Goal: Obtain resource: Obtain resource

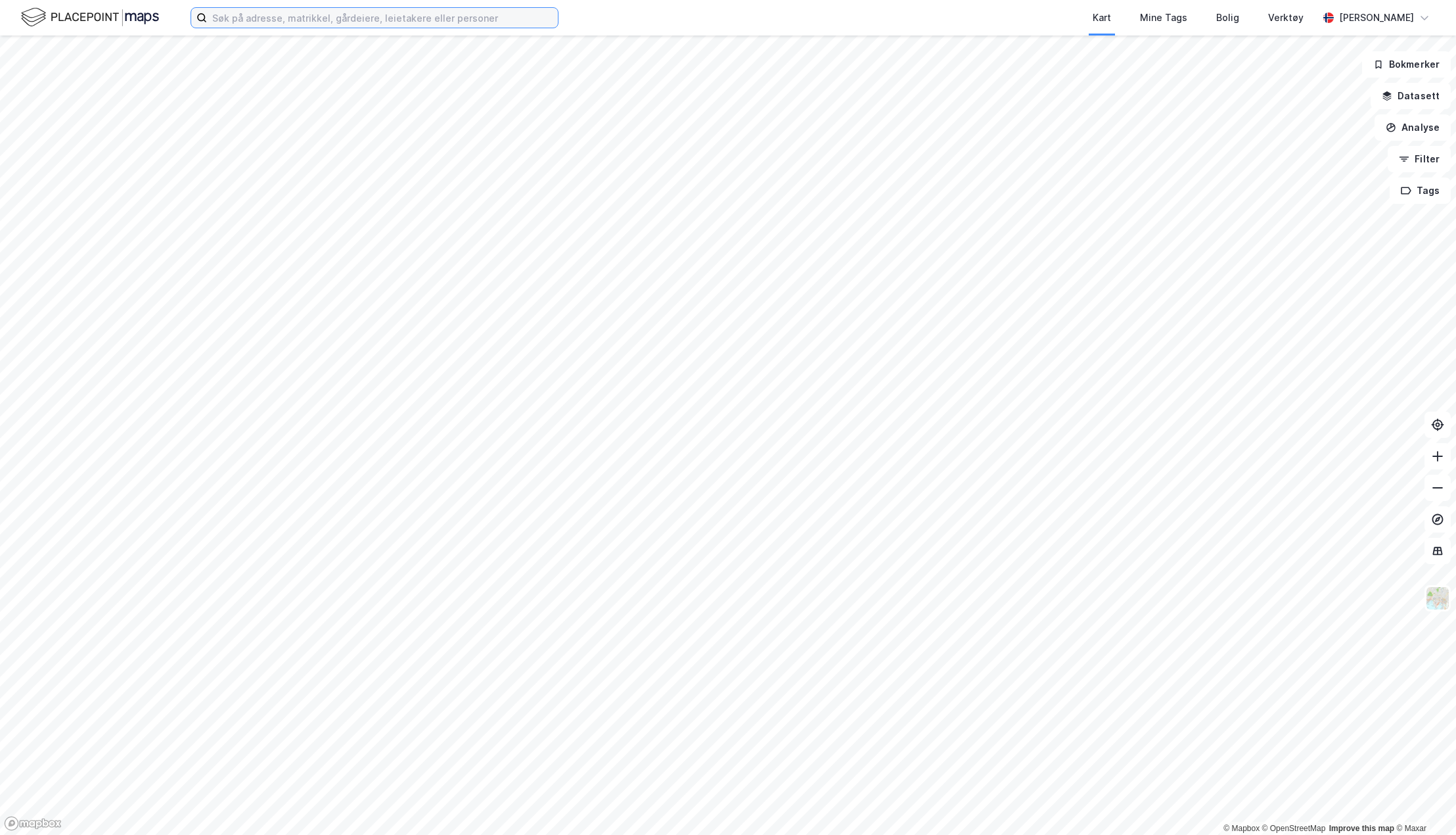
click at [224, 20] on input at bounding box center [382, 18] width 351 height 20
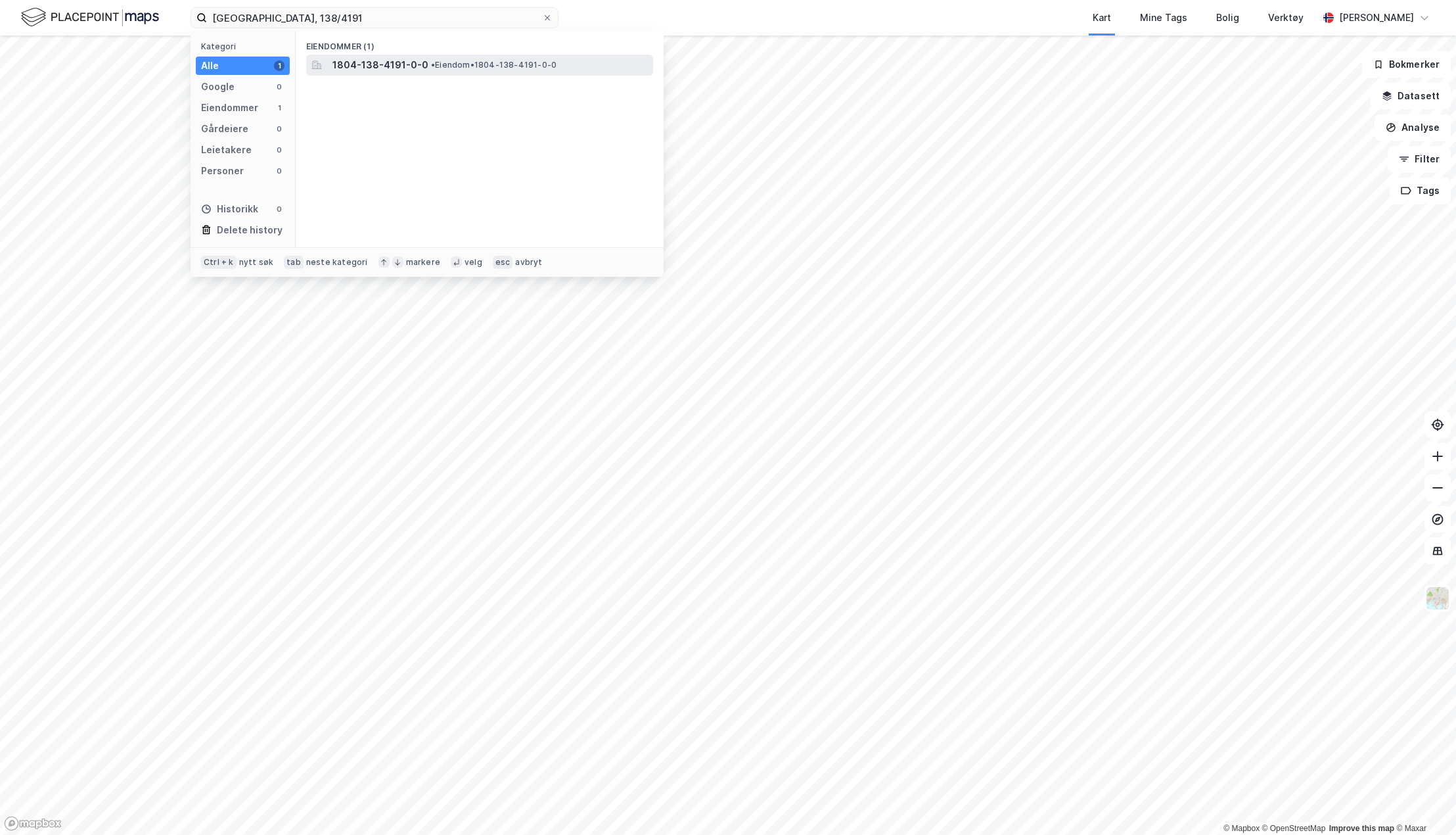
click at [343, 64] on span "1804-138-4191-0-0" at bounding box center [380, 65] width 96 height 16
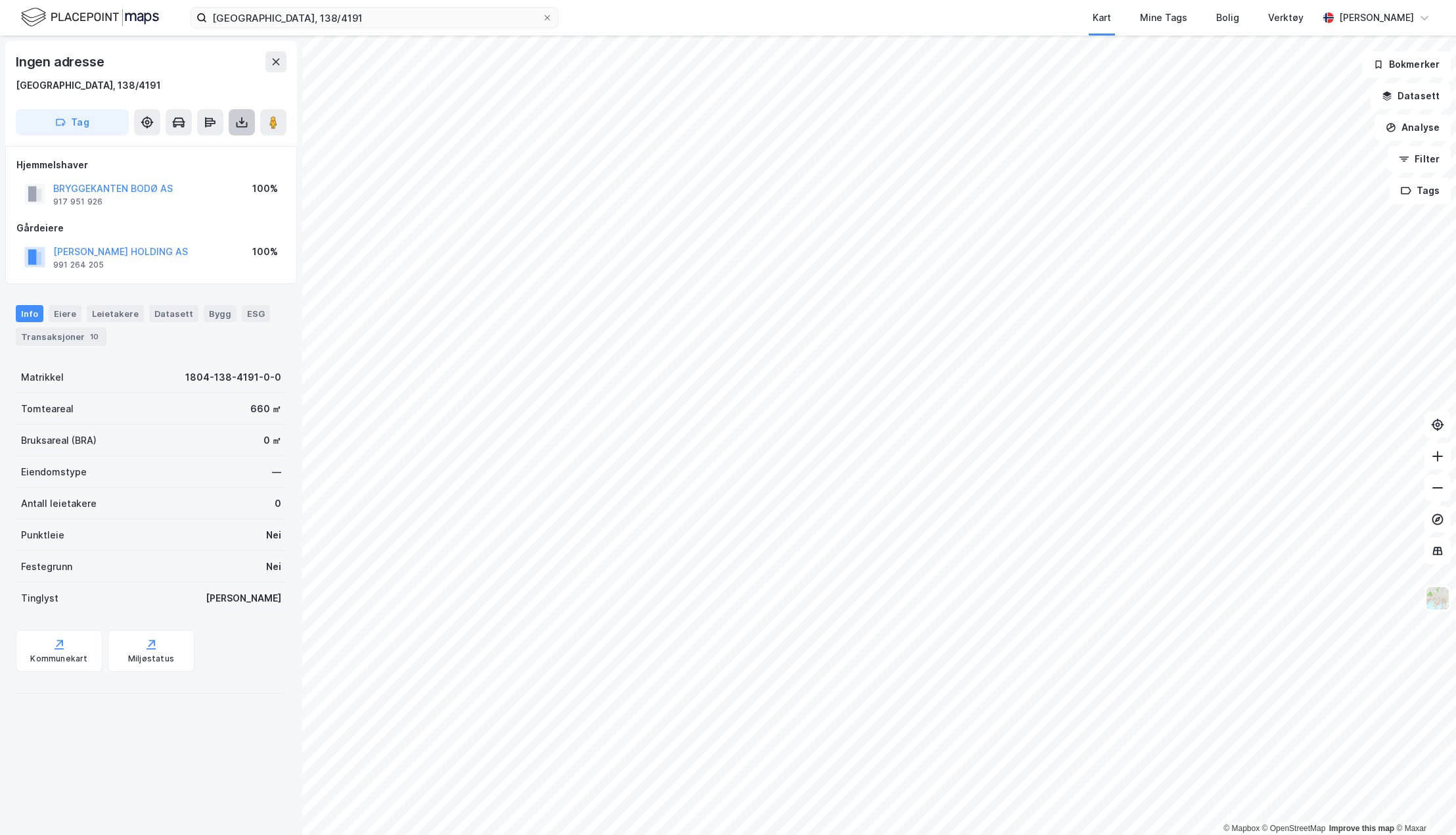
click at [241, 126] on icon at bounding box center [242, 123] width 13 height 13
click at [232, 145] on div "Last ned grunnbok" at bounding box center [185, 149] width 140 height 21
click at [323, 16] on input "[GEOGRAPHIC_DATA], 138/4191" at bounding box center [374, 18] width 335 height 20
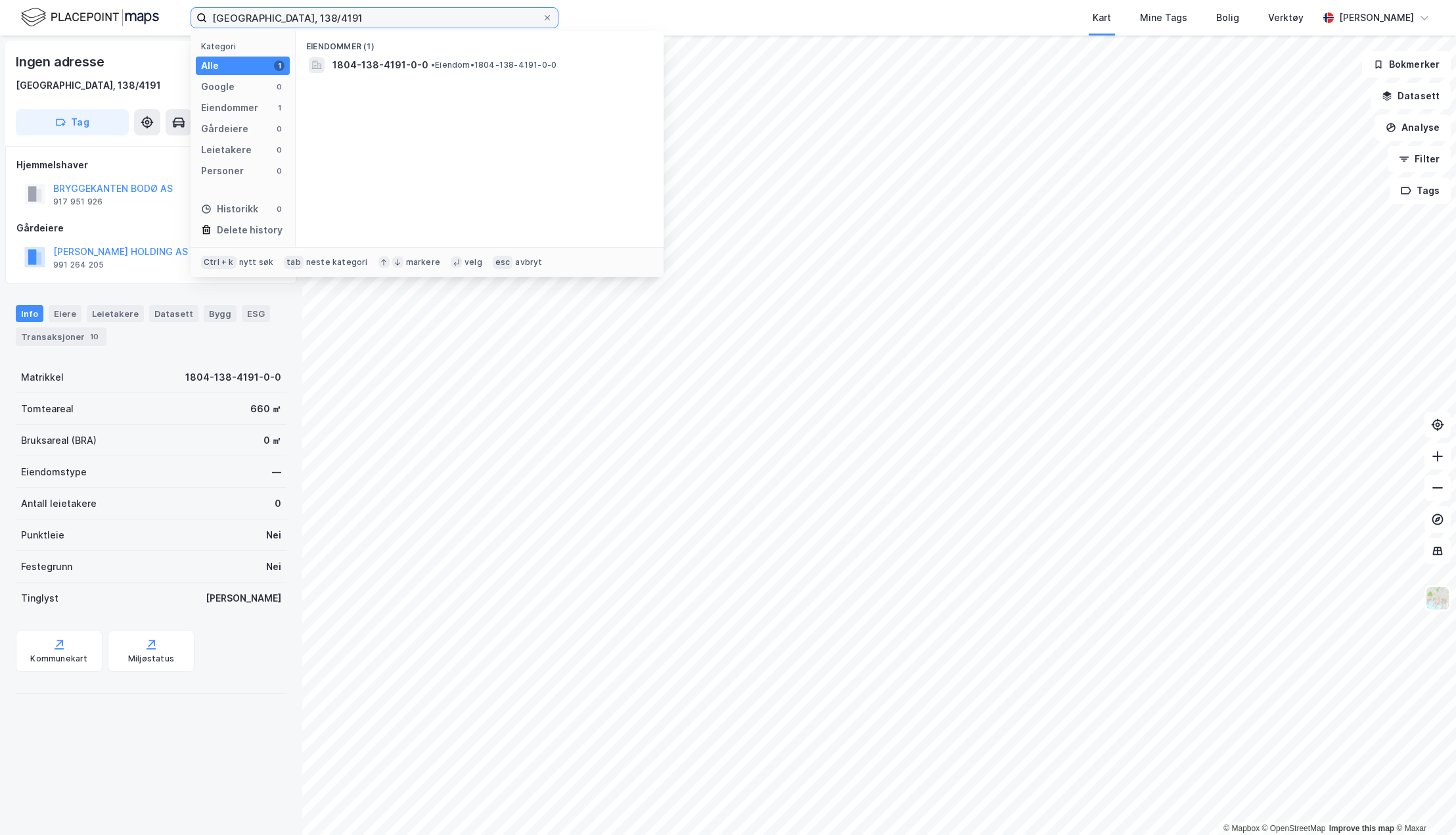
click at [323, 16] on input "[GEOGRAPHIC_DATA], 138/4191" at bounding box center [374, 18] width 335 height 20
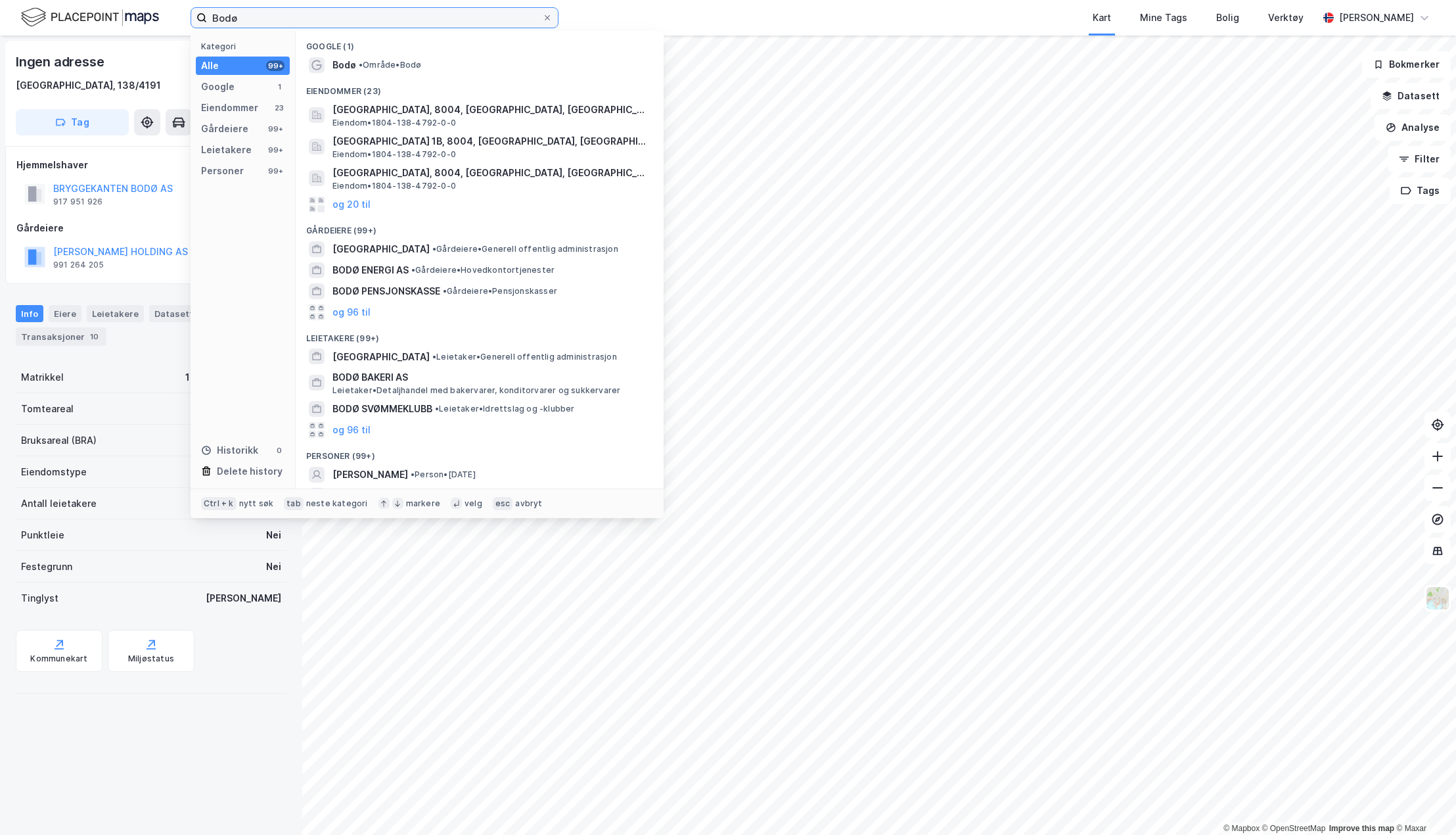
click at [298, 13] on input "Bodø" at bounding box center [374, 18] width 335 height 20
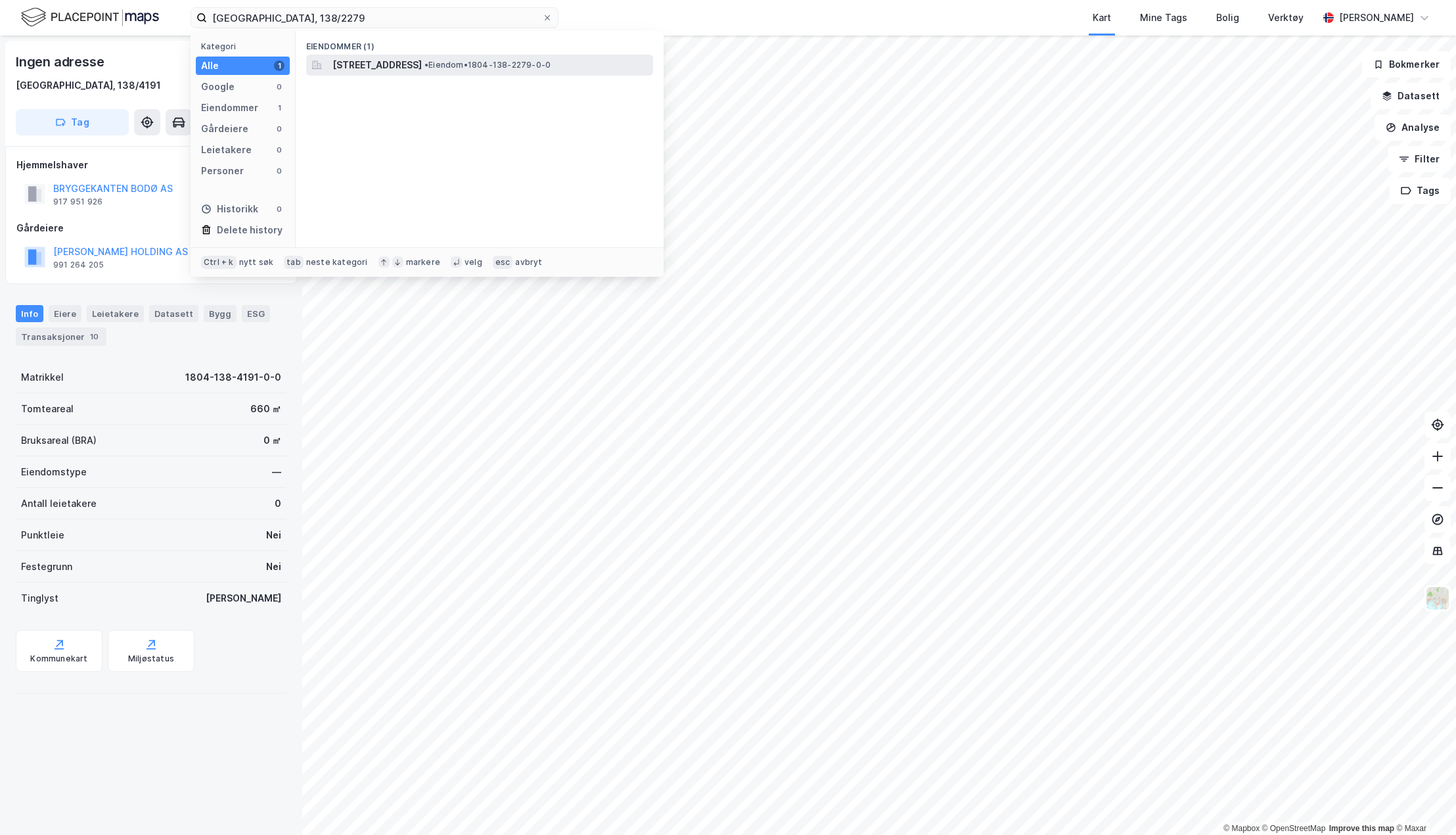
click at [422, 63] on span "[STREET_ADDRESS]" at bounding box center [377, 65] width 89 height 16
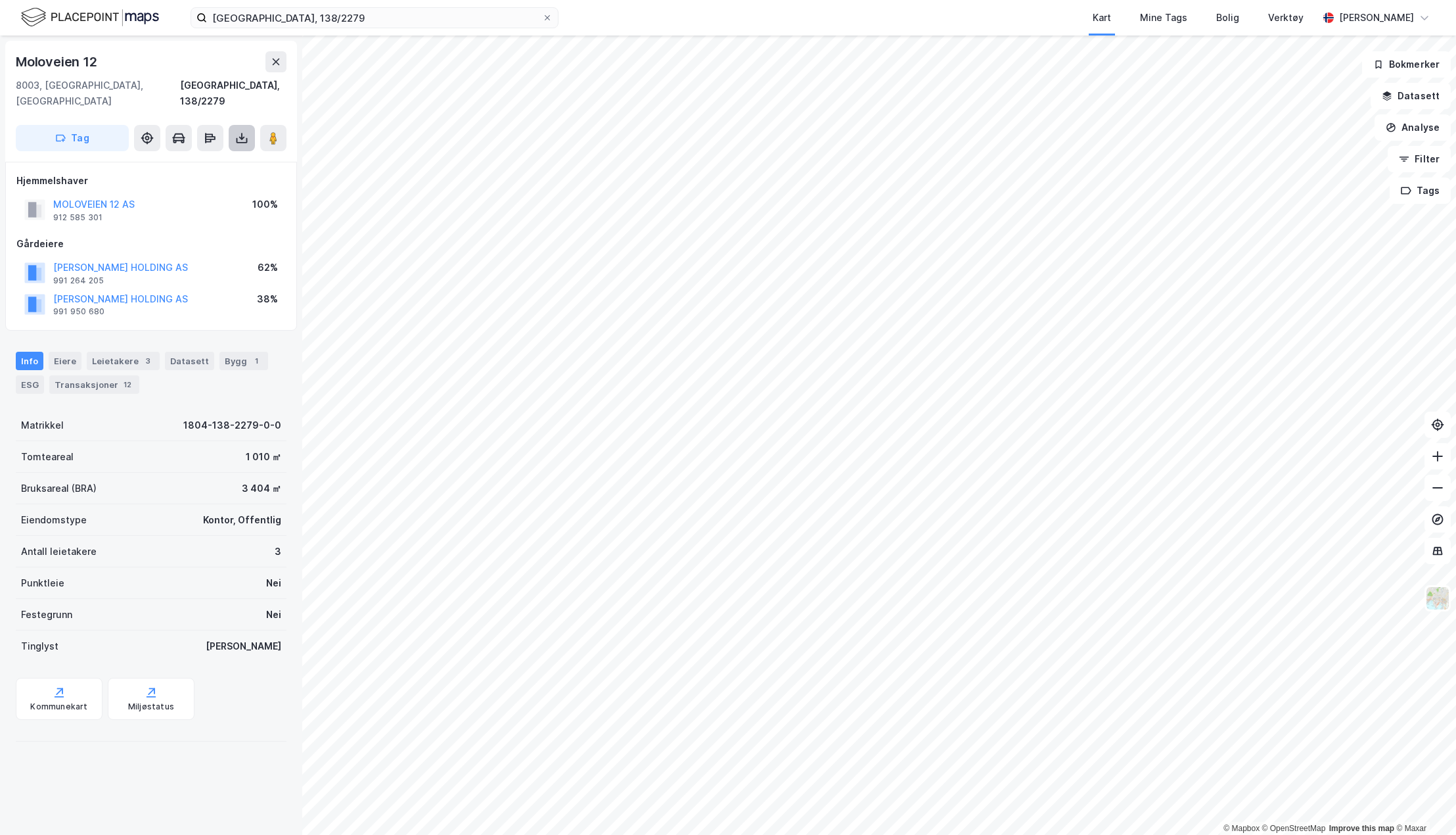
click at [240, 131] on icon at bounding box center [242, 138] width 13 height 13
click at [203, 159] on div "Last ned grunnbok" at bounding box center [177, 164] width 76 height 10
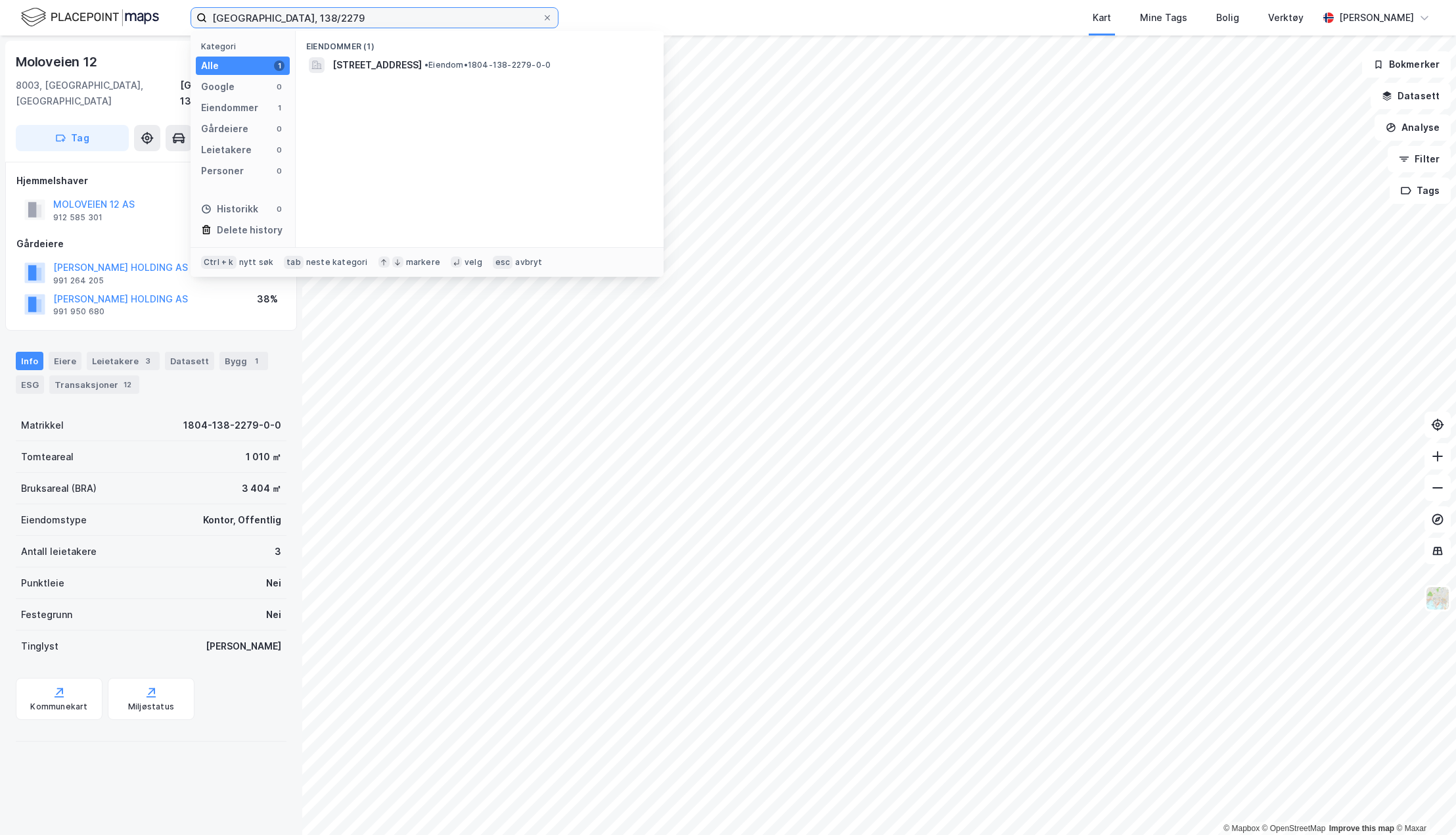
click at [426, 14] on input "[GEOGRAPHIC_DATA], 138/2279" at bounding box center [374, 18] width 335 height 20
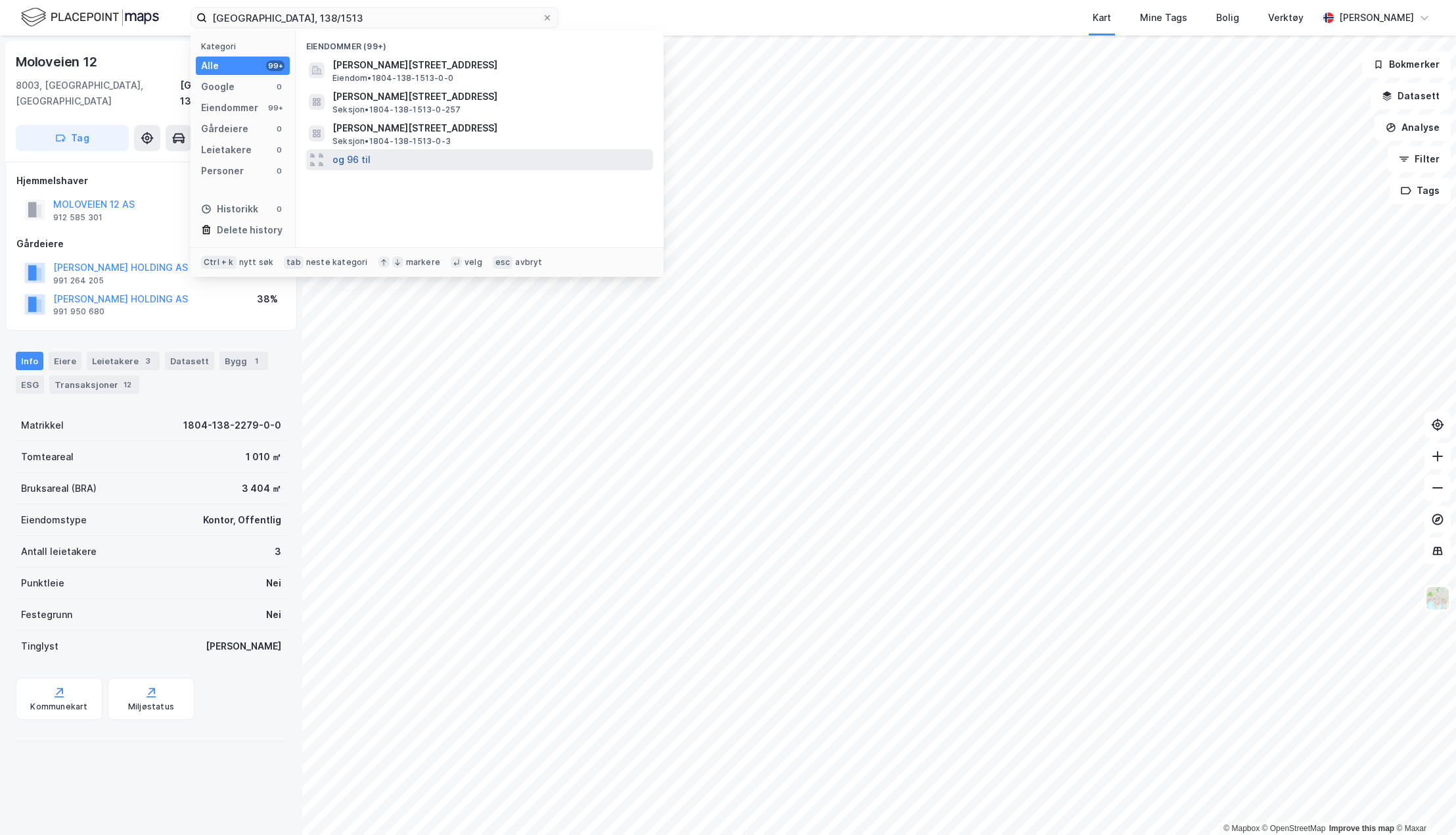
click at [355, 161] on button "og 96 til" at bounding box center [351, 159] width 38 height 16
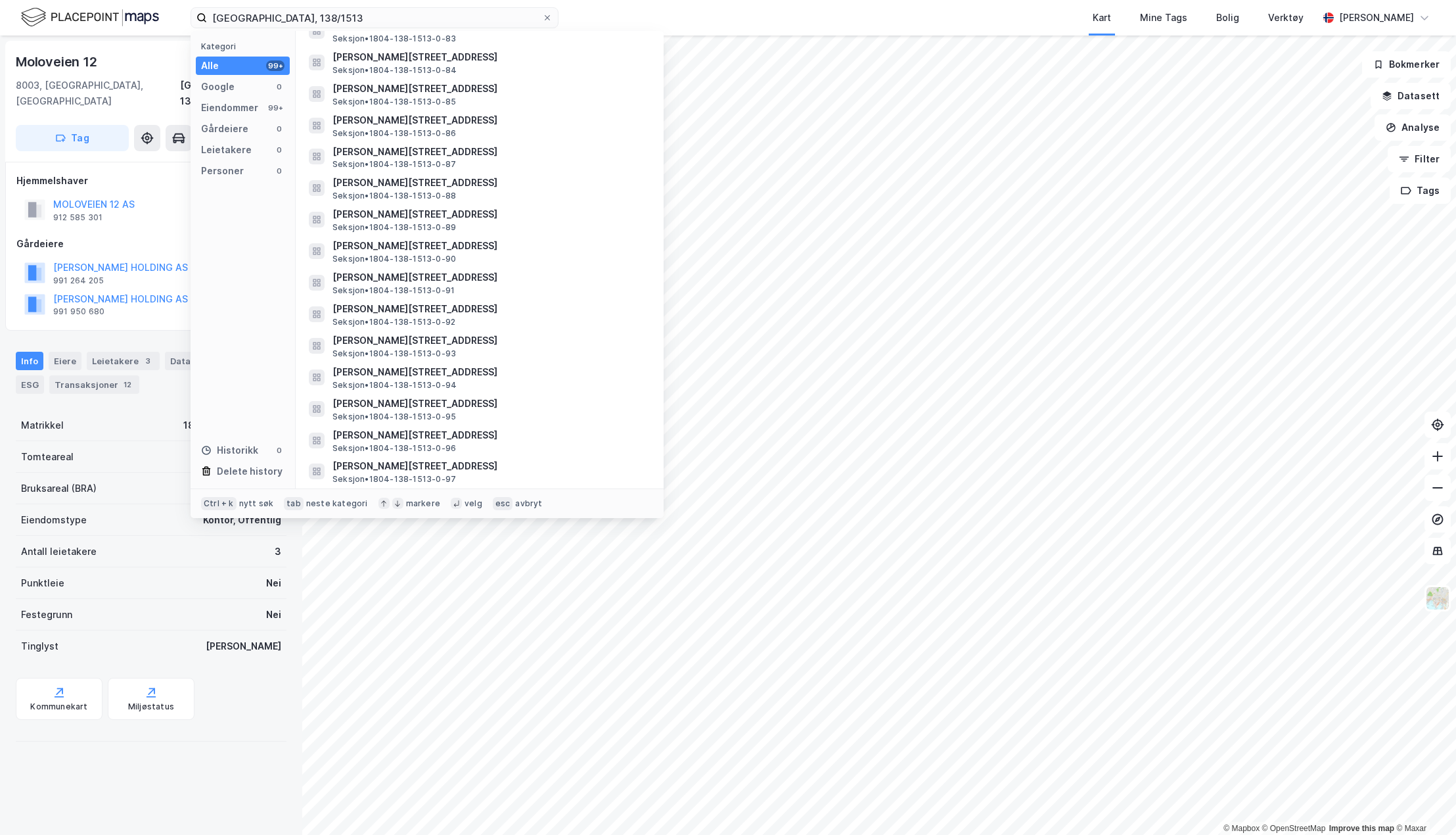
scroll to position [2683, 0]
click at [215, 105] on div "Eiendommer" at bounding box center [229, 108] width 57 height 16
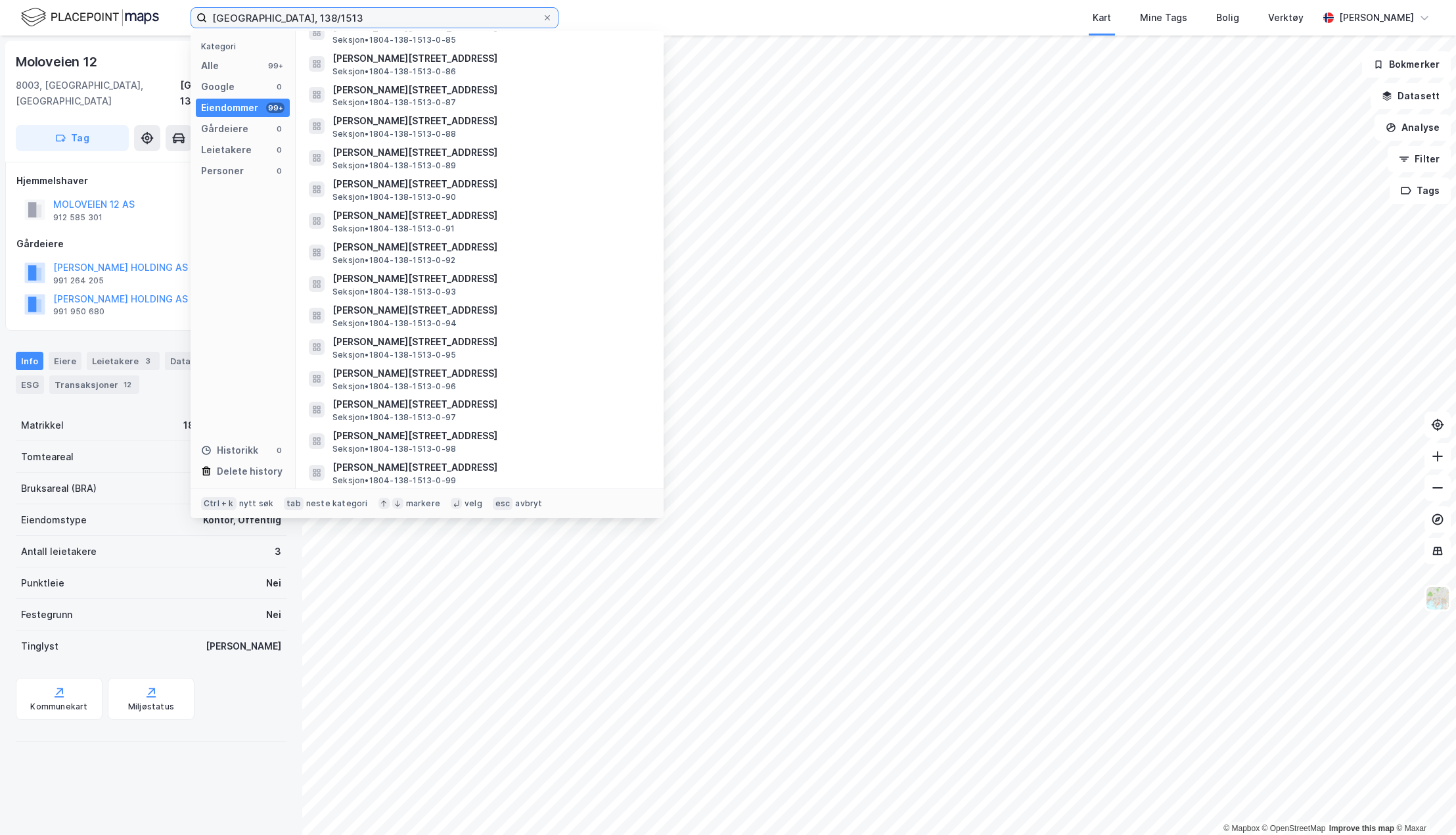
click at [306, 16] on input "[GEOGRAPHIC_DATA], 138/1513" at bounding box center [374, 18] width 335 height 20
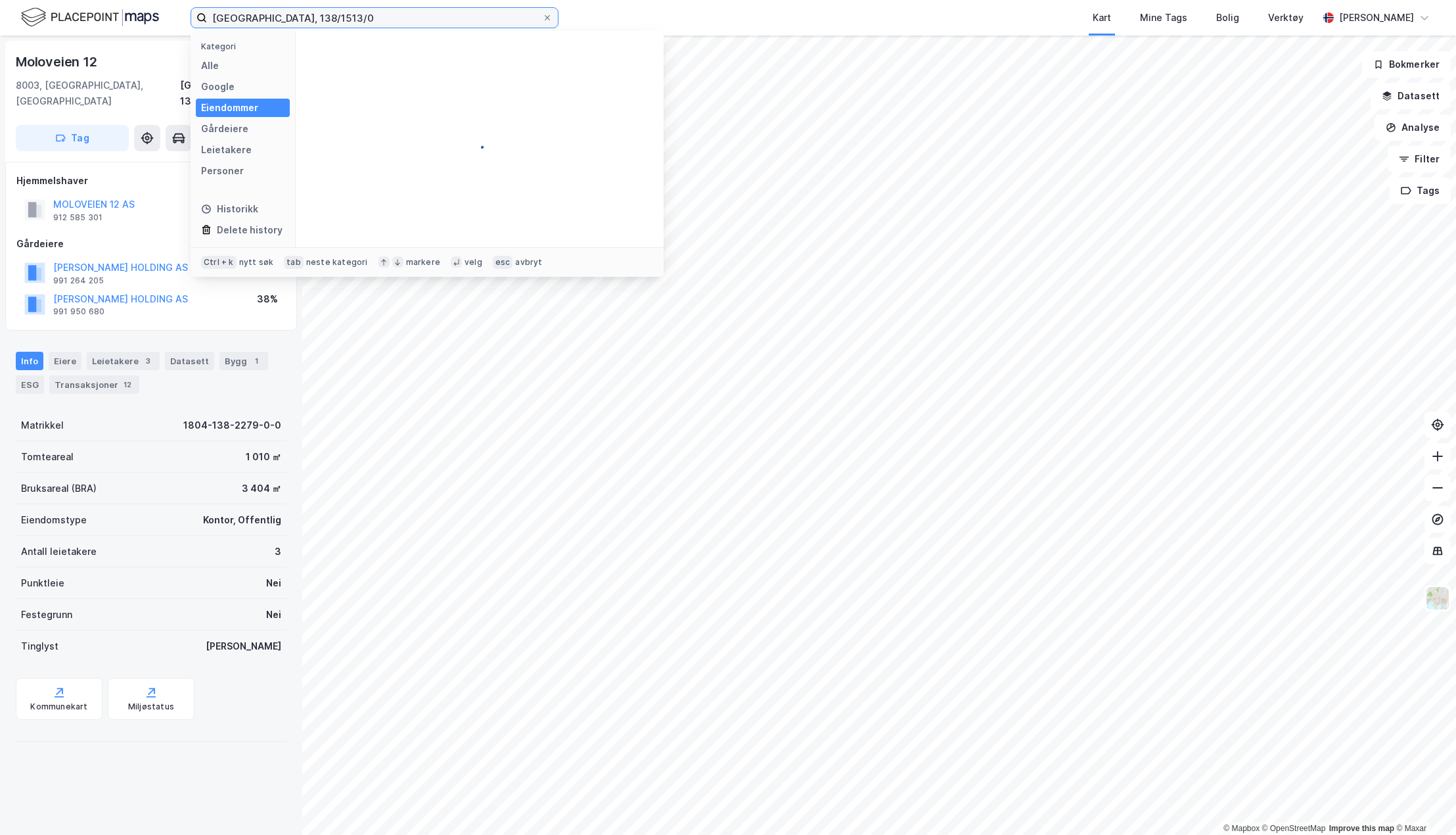
scroll to position [0, 0]
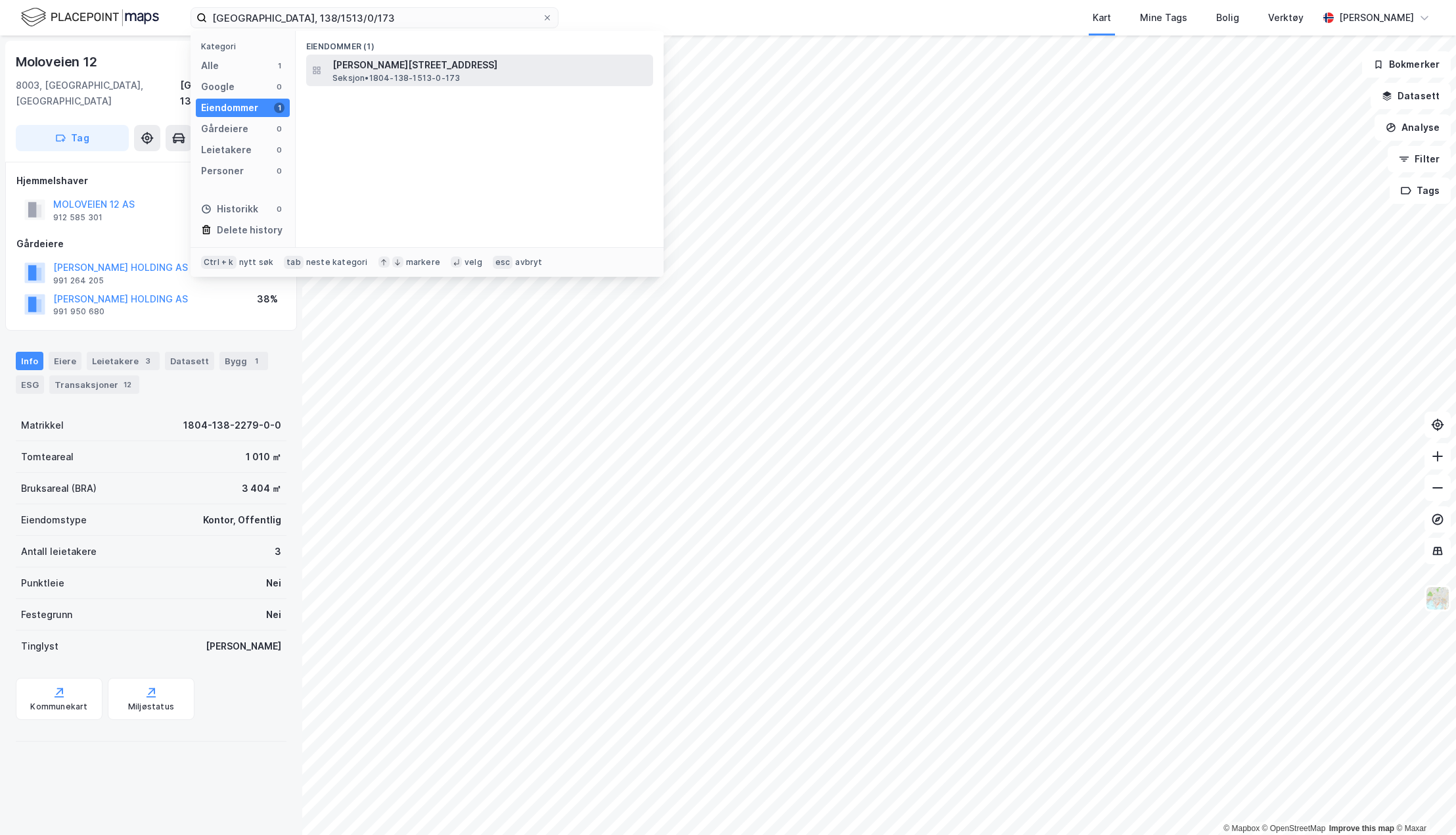
click at [385, 70] on span "[PERSON_NAME][STREET_ADDRESS]" at bounding box center [490, 65] width 316 height 16
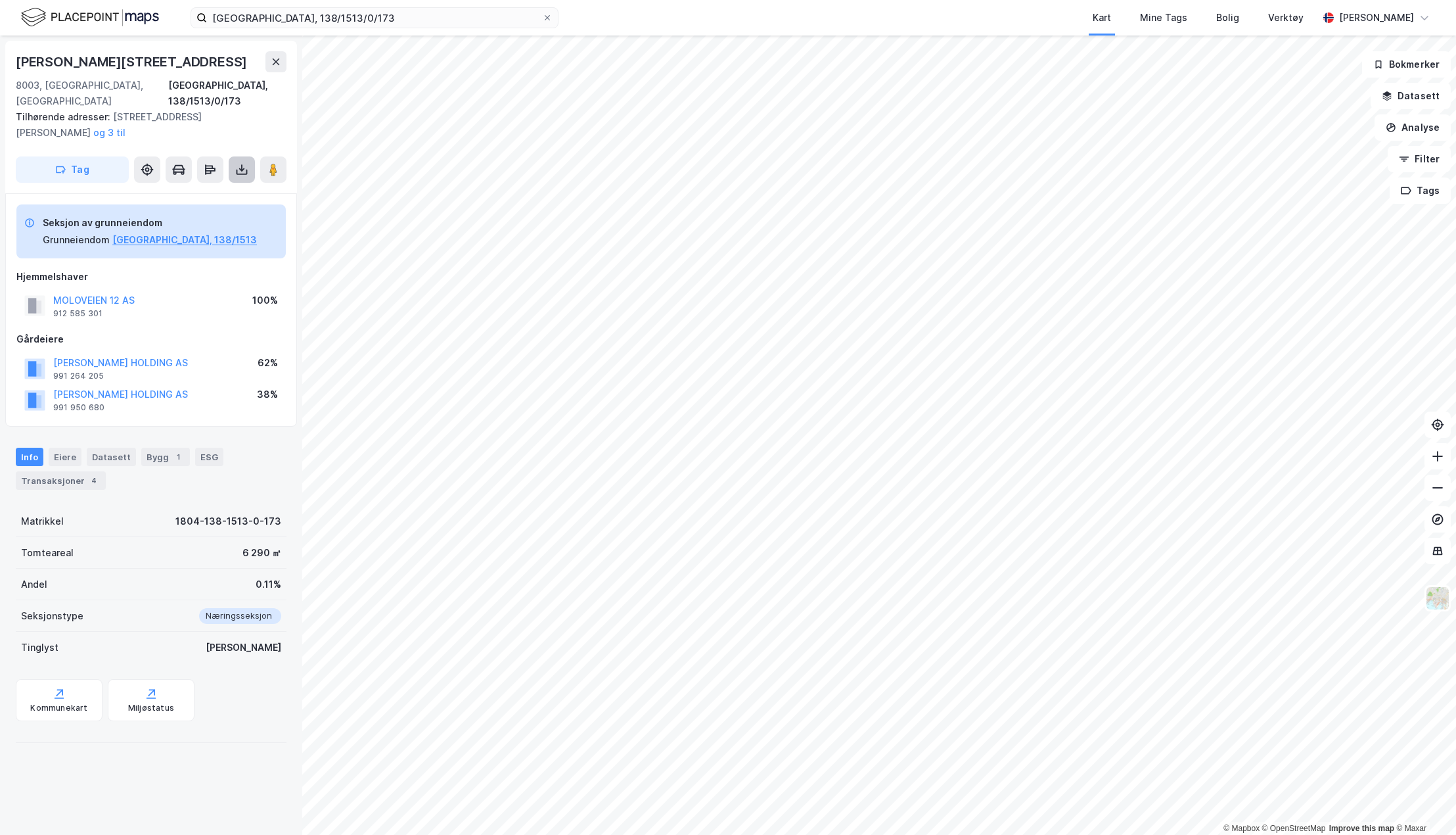
click at [234, 157] on button at bounding box center [241, 169] width 26 height 26
click at [206, 191] on div "Last ned grunnbok" at bounding box center [177, 196] width 76 height 10
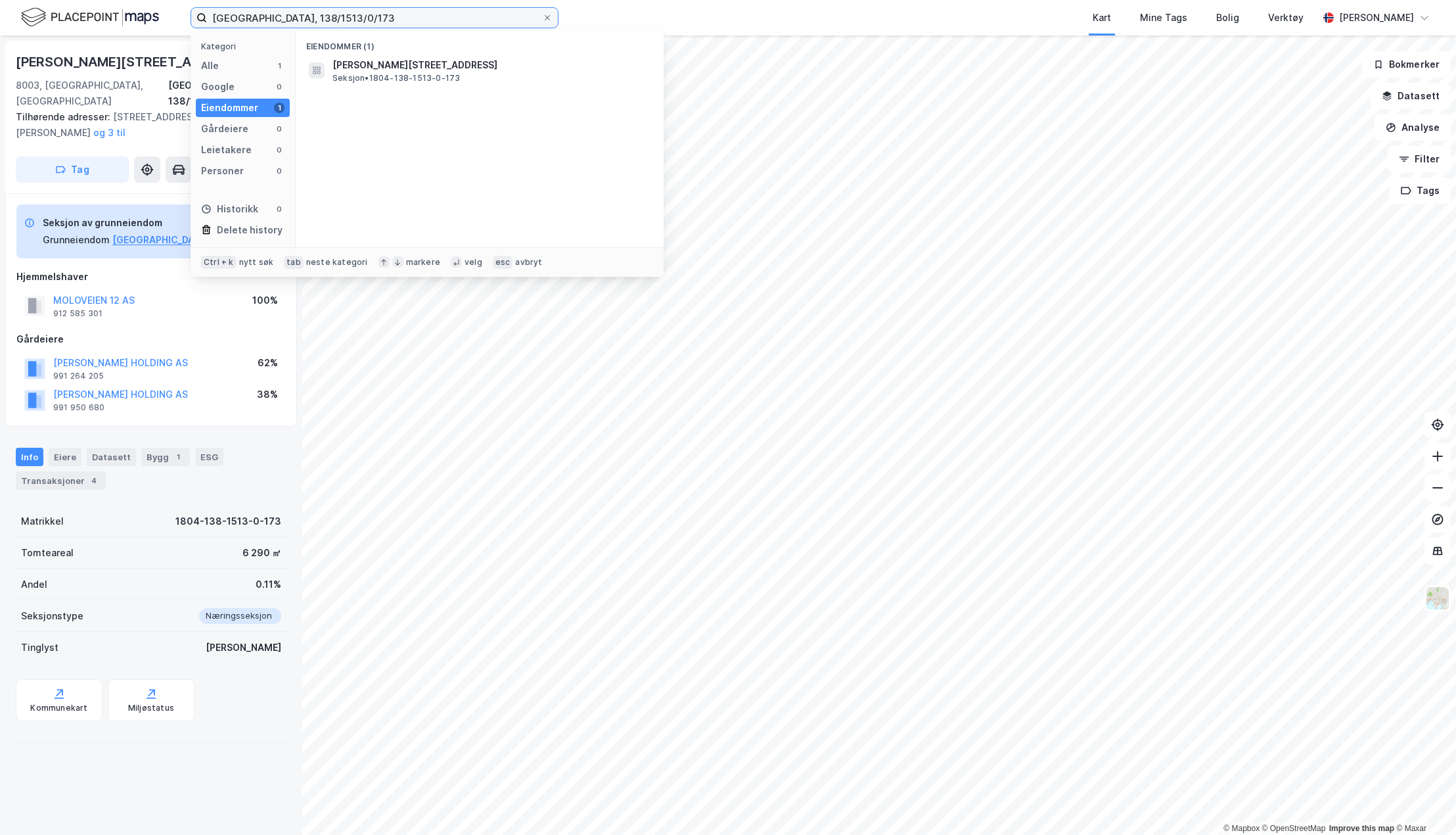
click at [353, 13] on input "[GEOGRAPHIC_DATA], 138/1513/0/173" at bounding box center [374, 18] width 335 height 20
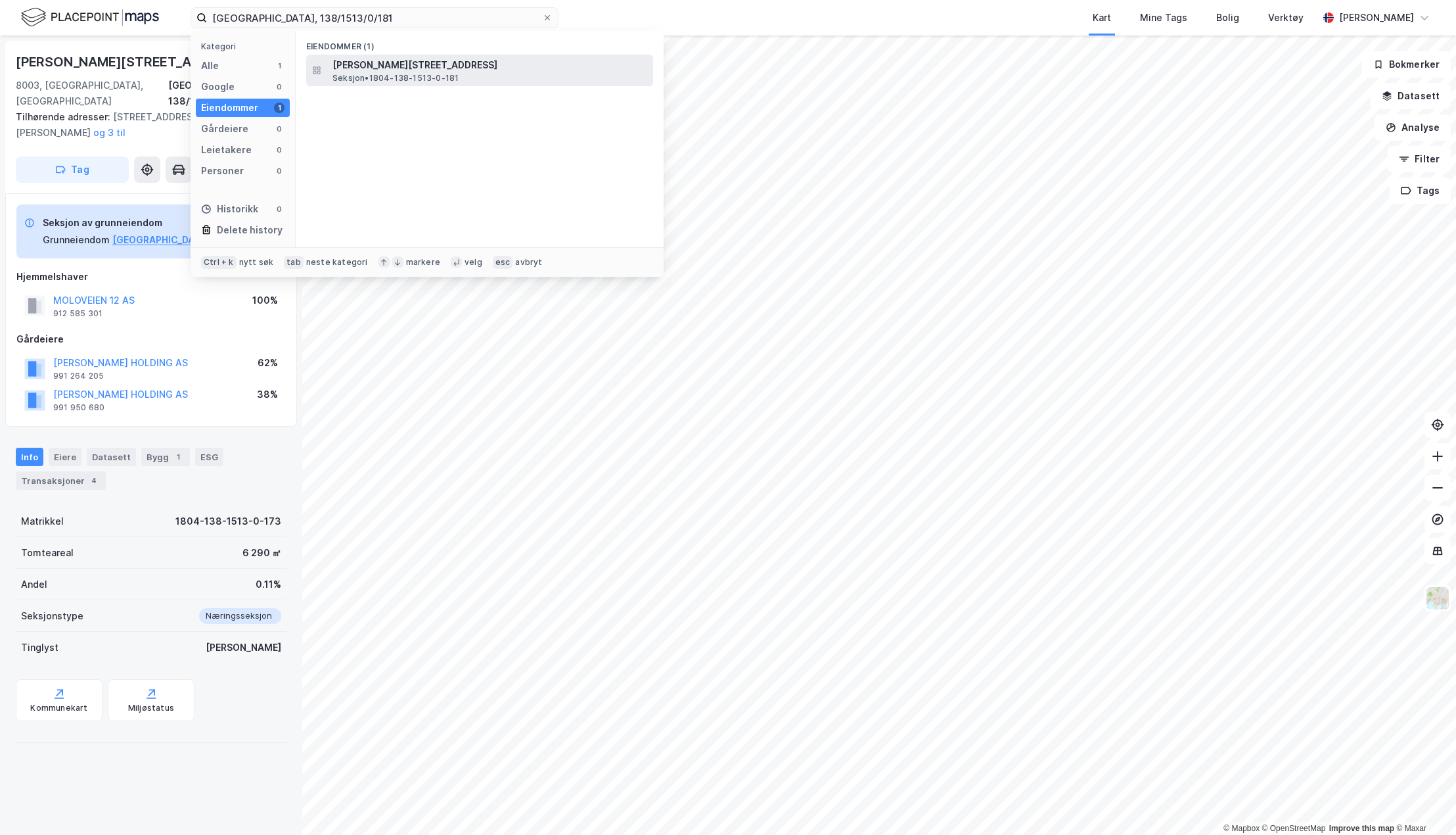
click at [390, 68] on span "[PERSON_NAME][STREET_ADDRESS]" at bounding box center [490, 65] width 316 height 16
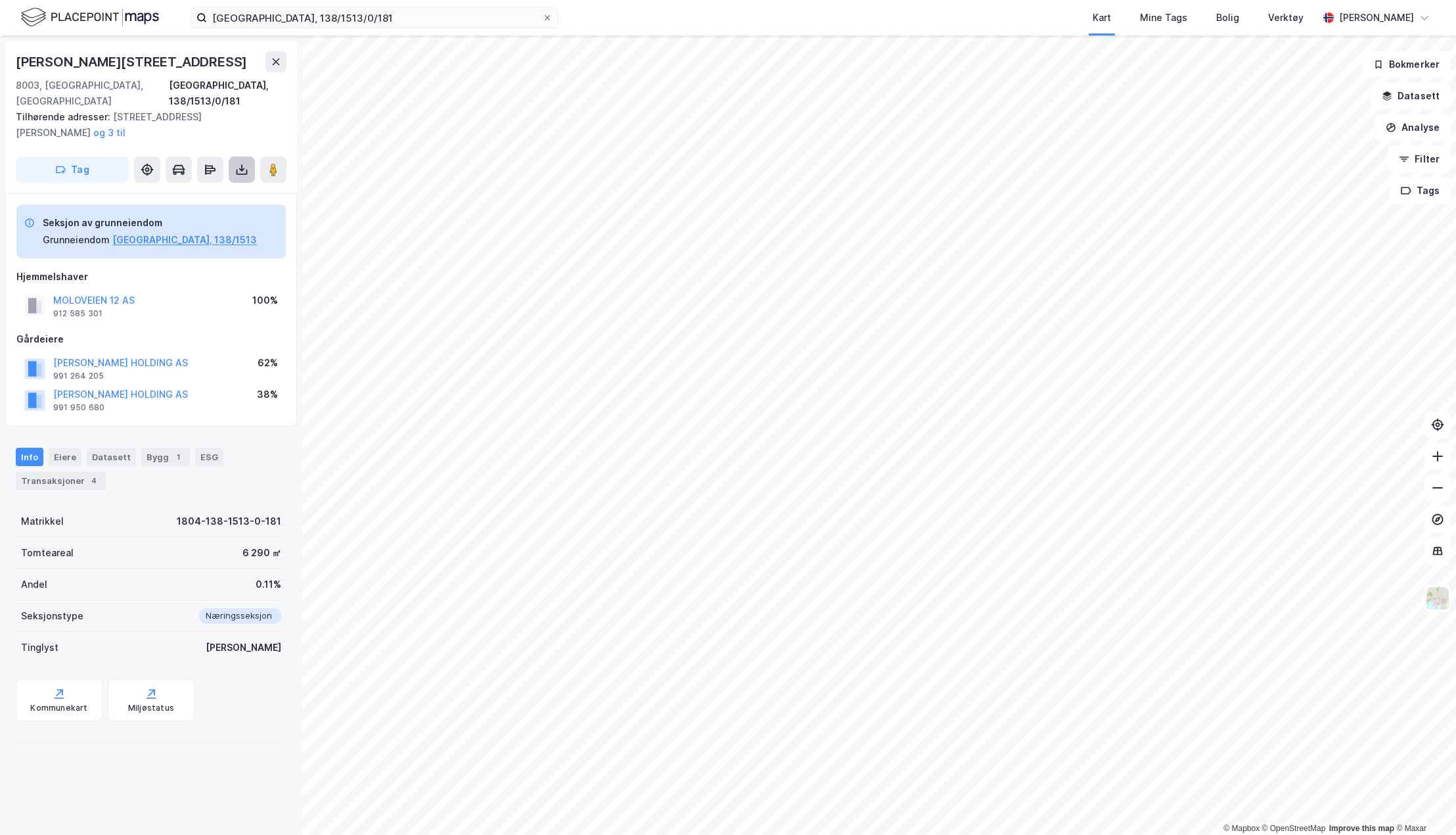
click at [243, 168] on icon at bounding box center [241, 169] width 5 height 3
click at [201, 191] on div "Last ned grunnbok" at bounding box center [177, 196] width 76 height 10
click at [325, 14] on input "[GEOGRAPHIC_DATA], 138/1513/0/181" at bounding box center [374, 18] width 335 height 20
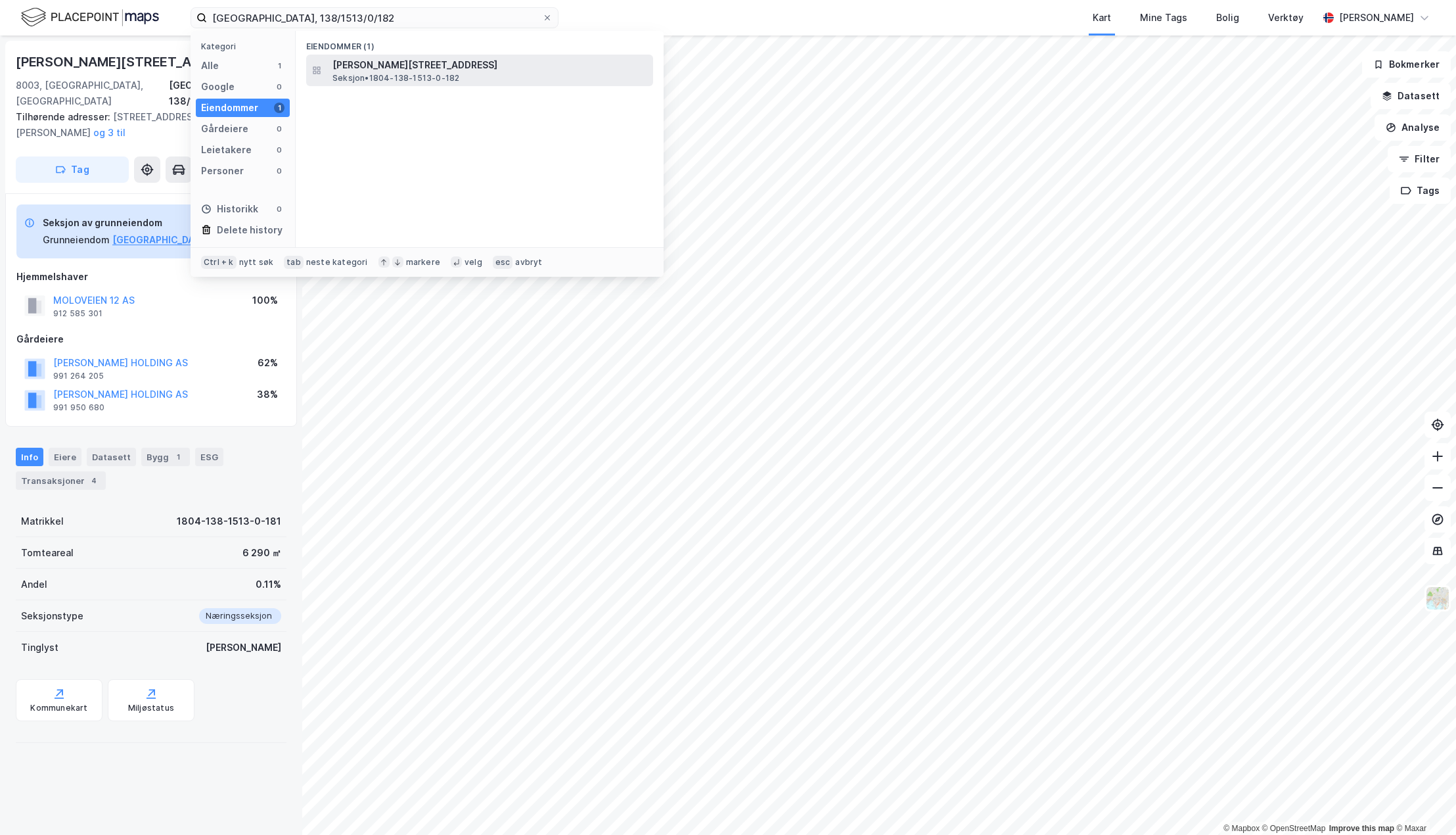
click at [360, 74] on span "Seksjon • 1804-138-1513-0-182" at bounding box center [396, 78] width 127 height 10
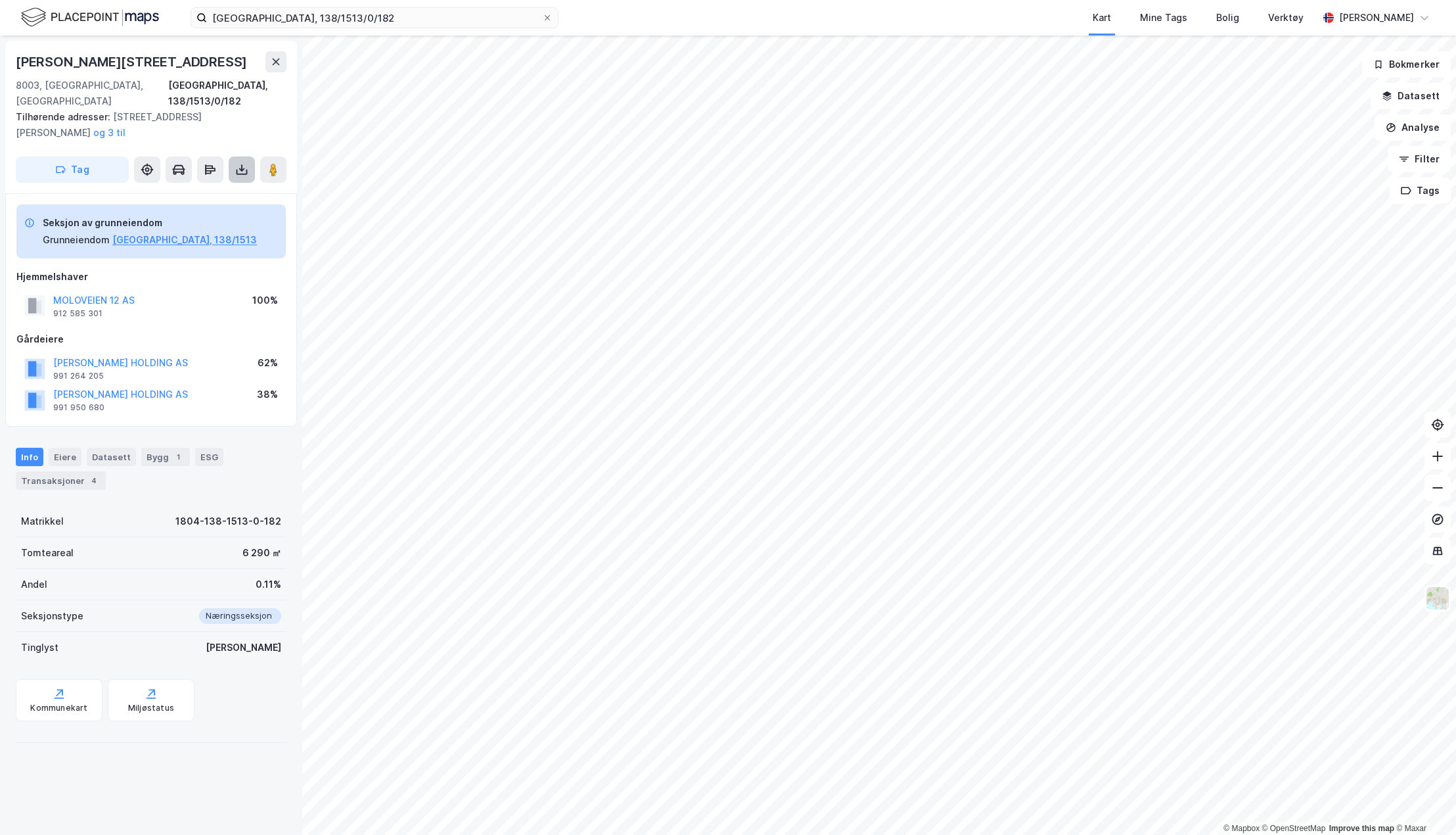
click at [245, 163] on icon at bounding box center [242, 169] width 13 height 13
click at [215, 191] on div "Last ned grunnbok" at bounding box center [177, 196] width 76 height 10
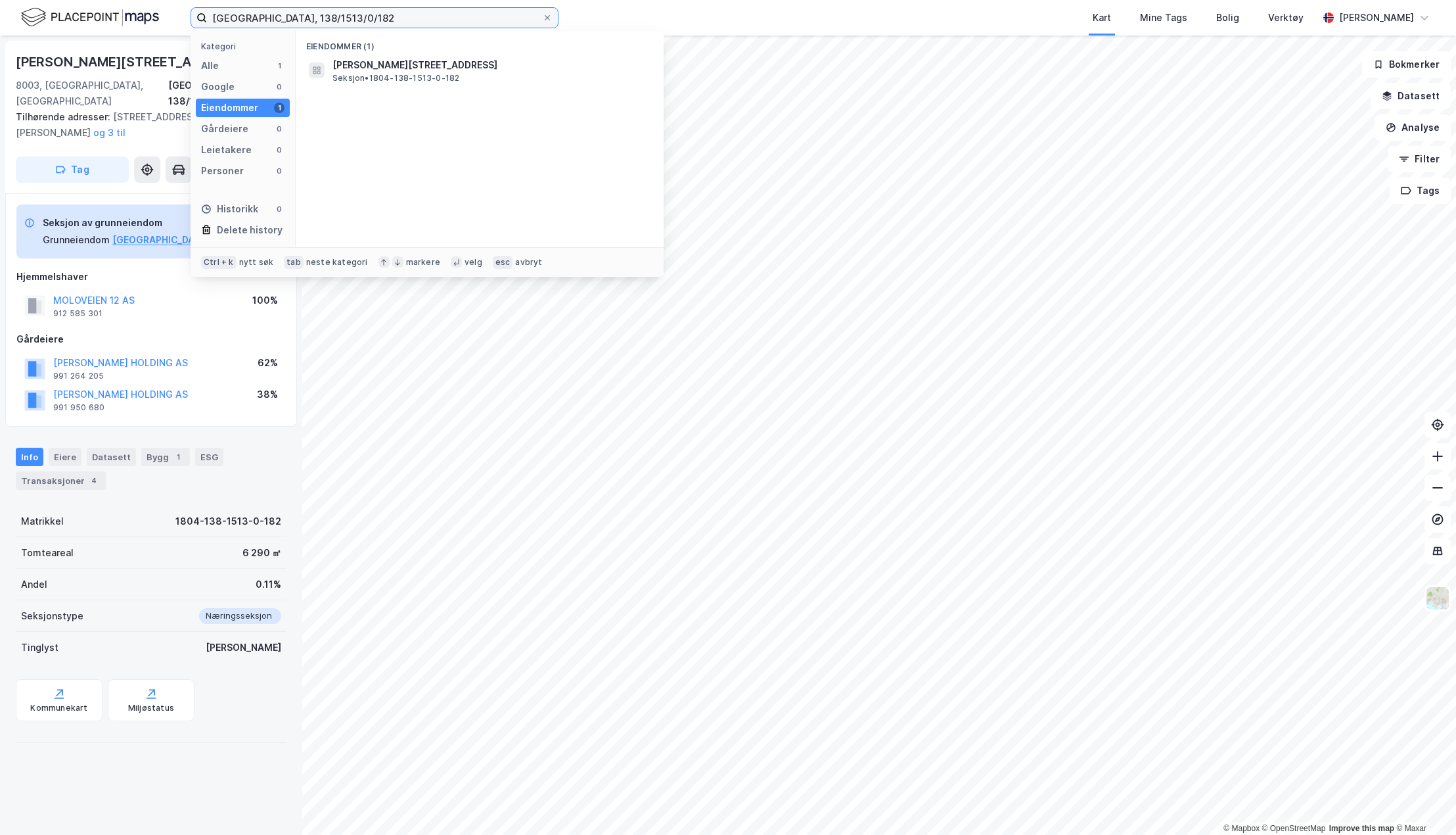
click at [343, 17] on input "[GEOGRAPHIC_DATA], 138/1513/0/182" at bounding box center [374, 18] width 335 height 20
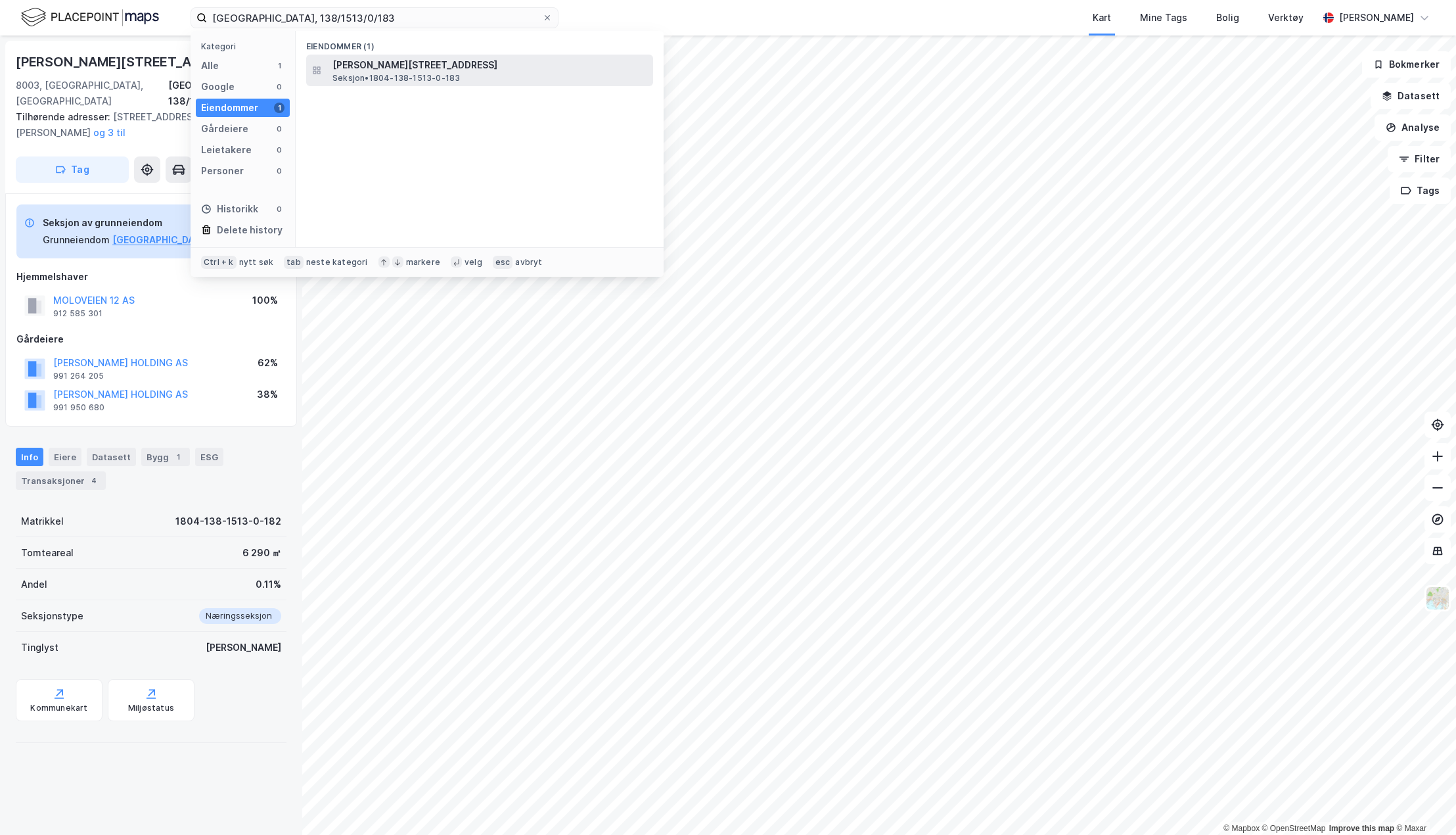
click at [394, 65] on span "[PERSON_NAME][STREET_ADDRESS]" at bounding box center [490, 65] width 316 height 16
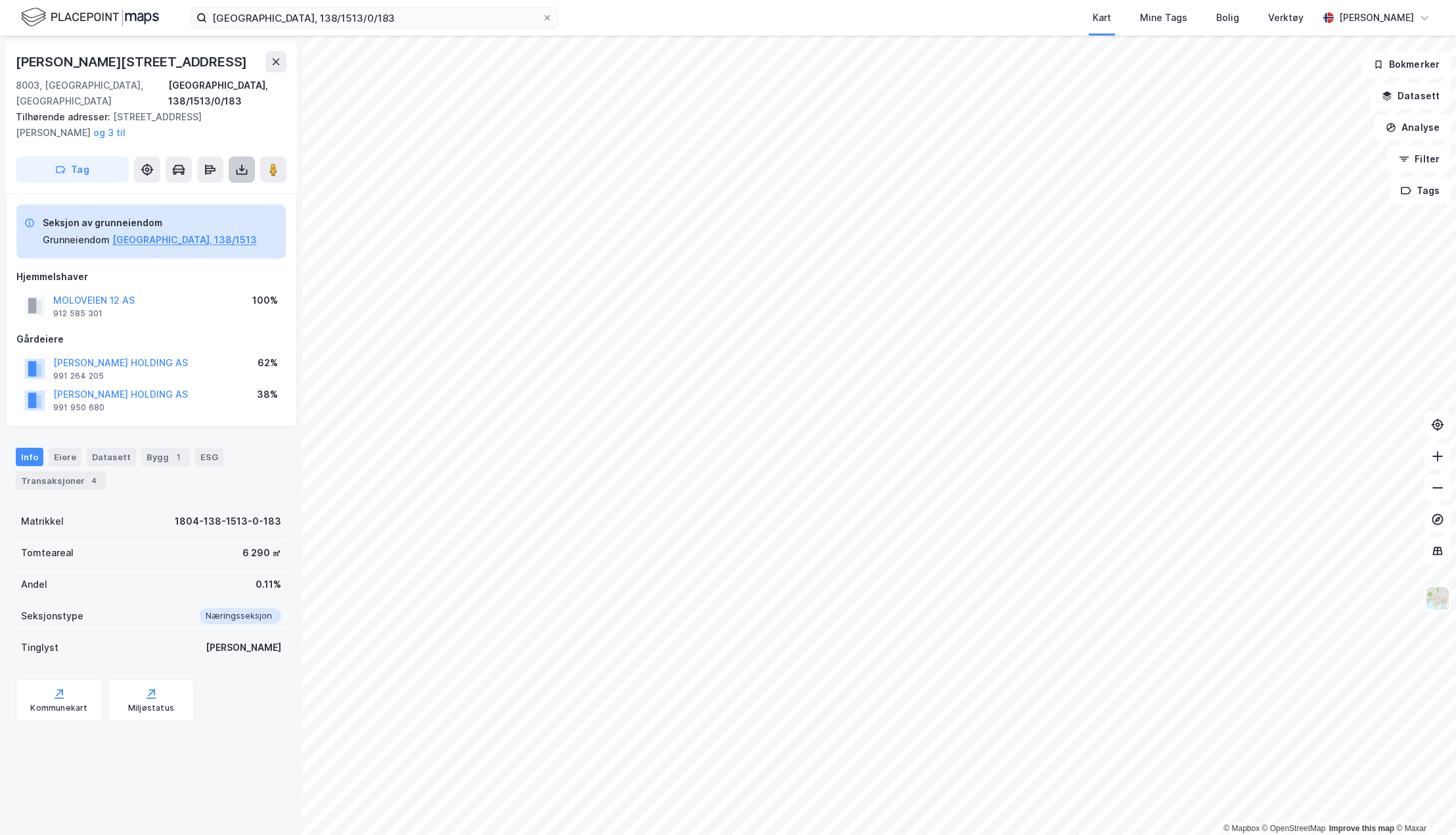
click at [239, 168] on icon at bounding box center [241, 169] width 5 height 3
click at [213, 191] on div "Last ned grunnbok" at bounding box center [177, 196] width 76 height 10
click at [363, 14] on input "[GEOGRAPHIC_DATA], 138/1513/0/183" at bounding box center [374, 18] width 335 height 20
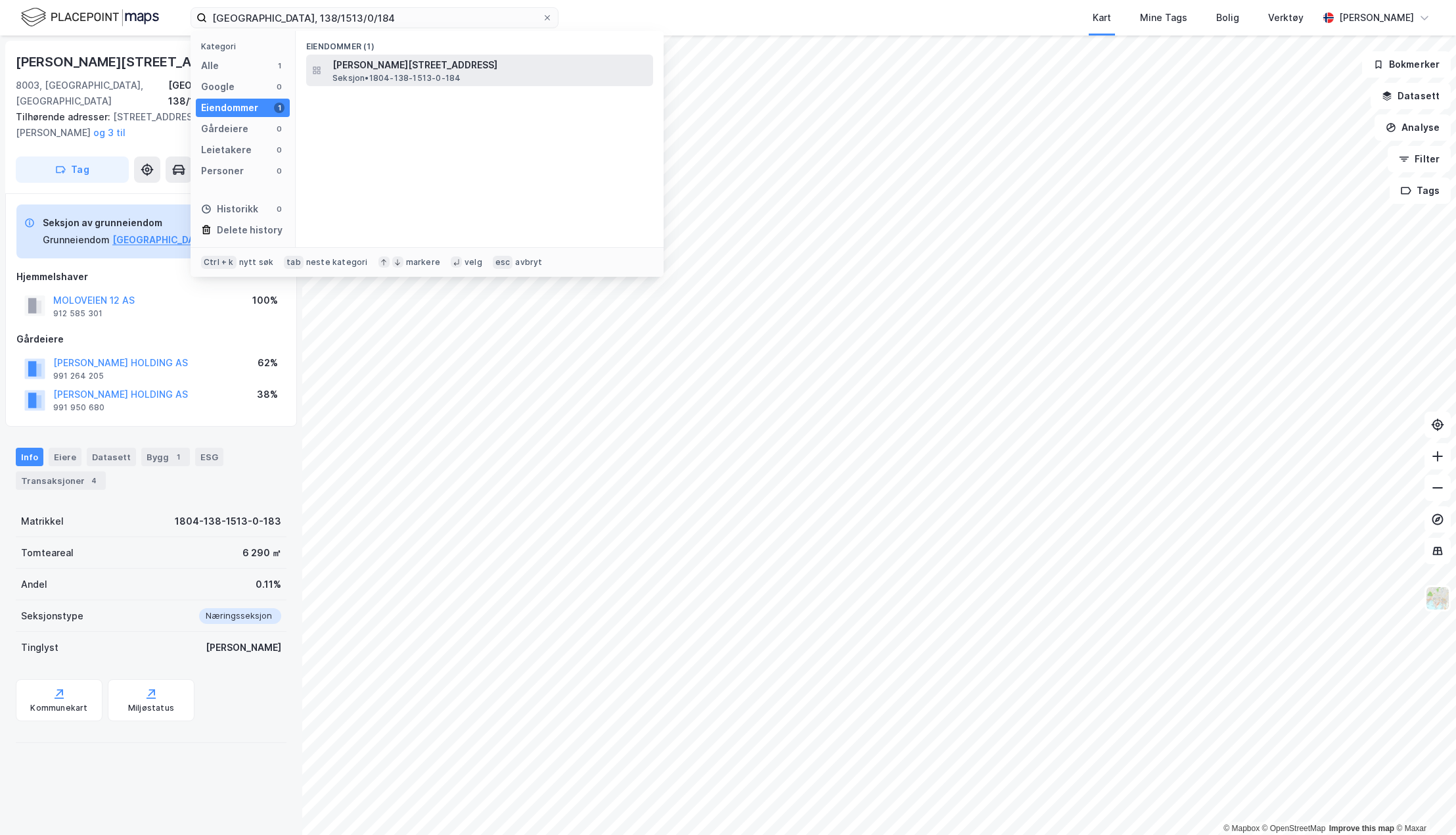
click at [385, 65] on span "[PERSON_NAME][STREET_ADDRESS]" at bounding box center [490, 65] width 316 height 16
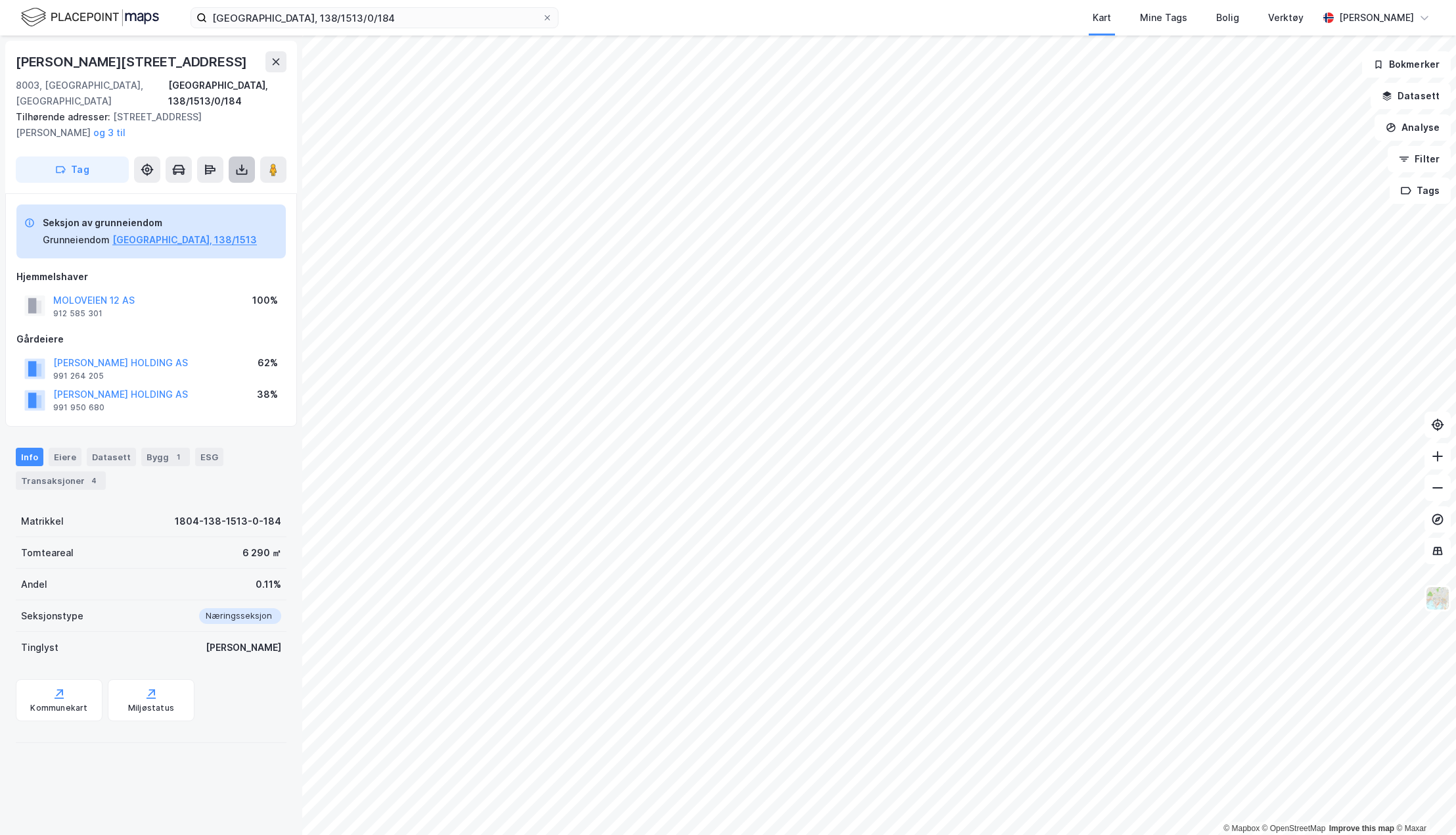
click at [241, 163] on icon at bounding box center [242, 169] width 13 height 13
click at [195, 191] on div "Last ned grunnbok" at bounding box center [177, 196] width 76 height 10
click at [368, 16] on input "[GEOGRAPHIC_DATA], 138/1513/0/184" at bounding box center [374, 18] width 335 height 20
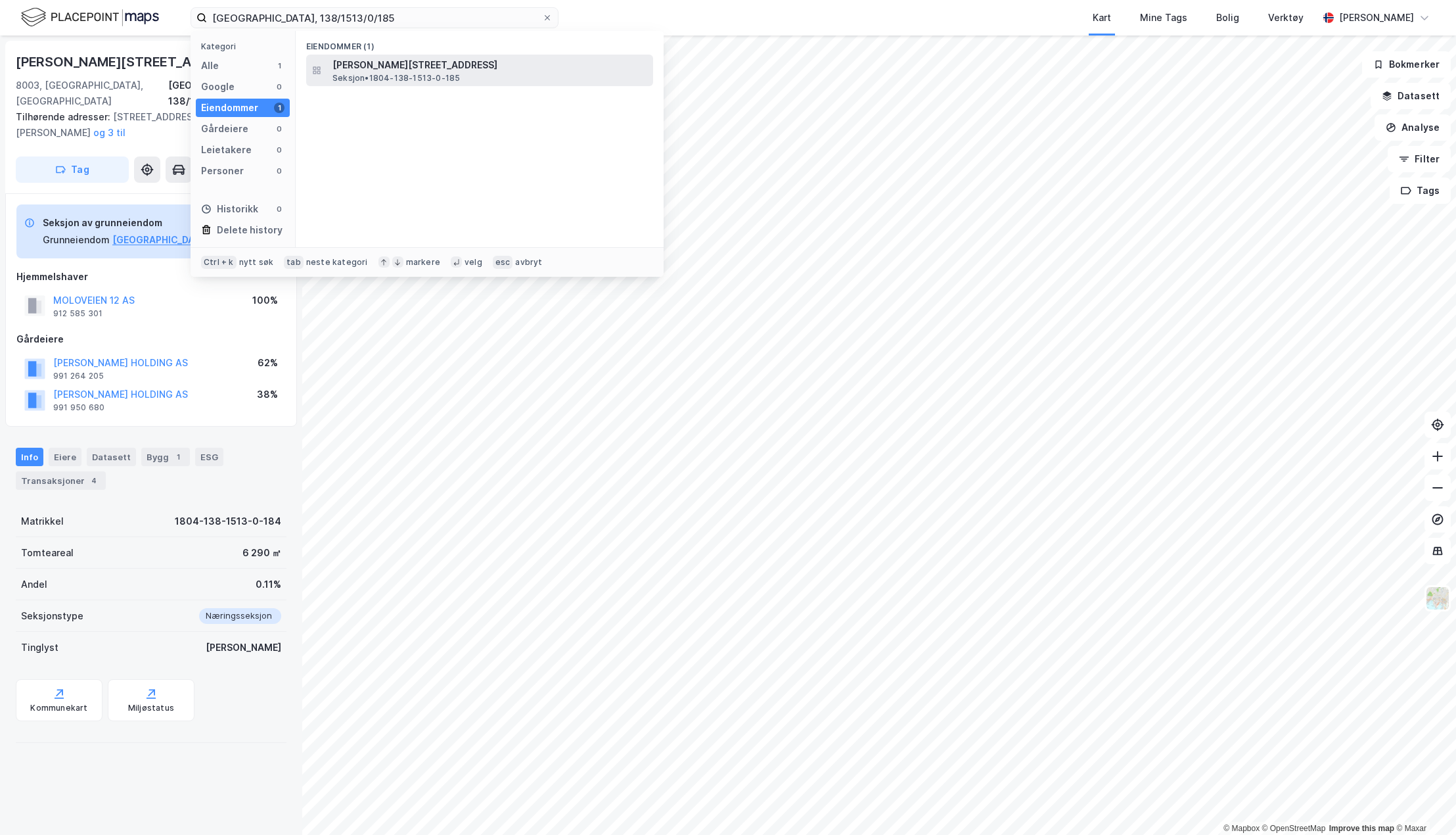
click at [398, 62] on span "[PERSON_NAME][STREET_ADDRESS]" at bounding box center [490, 65] width 316 height 16
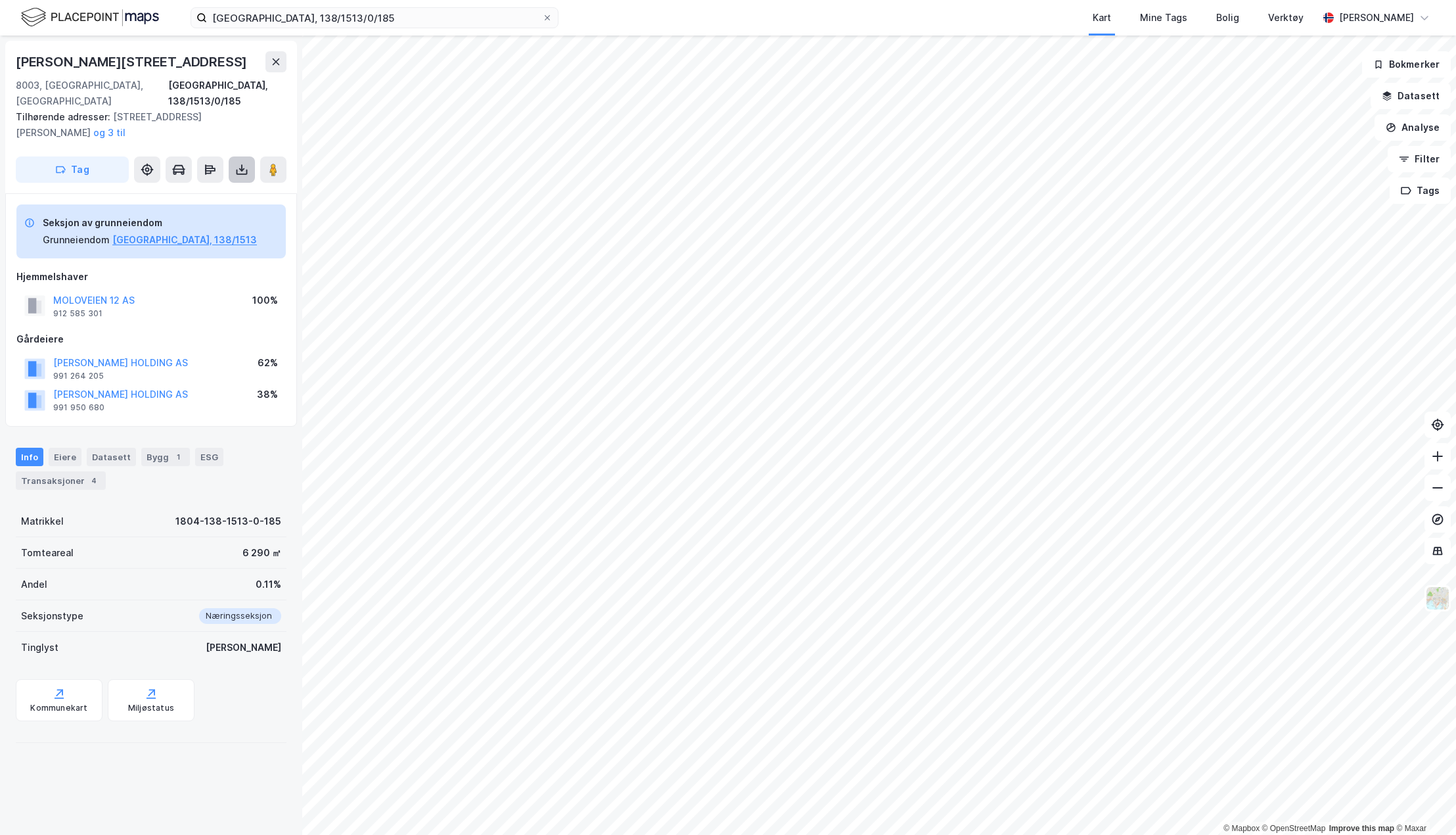
click at [243, 163] on icon at bounding box center [242, 169] width 13 height 13
click at [211, 191] on div "Last ned grunnbok" at bounding box center [177, 196] width 76 height 10
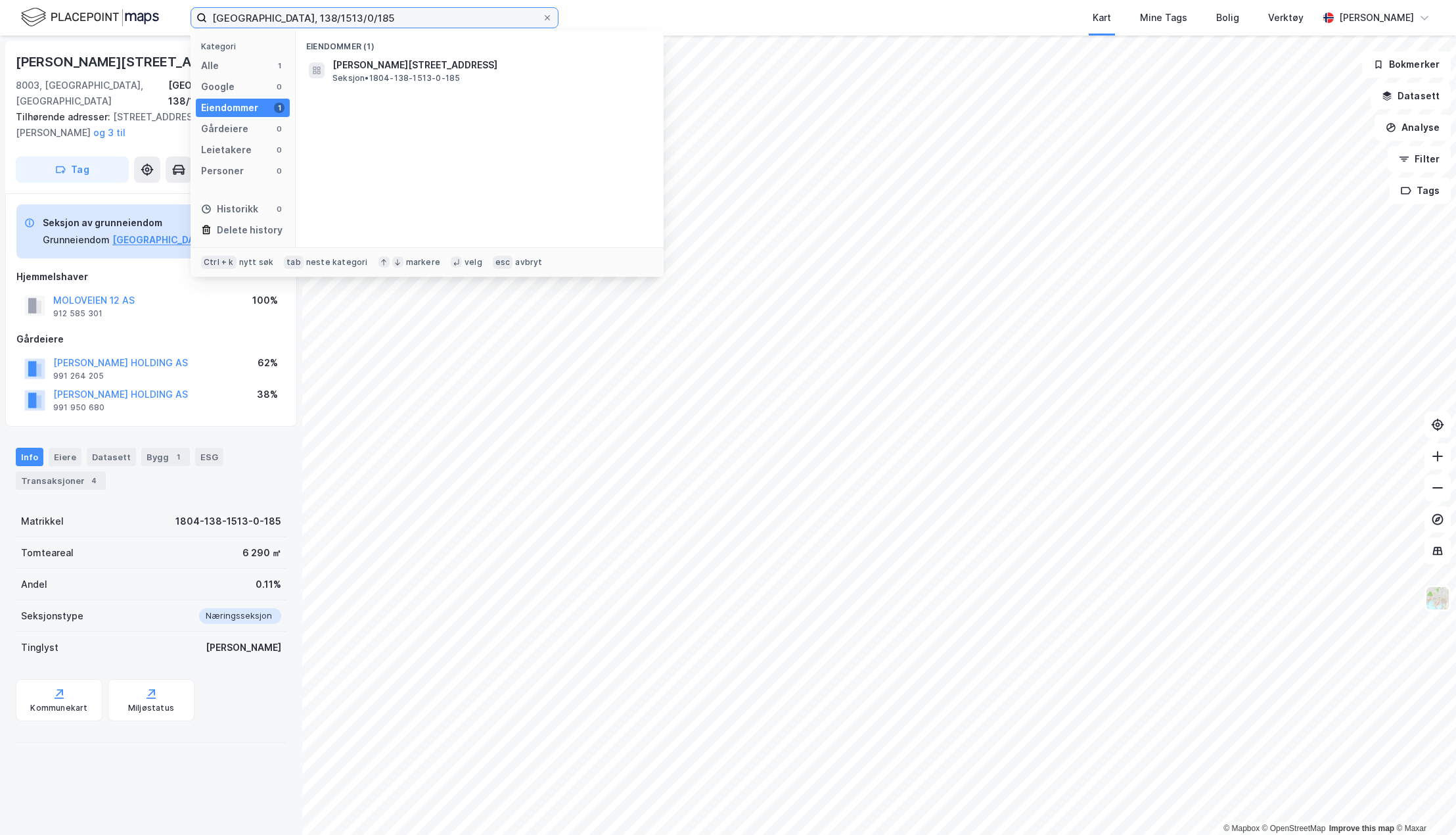
click at [334, 18] on input "[GEOGRAPHIC_DATA], 138/1513/0/185" at bounding box center [374, 18] width 335 height 20
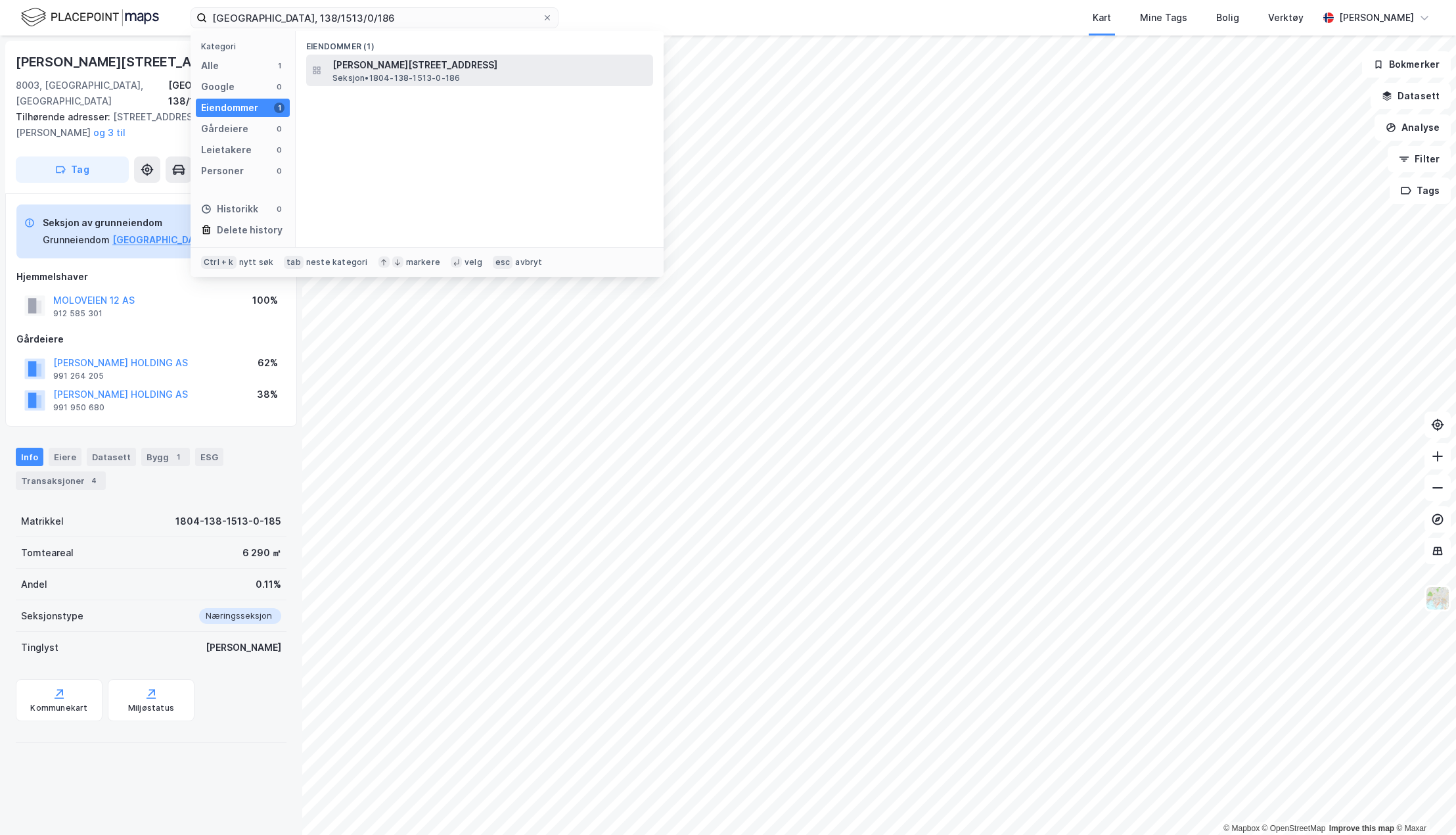
click at [379, 61] on span "[PERSON_NAME][STREET_ADDRESS]" at bounding box center [490, 65] width 316 height 16
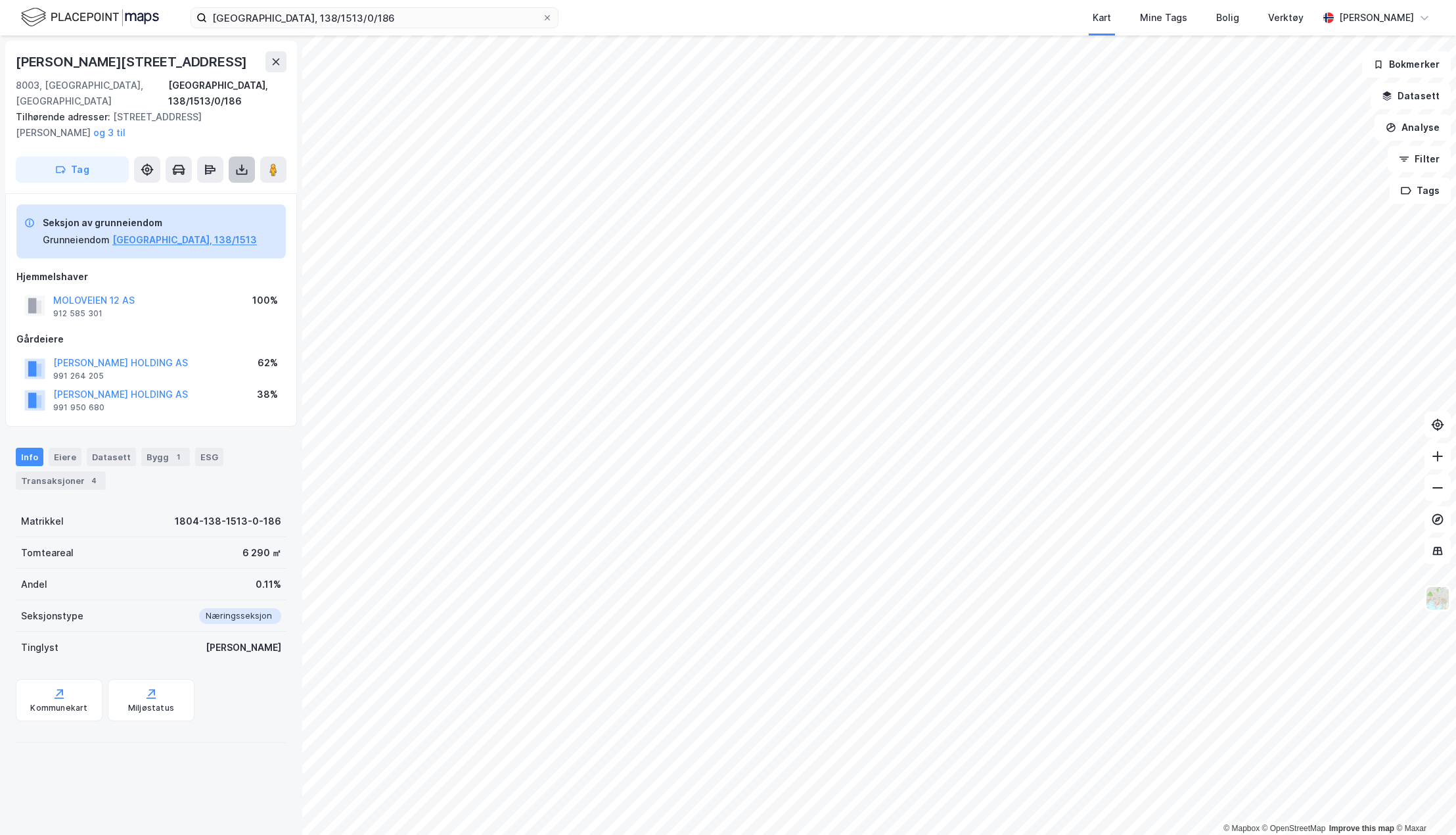
click at [246, 163] on icon at bounding box center [242, 169] width 13 height 13
click at [209, 191] on div "Last ned grunnbok" at bounding box center [177, 196] width 76 height 10
click at [391, 14] on input "[GEOGRAPHIC_DATA], 138/1513/0/186" at bounding box center [374, 18] width 335 height 20
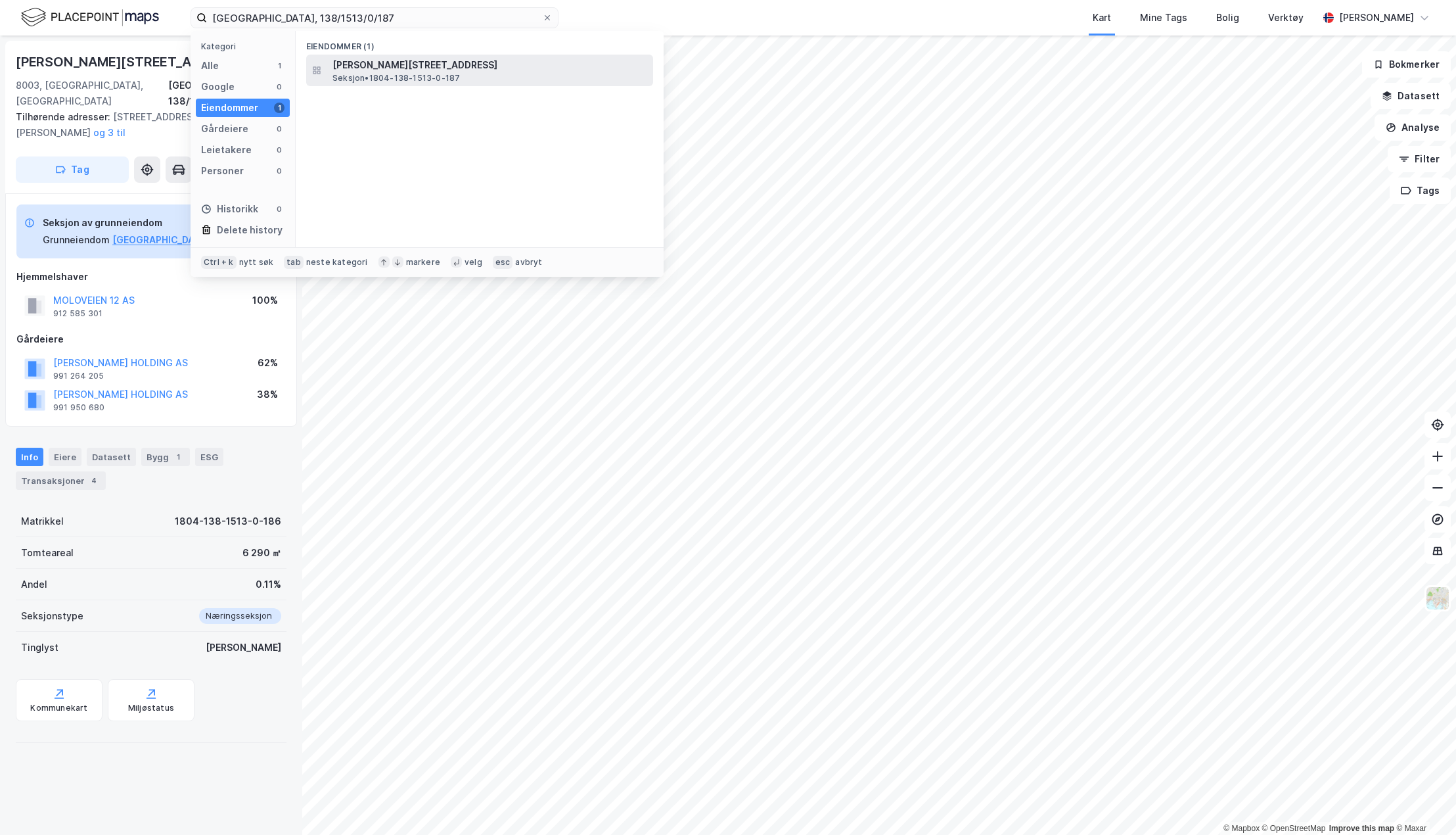
click at [394, 65] on span "[PERSON_NAME][STREET_ADDRESS]" at bounding box center [490, 65] width 316 height 16
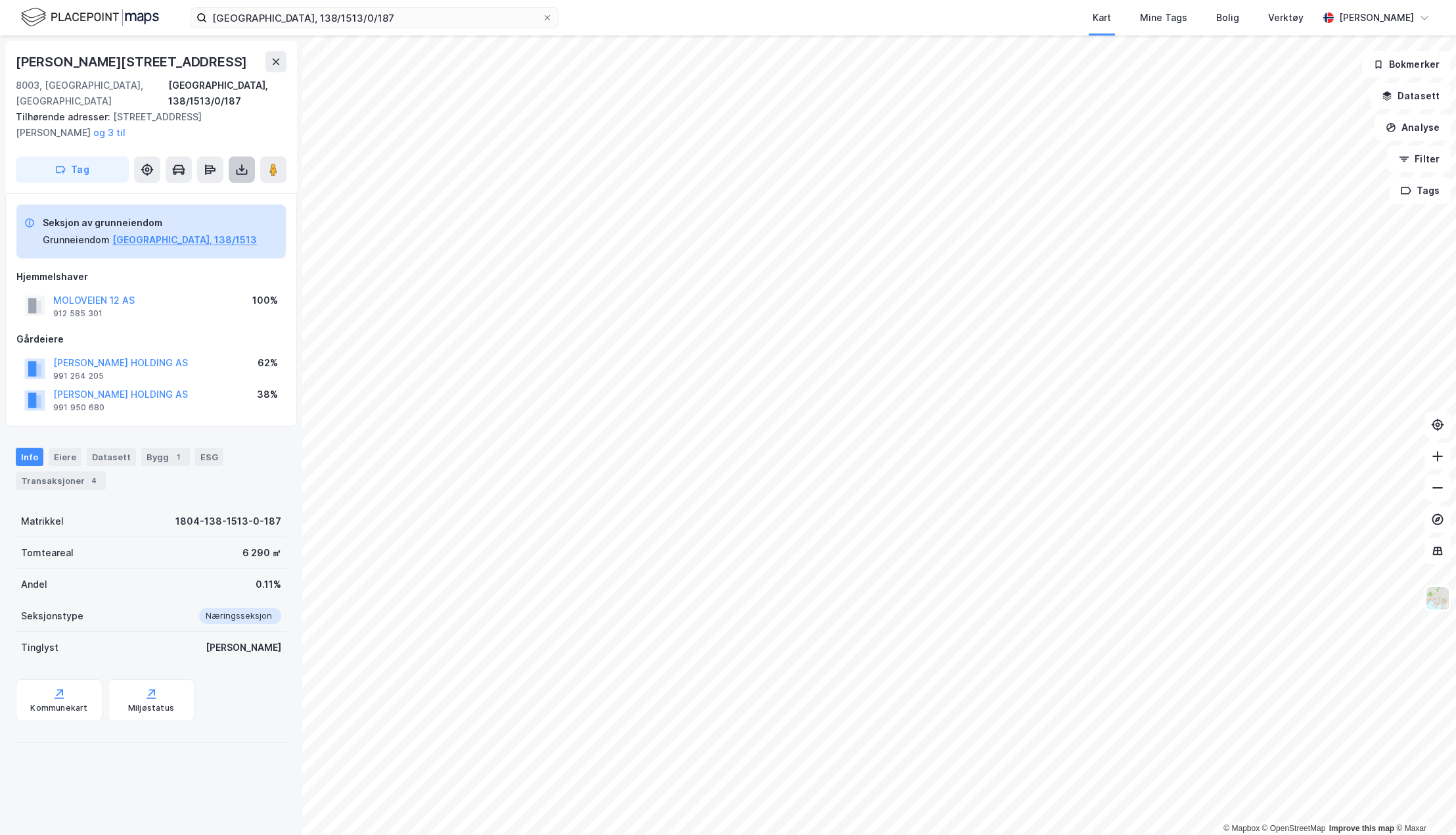
click at [243, 163] on icon at bounding box center [242, 169] width 13 height 13
click at [193, 191] on div "Last ned grunnbok" at bounding box center [177, 196] width 76 height 10
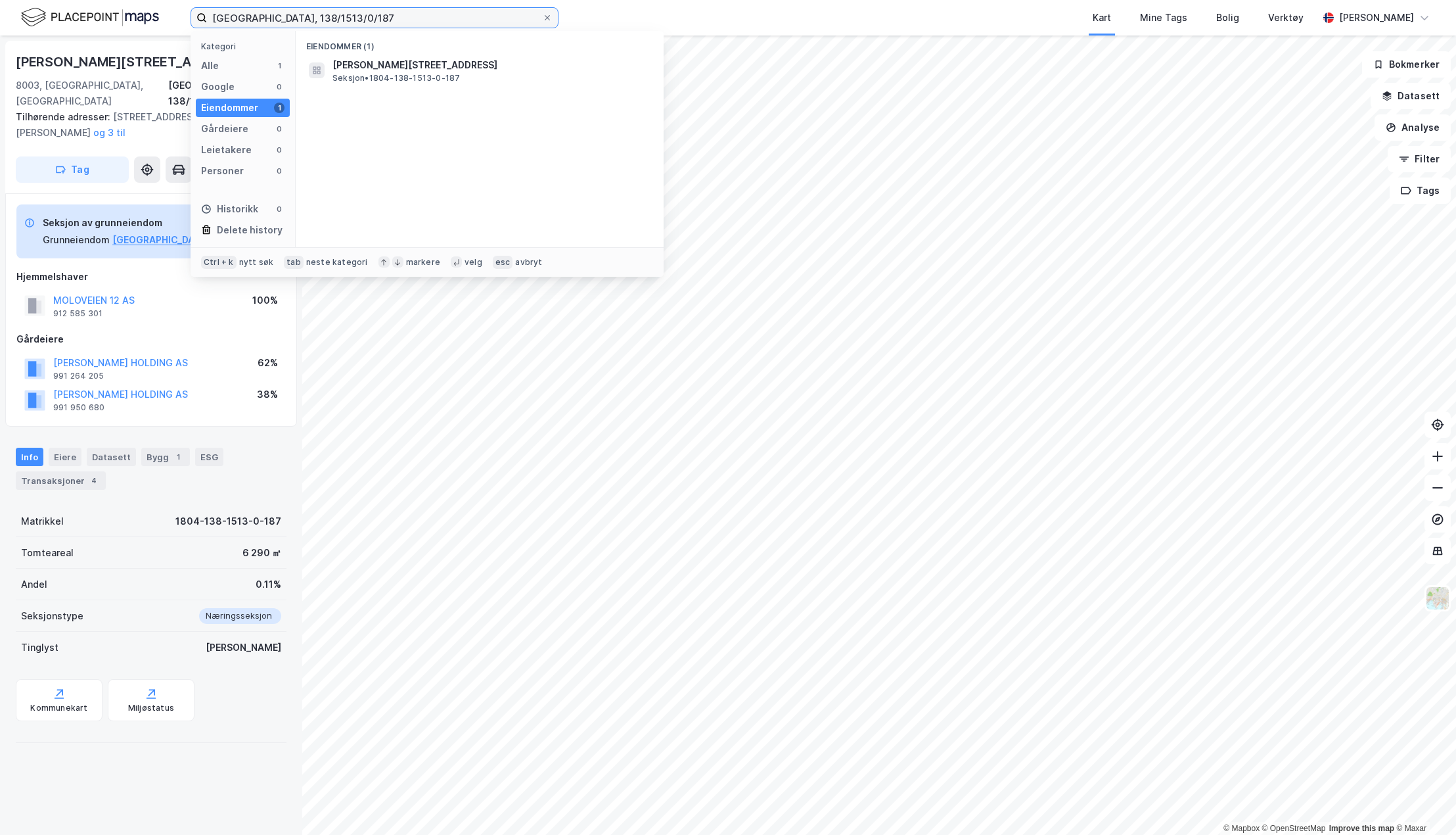
click at [417, 13] on input "[GEOGRAPHIC_DATA], 138/1513/0/187" at bounding box center [374, 18] width 335 height 20
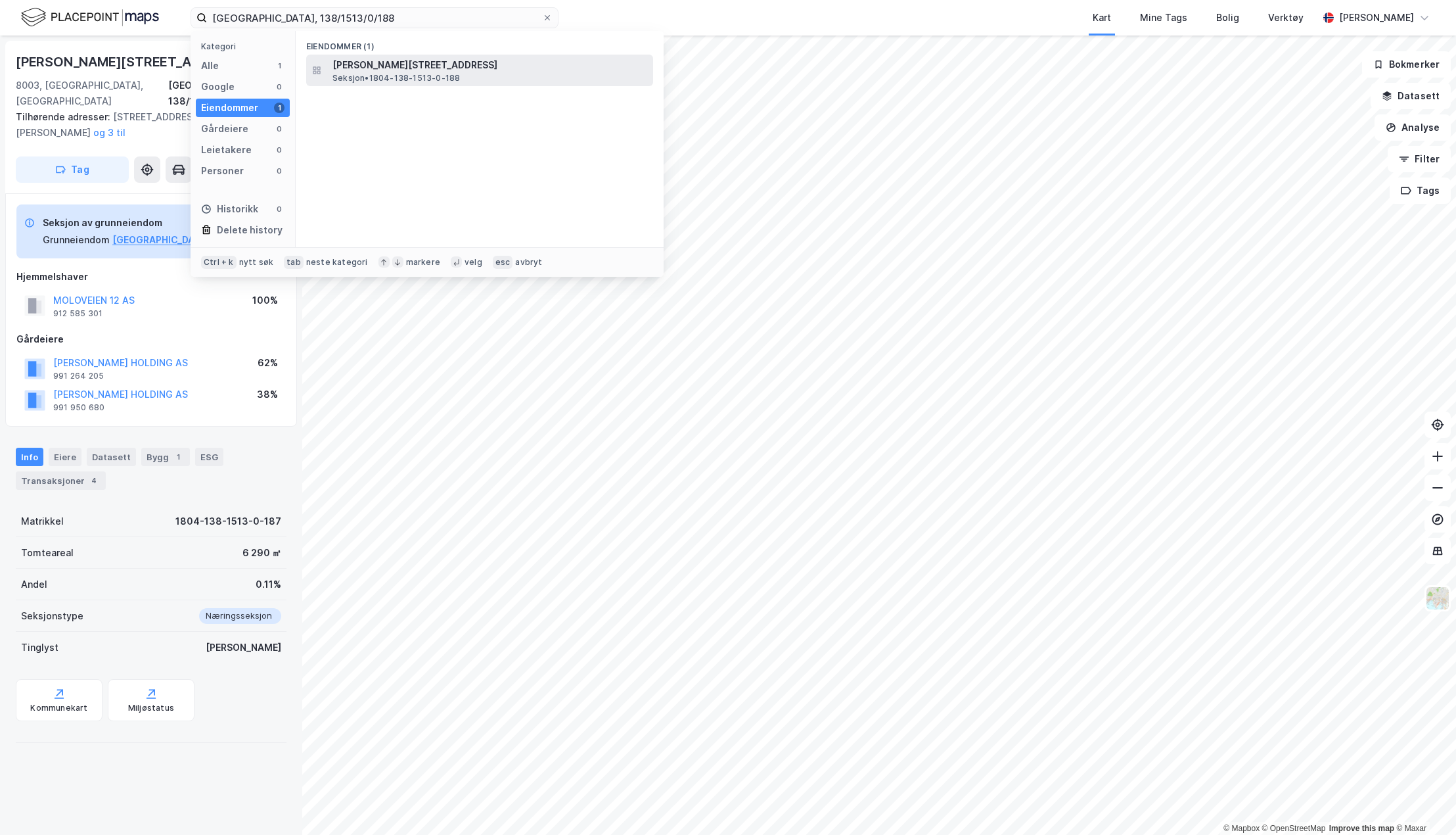
click at [412, 74] on span "Seksjon • 1804-138-1513-0-188" at bounding box center [396, 78] width 128 height 10
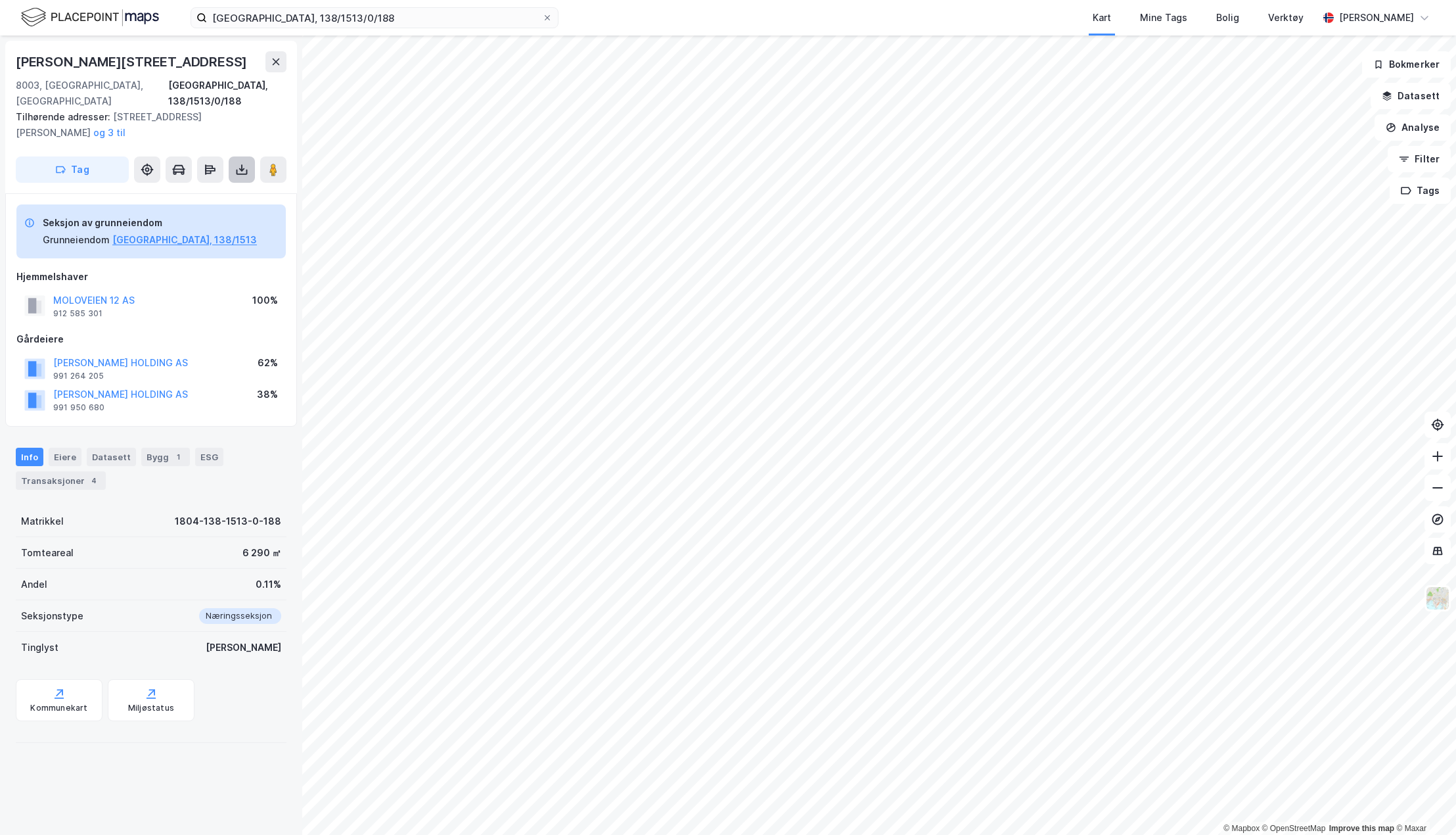
click at [241, 168] on icon at bounding box center [241, 169] width 5 height 3
click at [200, 191] on div "Last ned grunnbok" at bounding box center [177, 196] width 76 height 10
click at [344, 16] on input "[GEOGRAPHIC_DATA], 138/1513/0/188" at bounding box center [374, 18] width 335 height 20
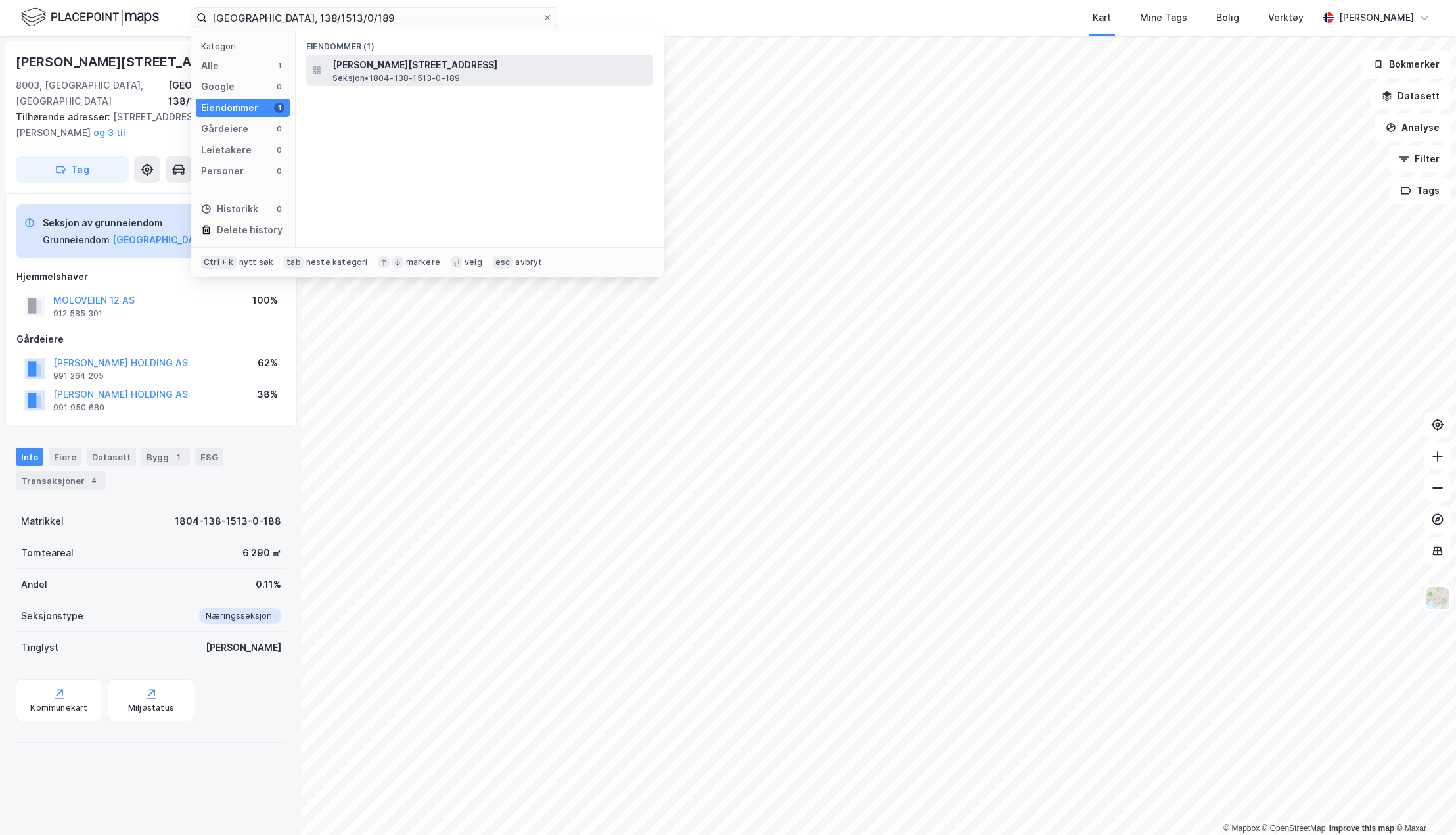
click at [364, 70] on span "[PERSON_NAME][STREET_ADDRESS]" at bounding box center [490, 65] width 316 height 16
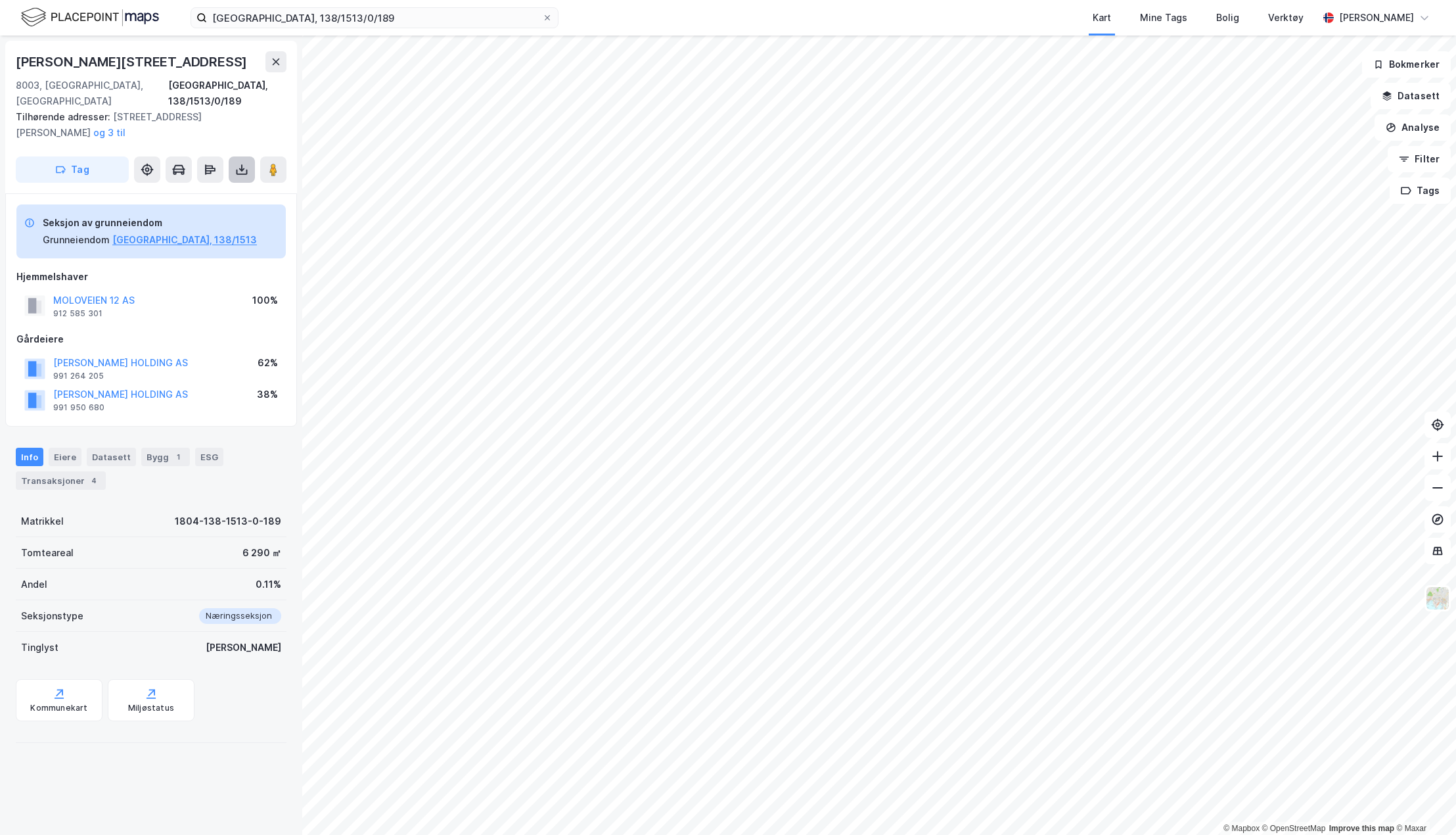
click at [242, 164] on icon at bounding box center [242, 168] width 1 height 7
click at [221, 186] on div "Last ned grunnbok" at bounding box center [185, 196] width 140 height 21
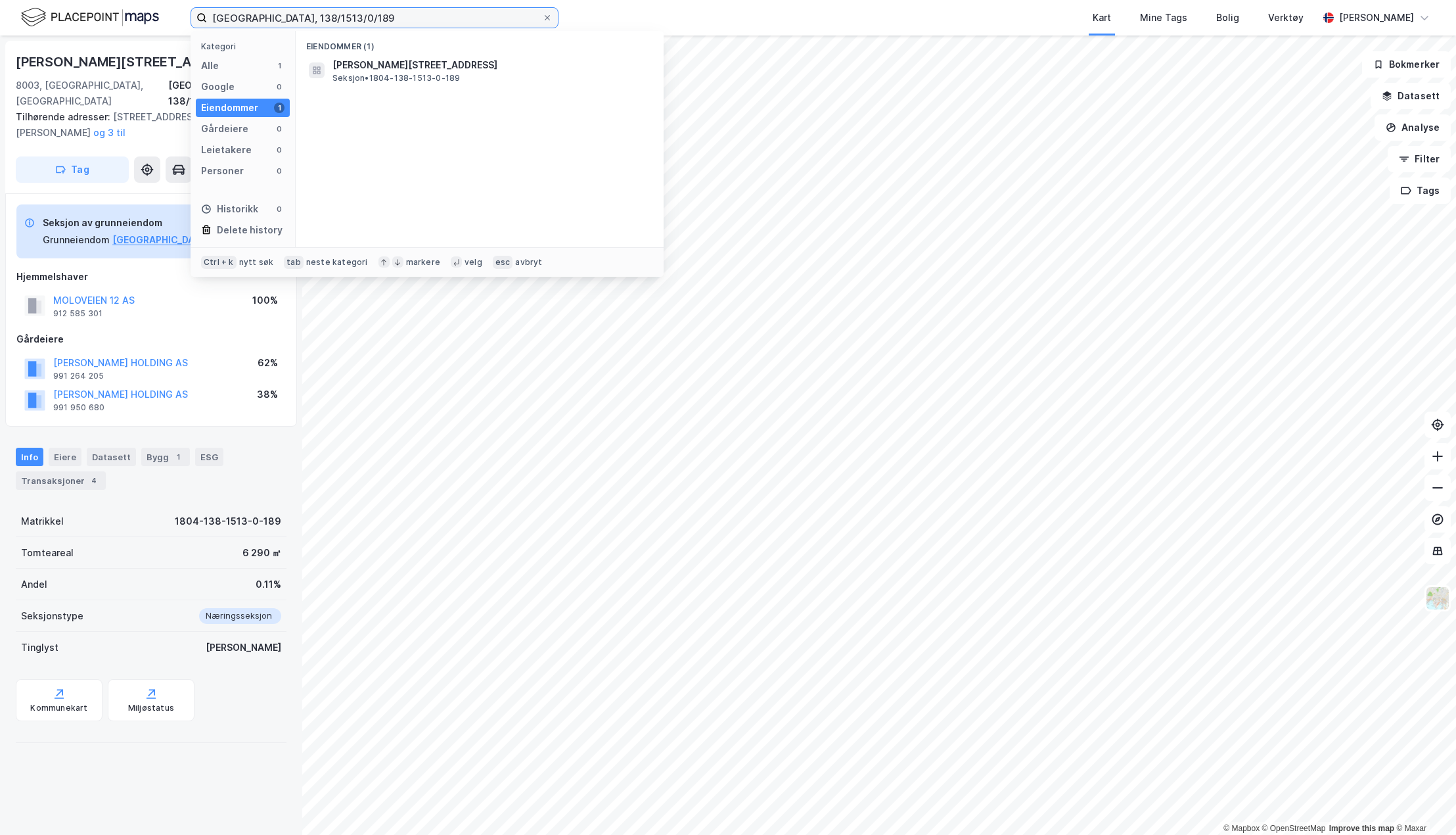
click at [405, 24] on input "[GEOGRAPHIC_DATA], 138/1513/0/189" at bounding box center [374, 18] width 335 height 20
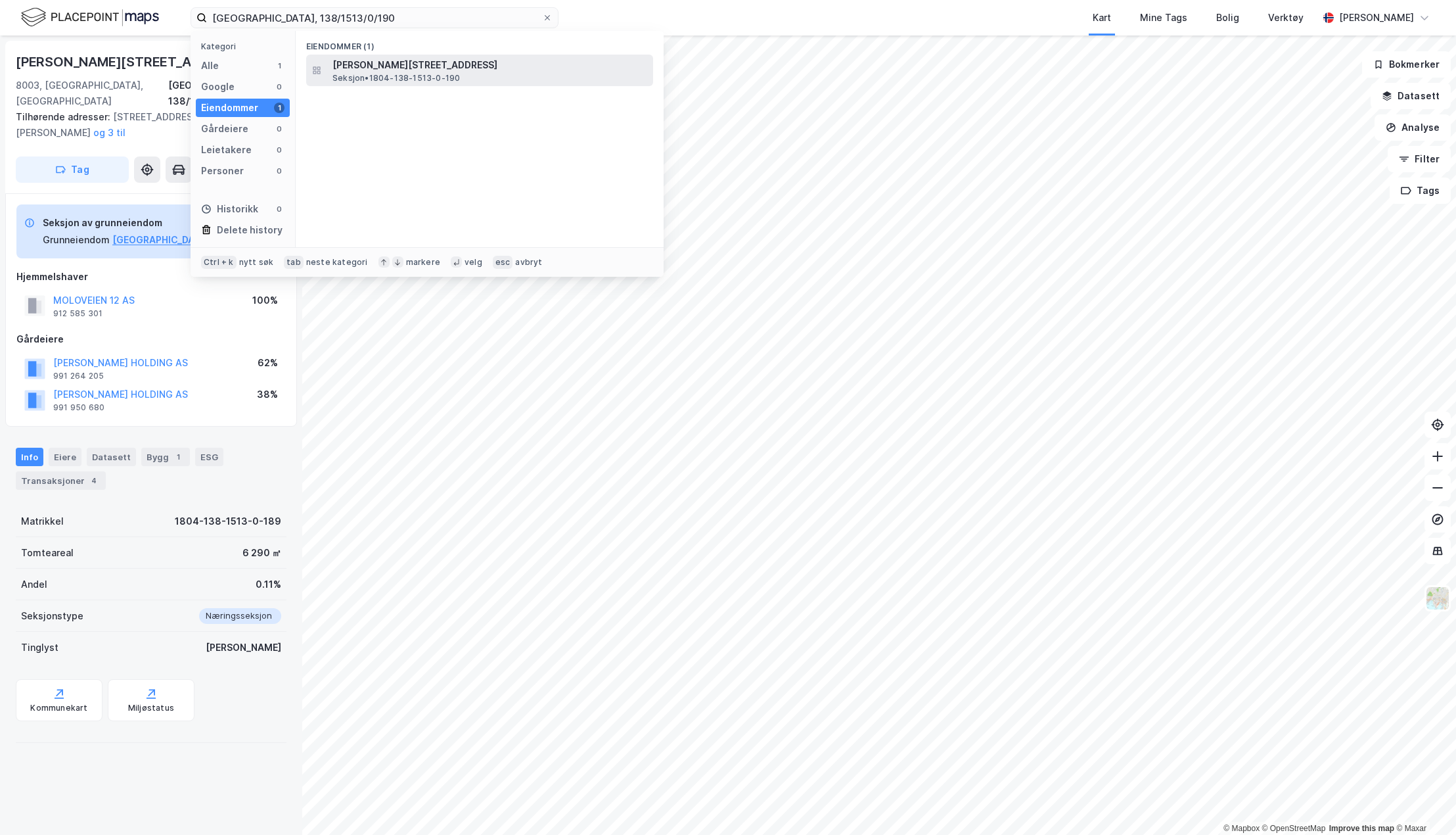
click at [414, 68] on span "[PERSON_NAME][STREET_ADDRESS]" at bounding box center [490, 65] width 316 height 16
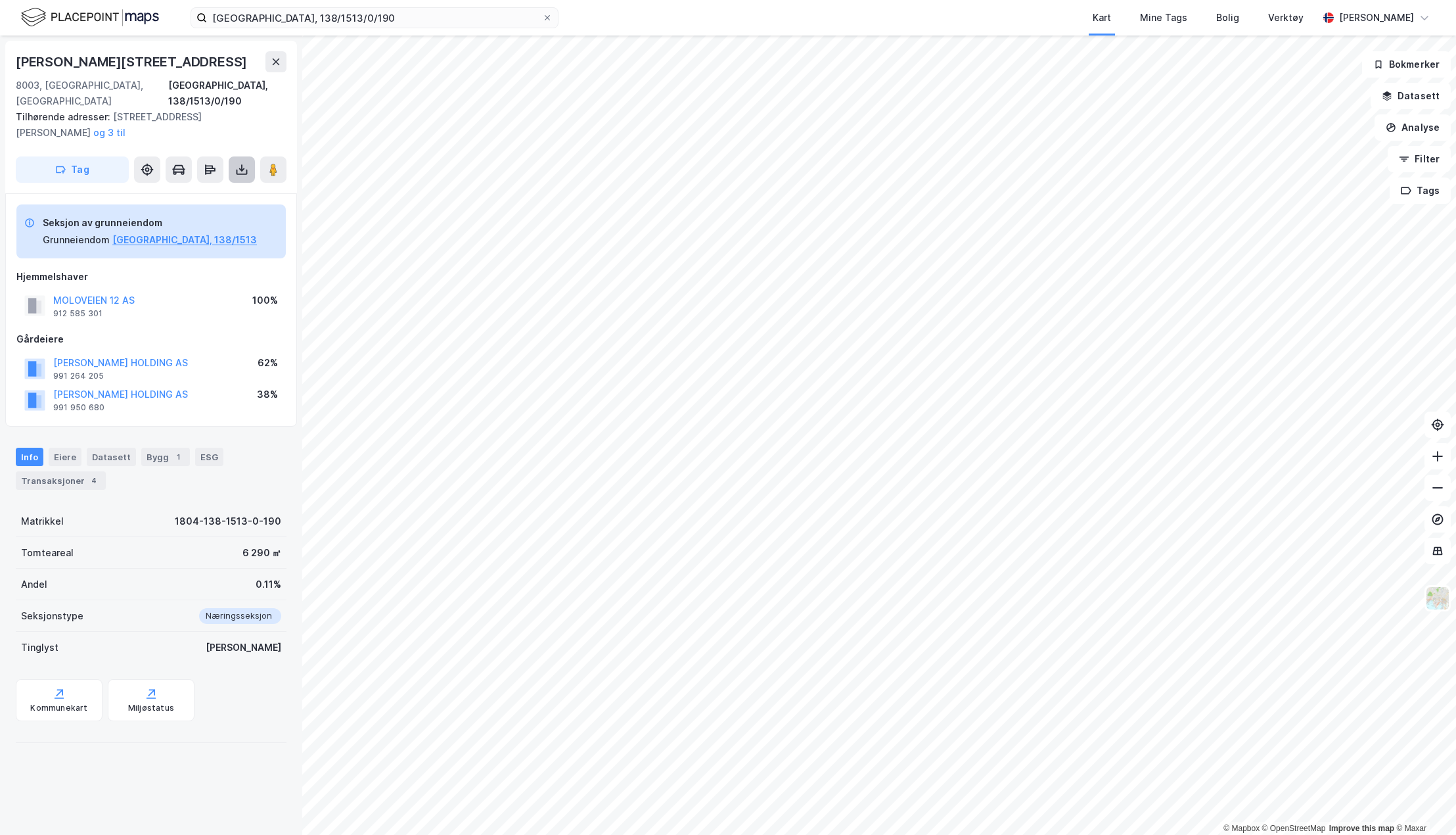
click at [240, 168] on icon at bounding box center [241, 169] width 5 height 3
click at [209, 191] on div "Last ned grunnbok" at bounding box center [177, 196] width 76 height 10
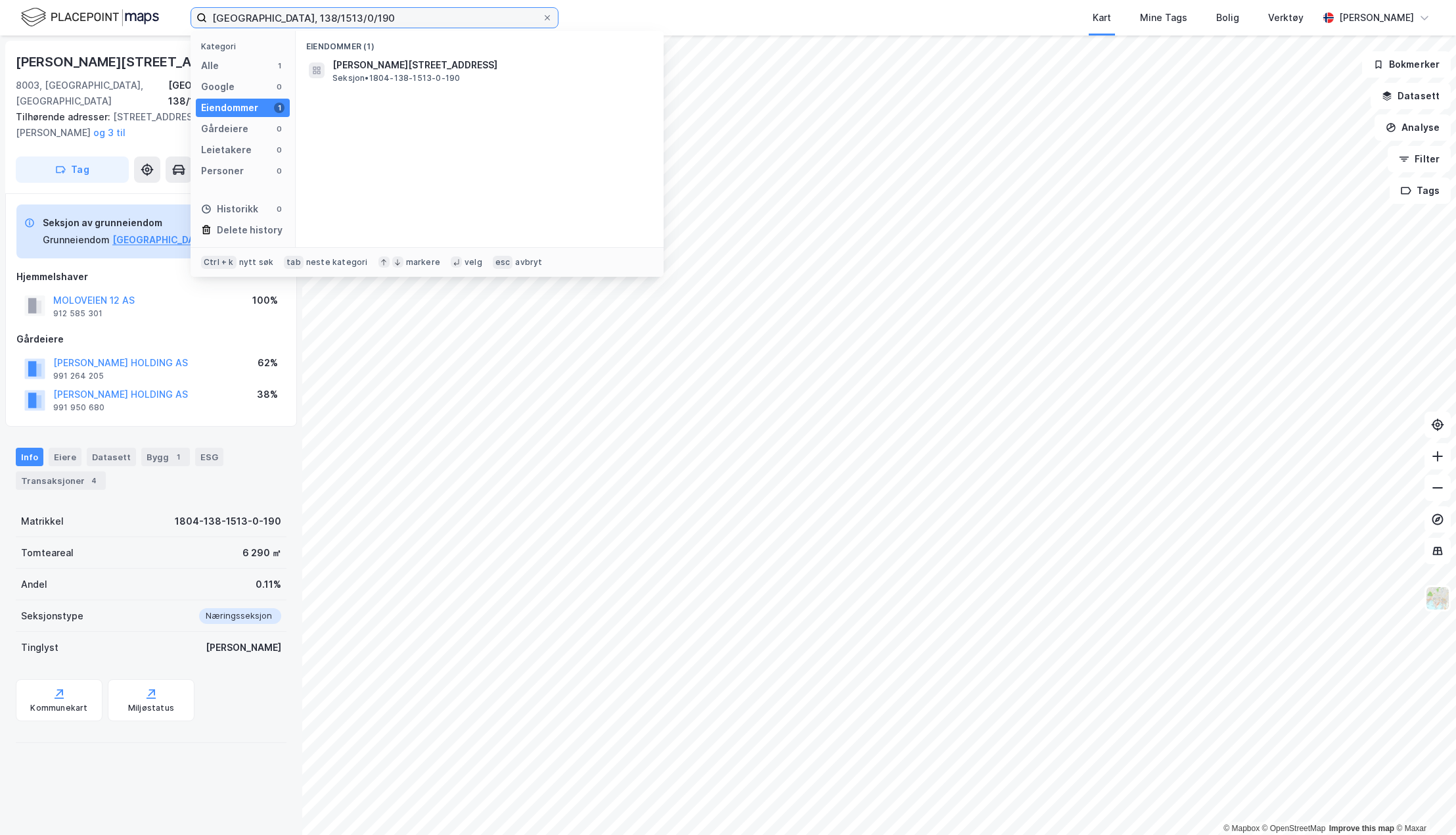
click at [319, 13] on input "[GEOGRAPHIC_DATA], 138/1513/0/190" at bounding box center [374, 18] width 335 height 20
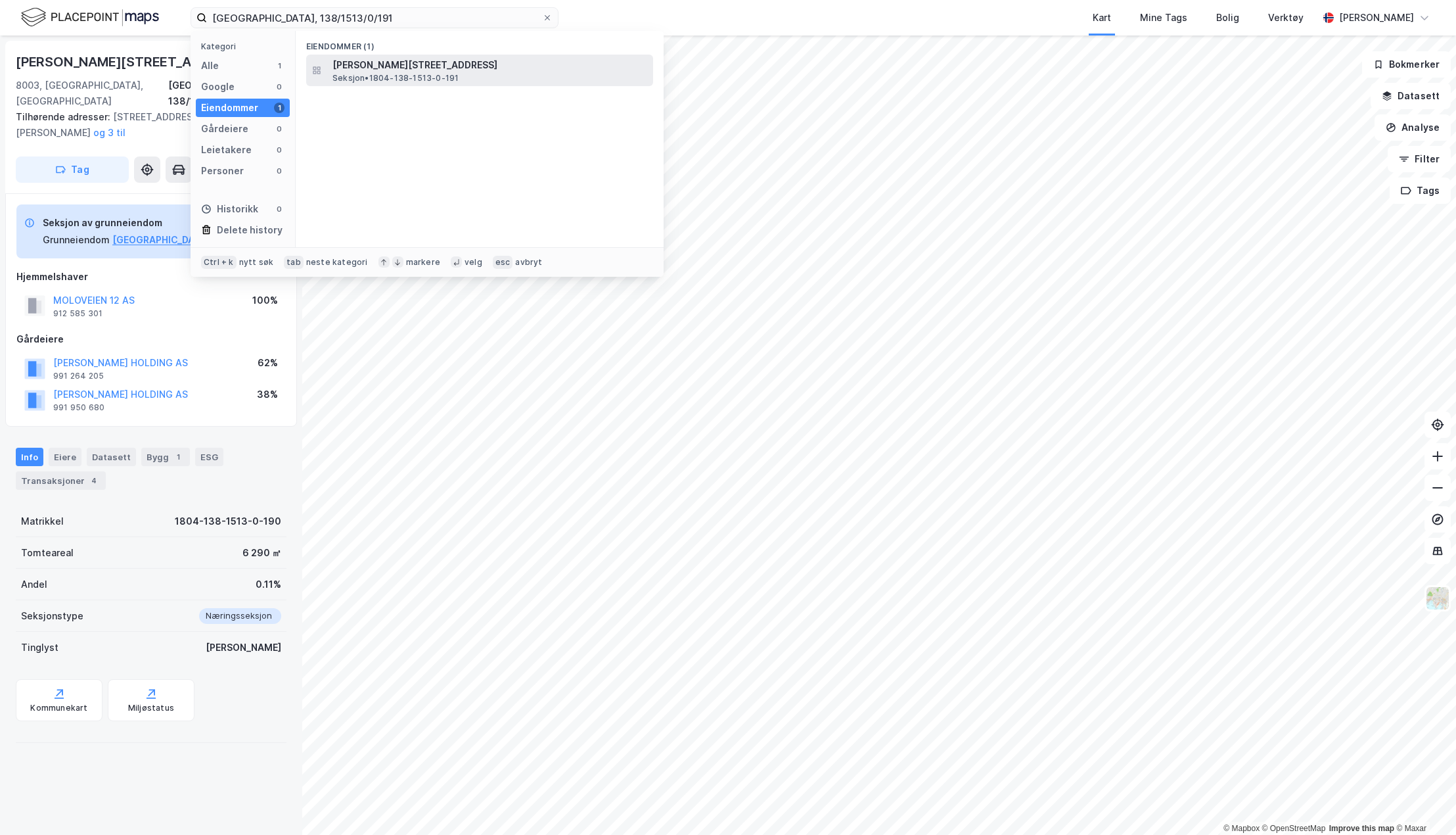
click at [391, 77] on span "Seksjon • 1804-138-1513-0-191" at bounding box center [396, 78] width 126 height 10
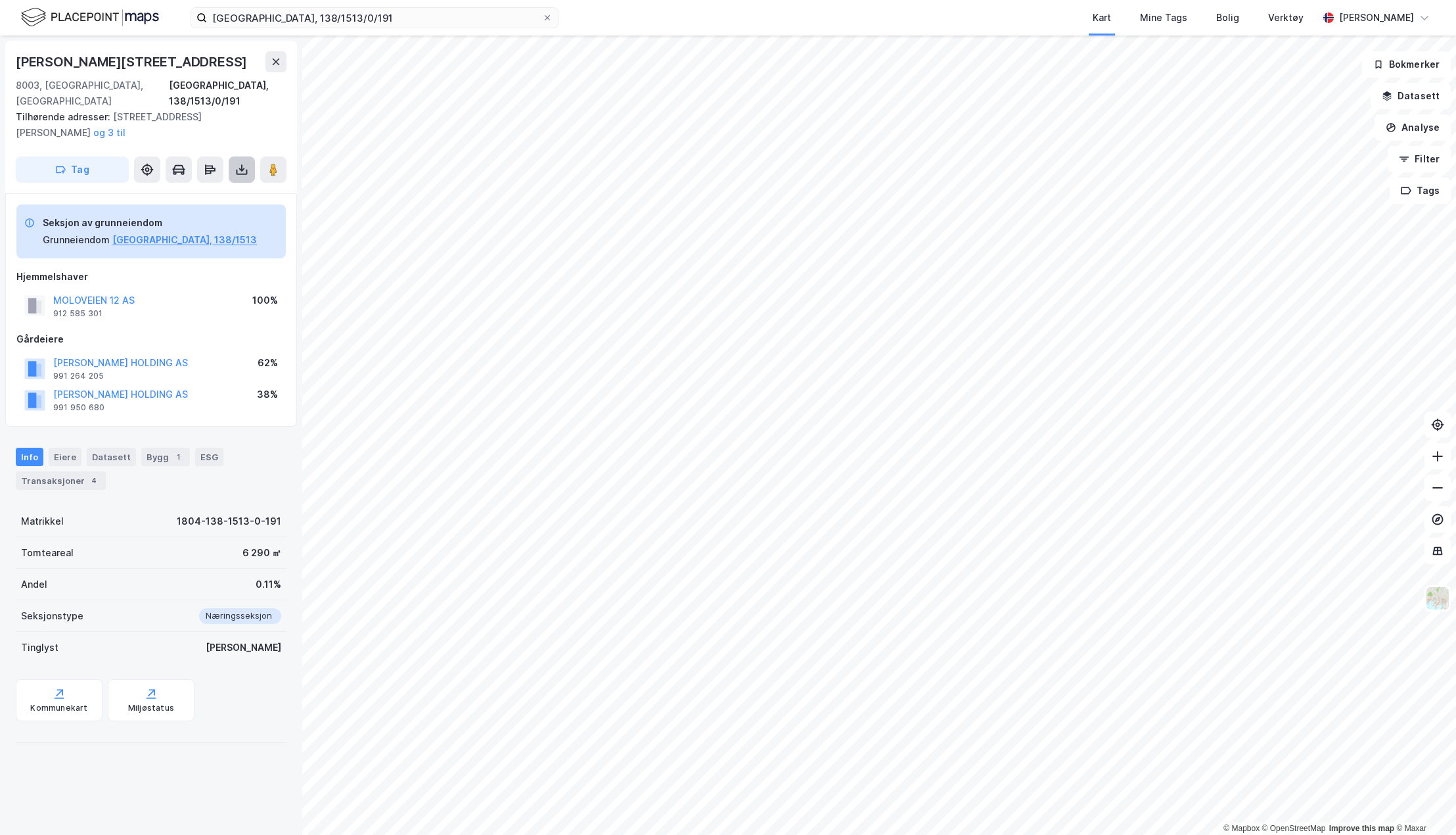
click at [241, 163] on icon at bounding box center [242, 169] width 13 height 13
click at [221, 186] on div "Last ned grunnbok" at bounding box center [185, 196] width 140 height 21
click at [398, 16] on input "[GEOGRAPHIC_DATA], 138/1513/0/191" at bounding box center [374, 18] width 335 height 20
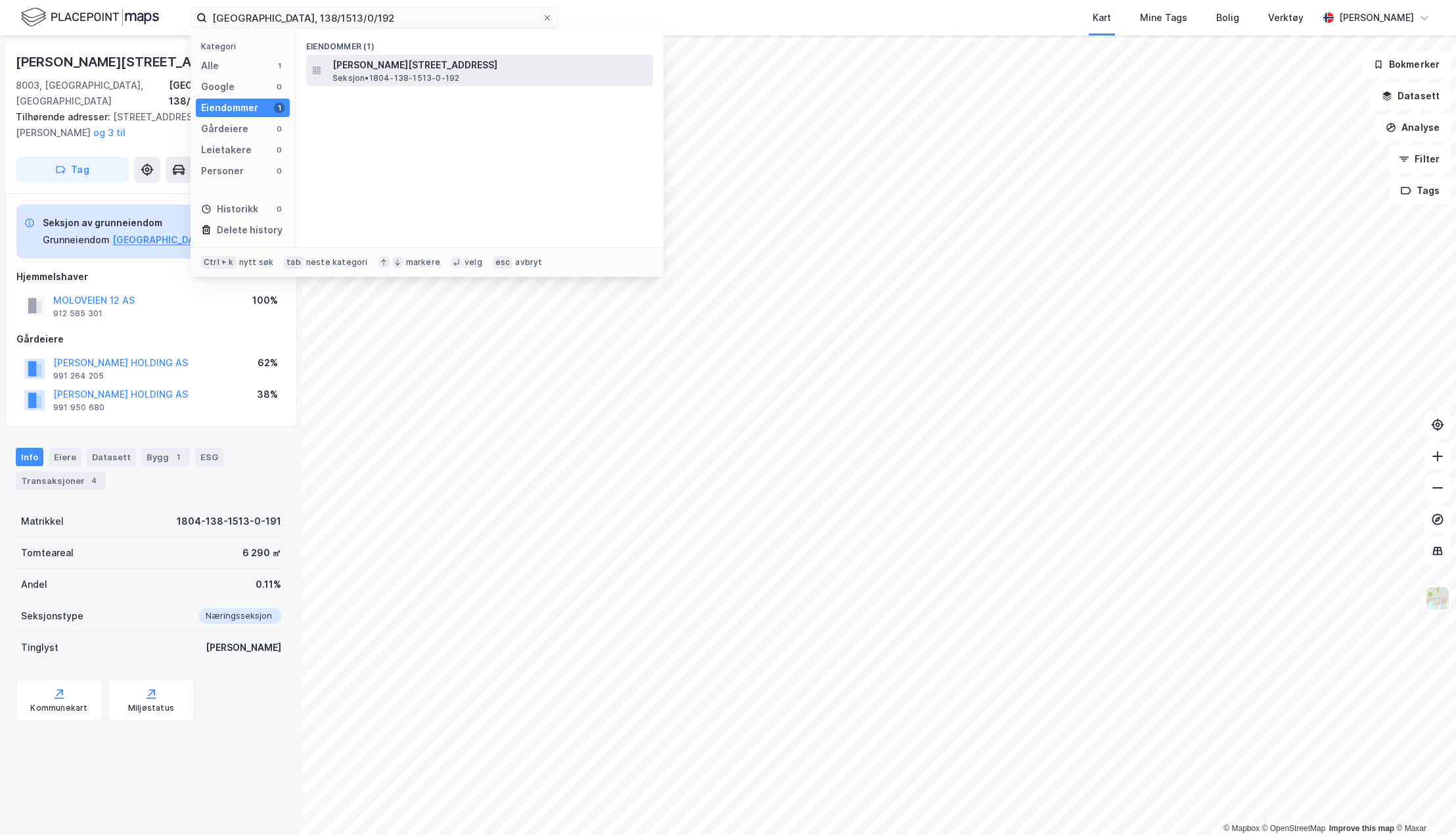
click at [423, 66] on span "[PERSON_NAME][STREET_ADDRESS]" at bounding box center [490, 65] width 316 height 16
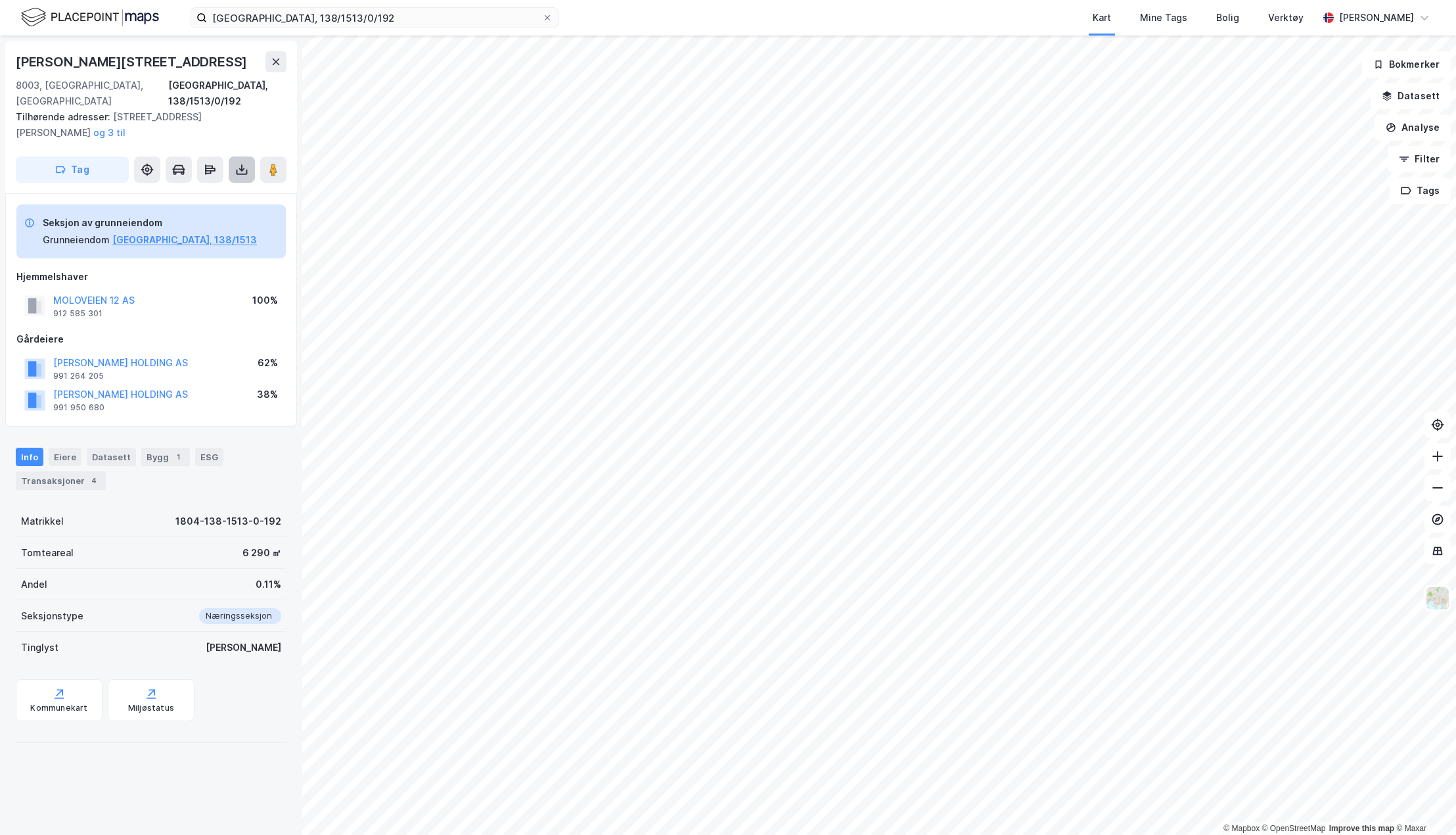
click at [242, 163] on icon at bounding box center [242, 169] width 13 height 13
click at [178, 191] on div "Last ned grunnbok" at bounding box center [177, 196] width 76 height 10
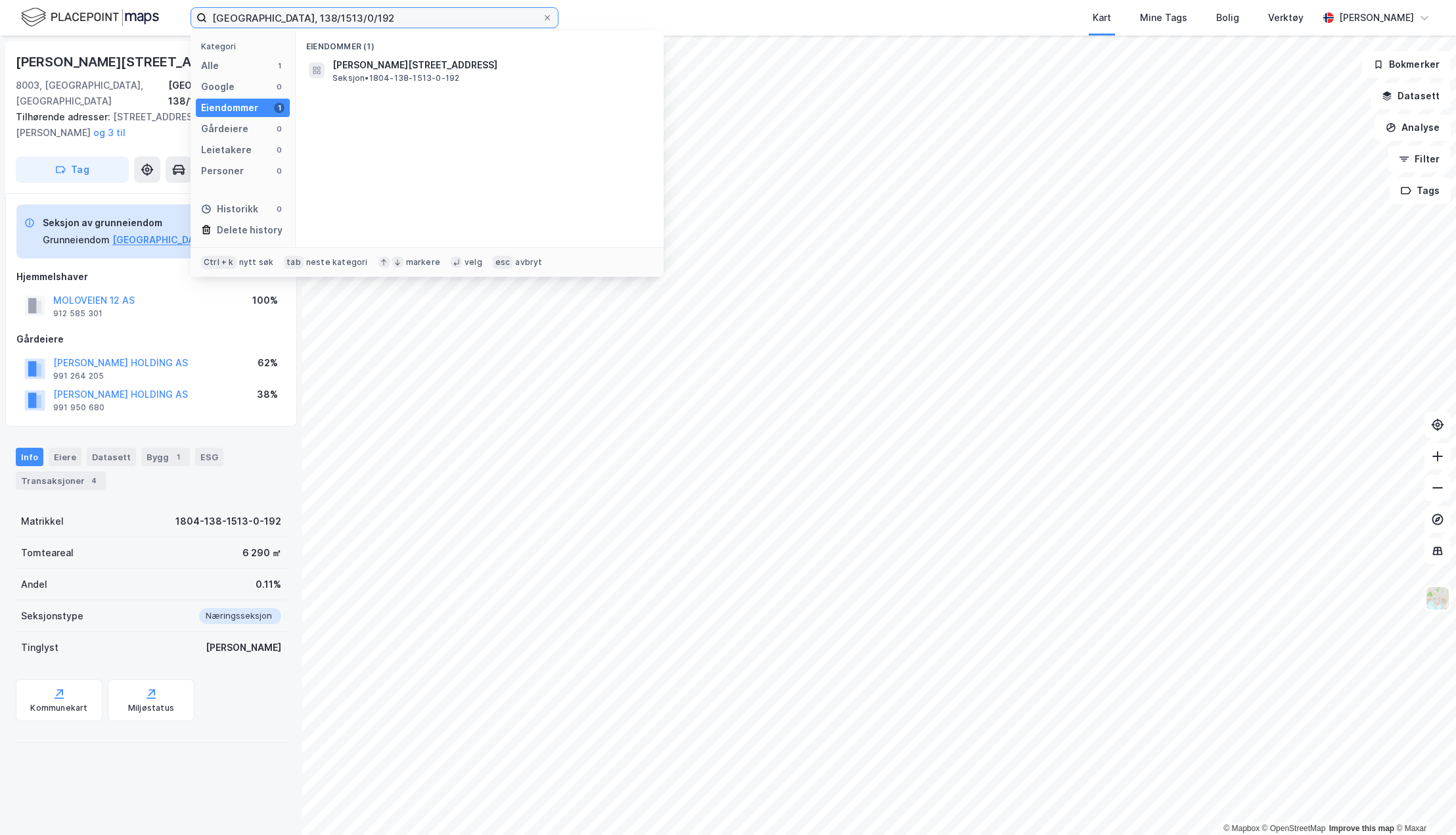
click at [346, 20] on input "[GEOGRAPHIC_DATA], 138/1513/0/192" at bounding box center [374, 18] width 335 height 20
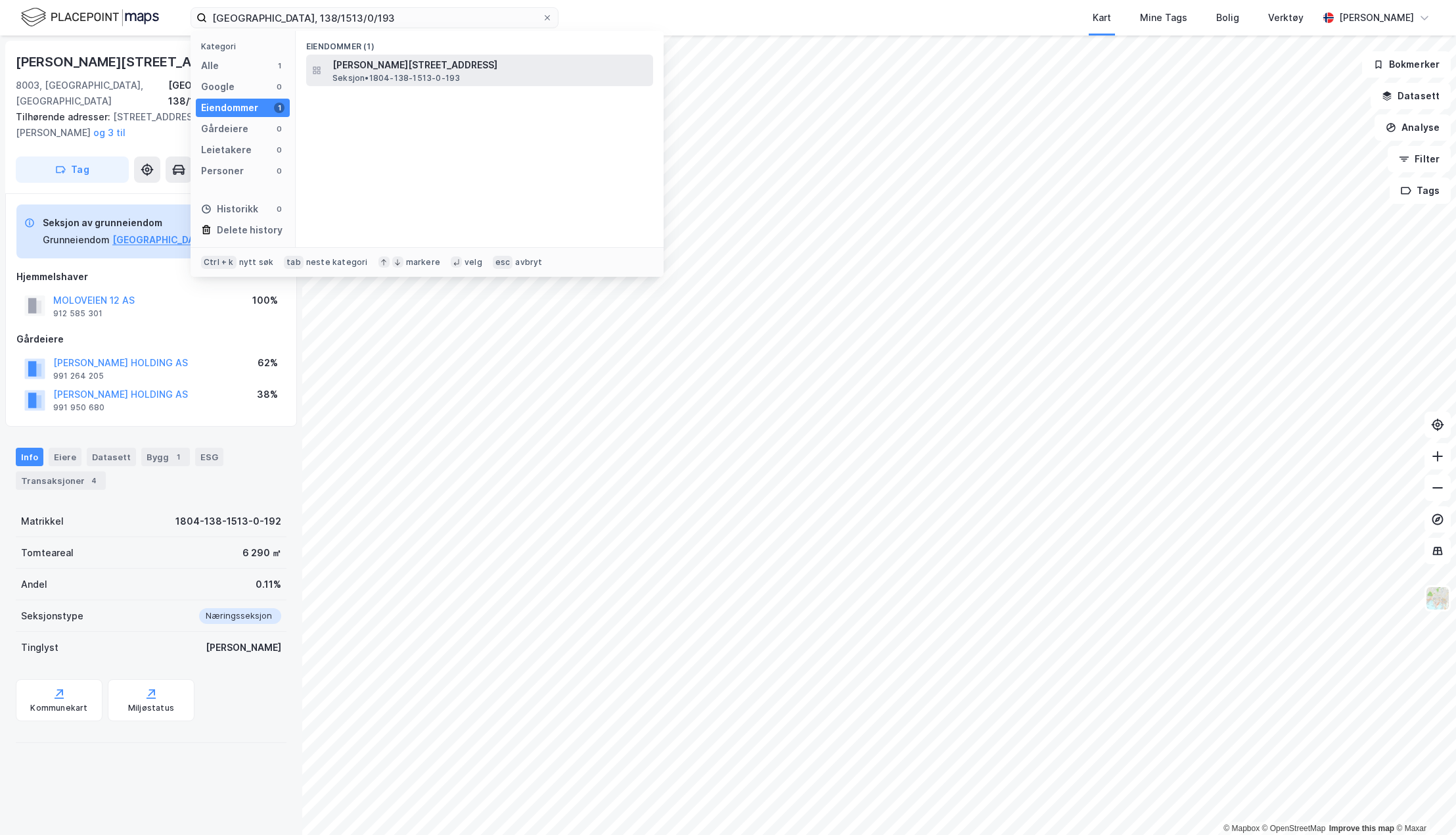
click at [363, 65] on span "[PERSON_NAME][STREET_ADDRESS]" at bounding box center [490, 65] width 316 height 16
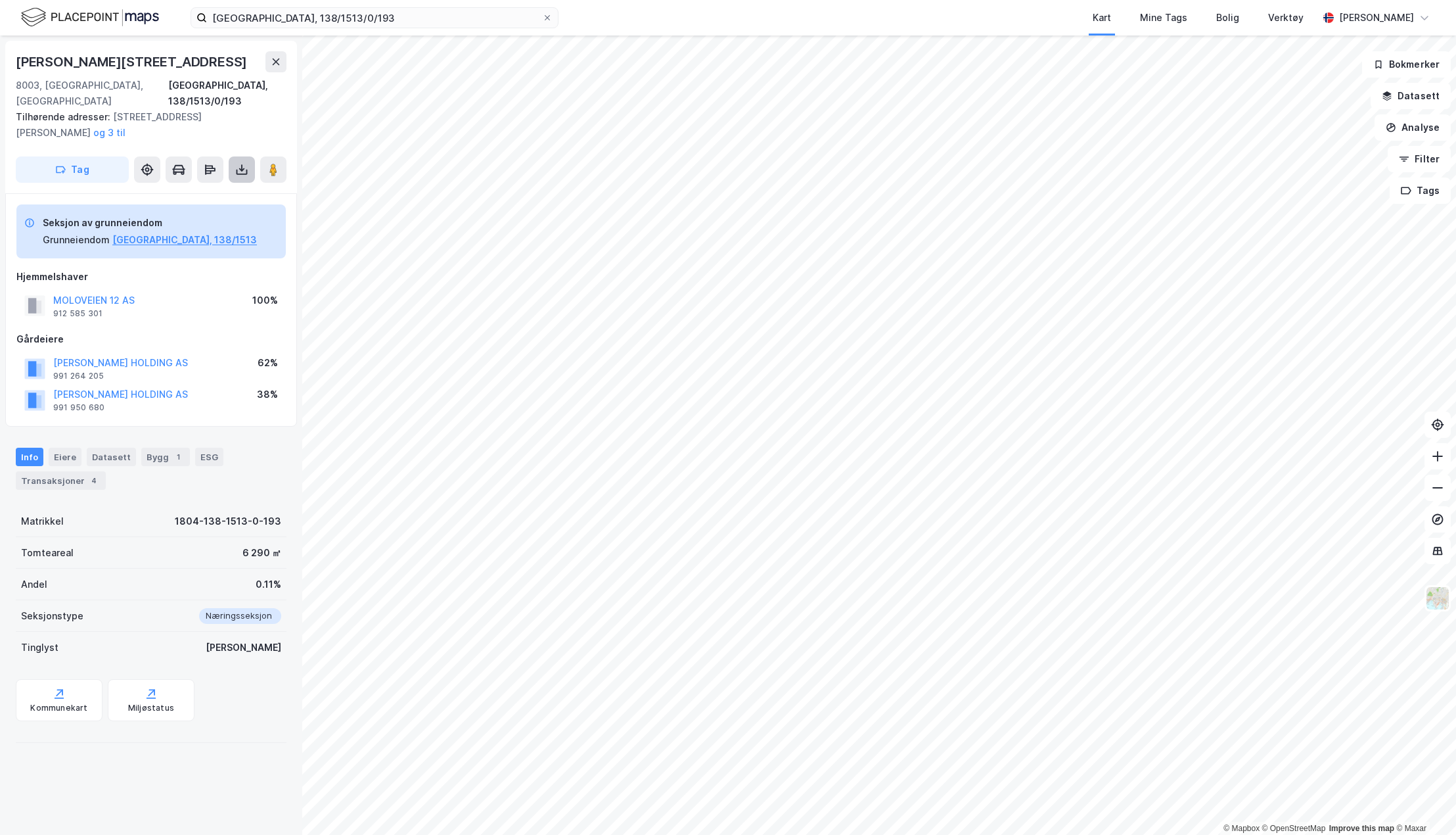
click at [244, 163] on icon at bounding box center [242, 169] width 13 height 13
click at [215, 191] on div "Last ned grunnbok" at bounding box center [177, 196] width 76 height 10
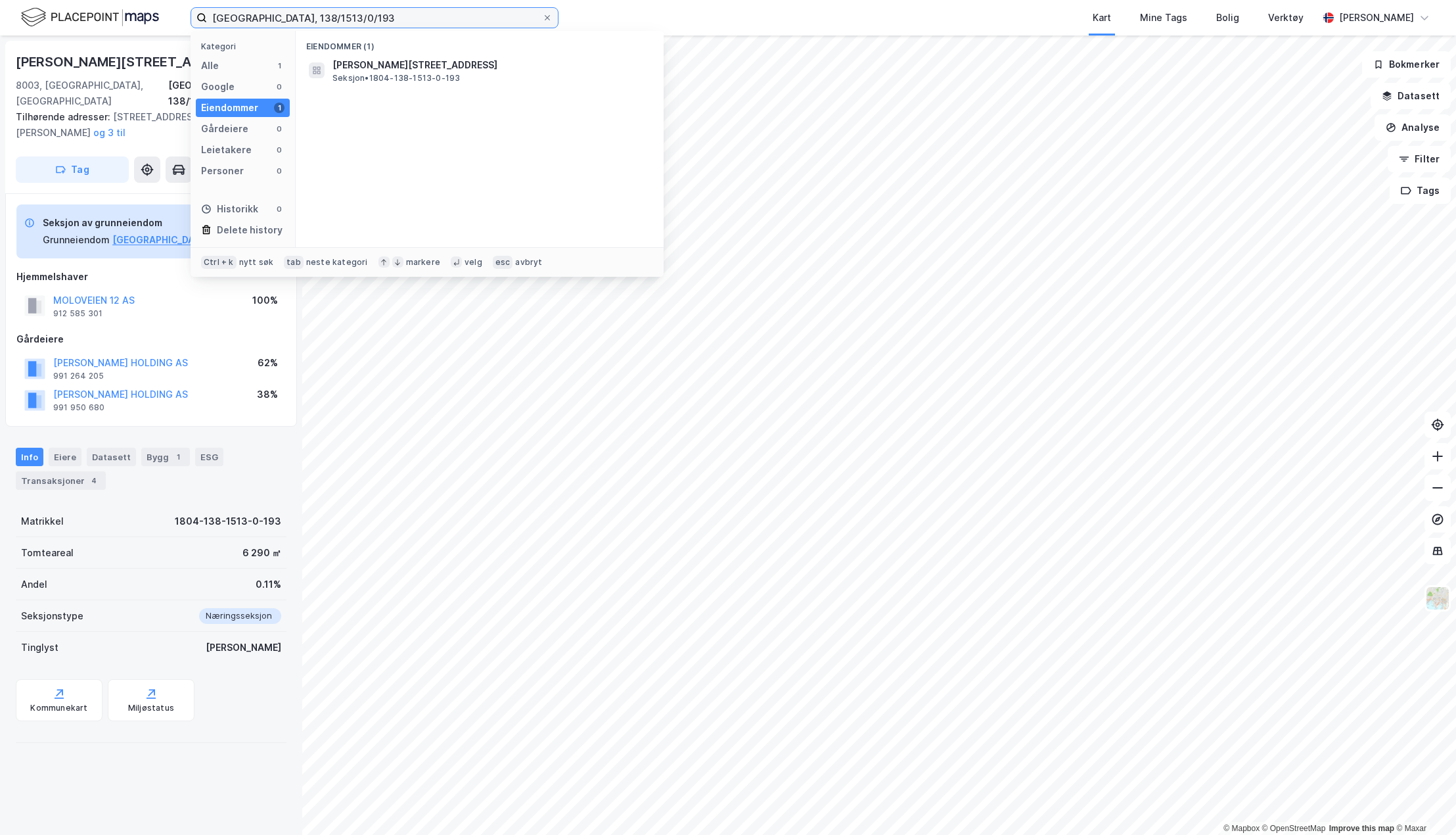
click at [412, 14] on input "[GEOGRAPHIC_DATA], 138/1513/0/193" at bounding box center [374, 18] width 335 height 20
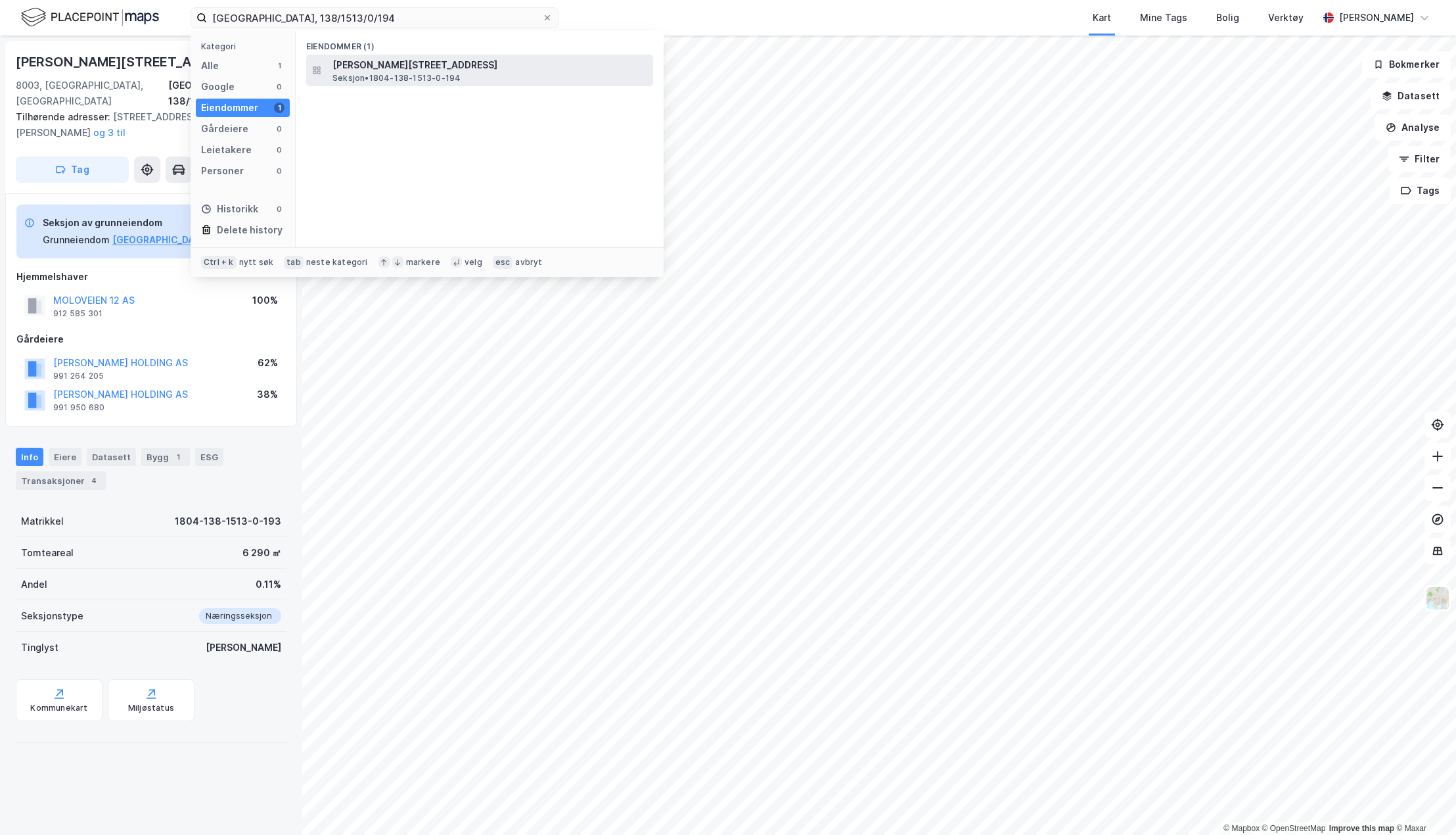
click at [422, 62] on span "[PERSON_NAME][STREET_ADDRESS]" at bounding box center [490, 65] width 316 height 16
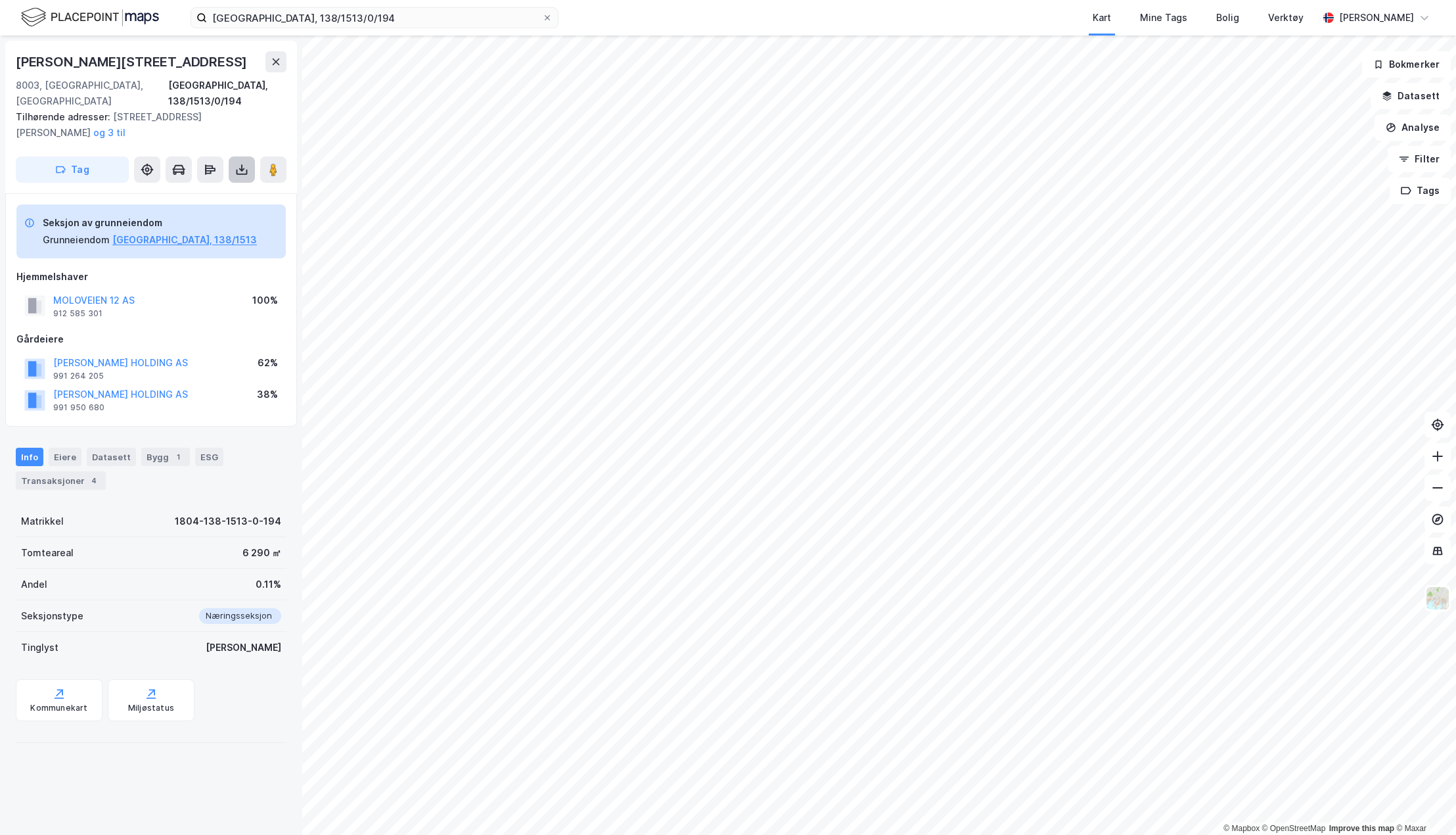
click at [242, 164] on icon at bounding box center [242, 168] width 1 height 7
click at [206, 191] on div "Last ned grunnbok" at bounding box center [177, 196] width 76 height 10
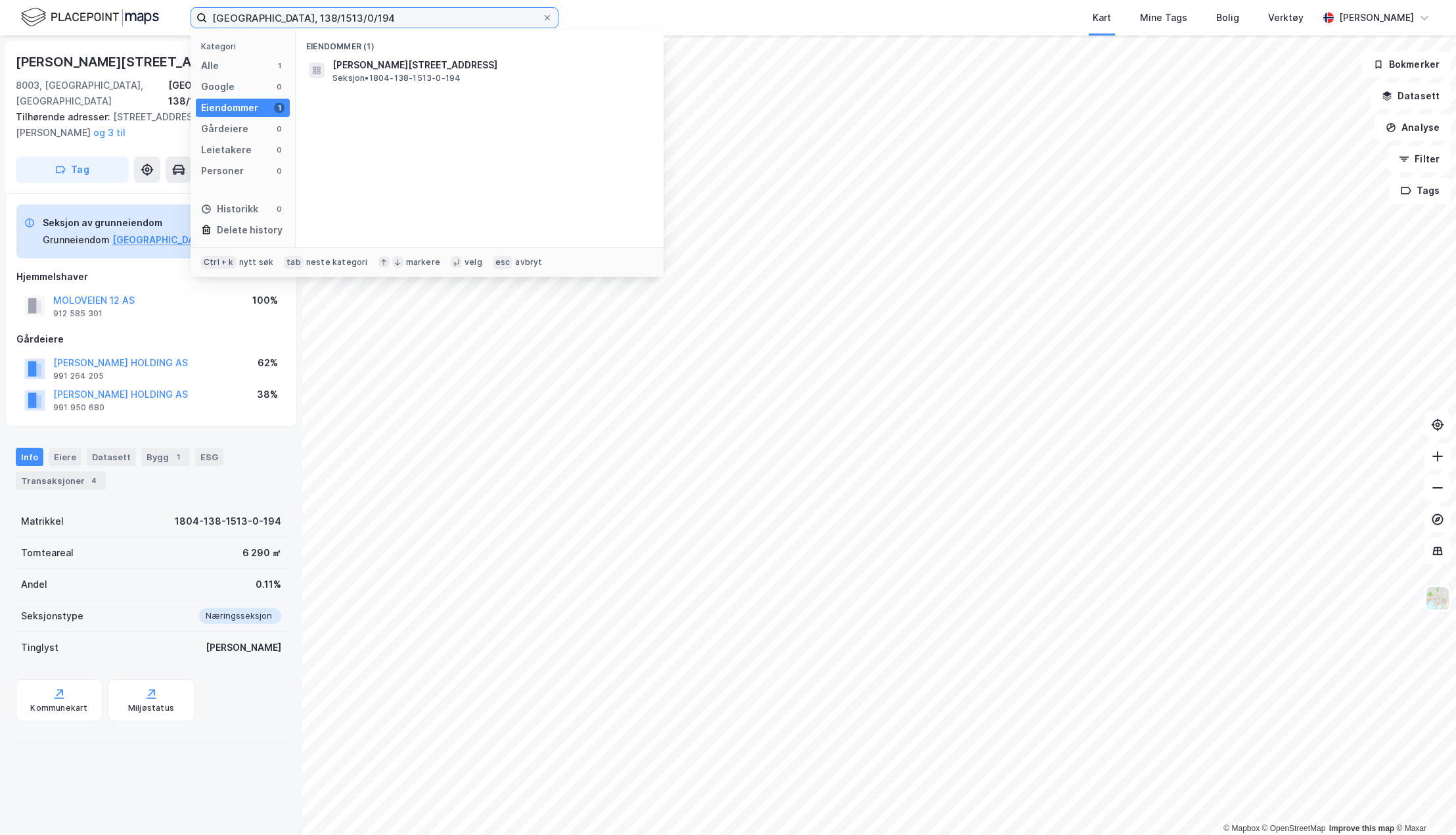
click at [323, 12] on input "[GEOGRAPHIC_DATA], 138/1513/0/194" at bounding box center [374, 18] width 335 height 20
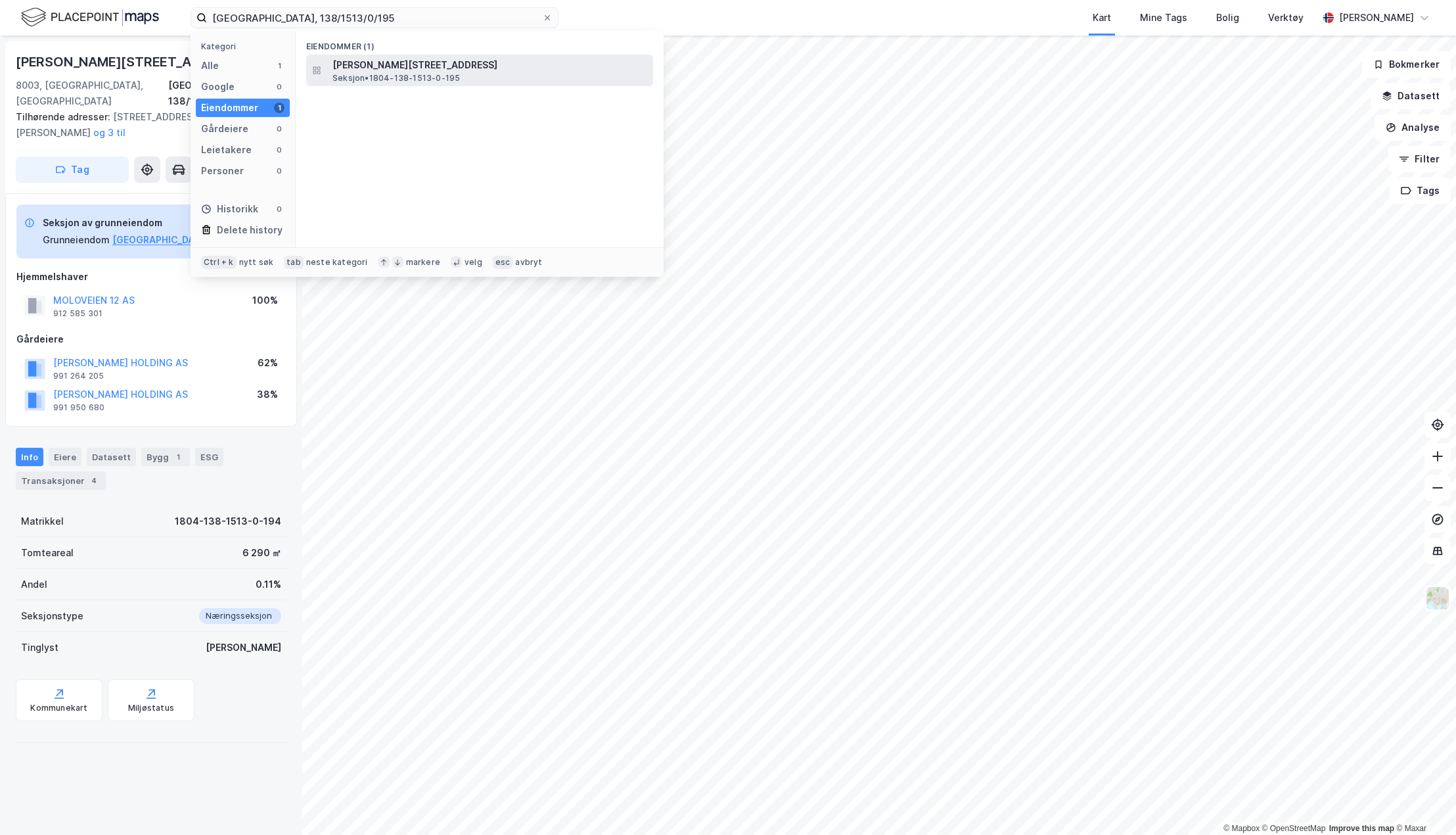
click at [396, 69] on span "[PERSON_NAME][STREET_ADDRESS]" at bounding box center [490, 65] width 316 height 16
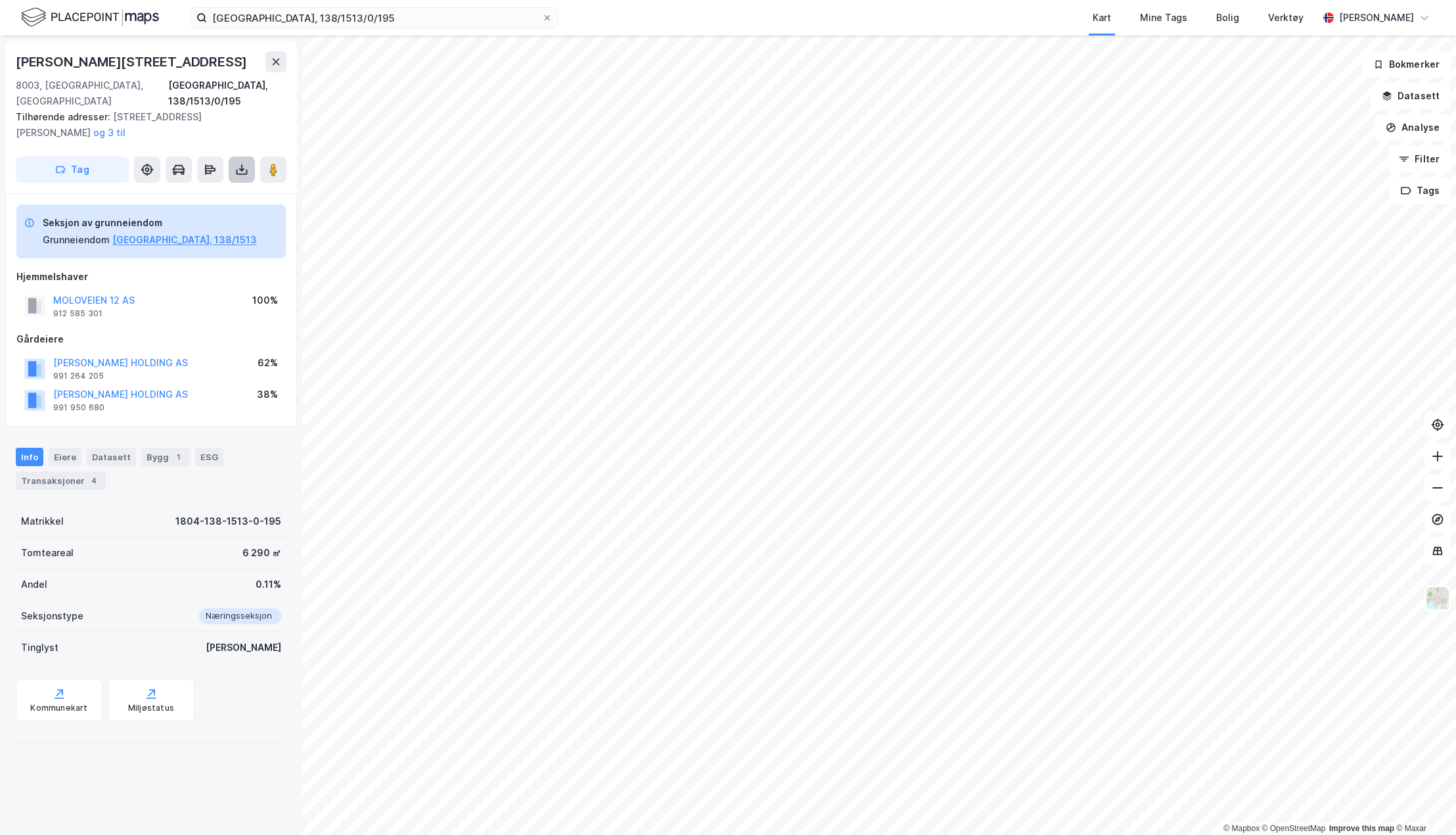
click at [236, 163] on icon at bounding box center [242, 169] width 13 height 13
click at [218, 186] on div "Last ned grunnbok" at bounding box center [185, 196] width 140 height 21
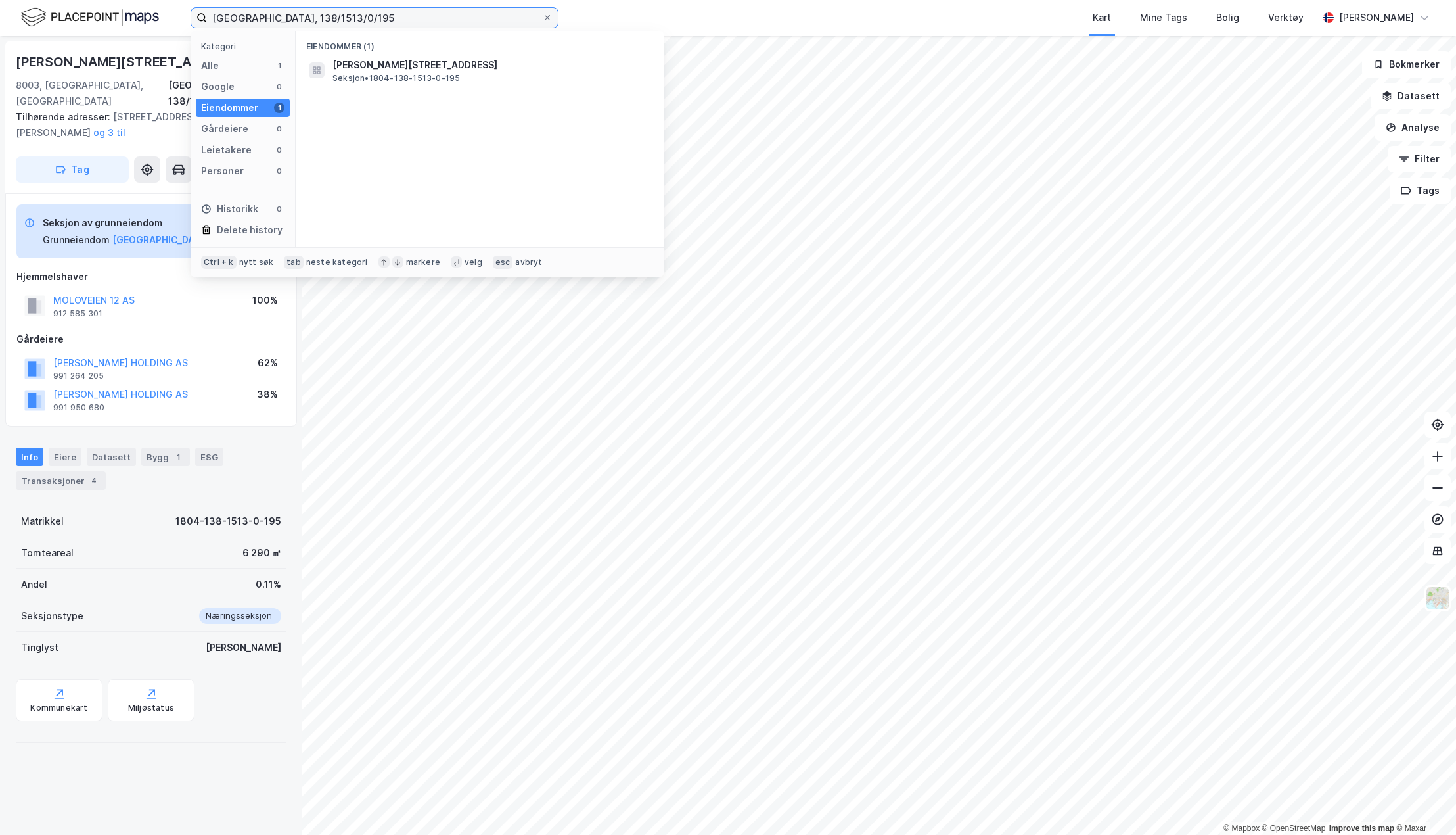
click at [394, 24] on input "[GEOGRAPHIC_DATA], 138/1513/0/195" at bounding box center [374, 18] width 335 height 20
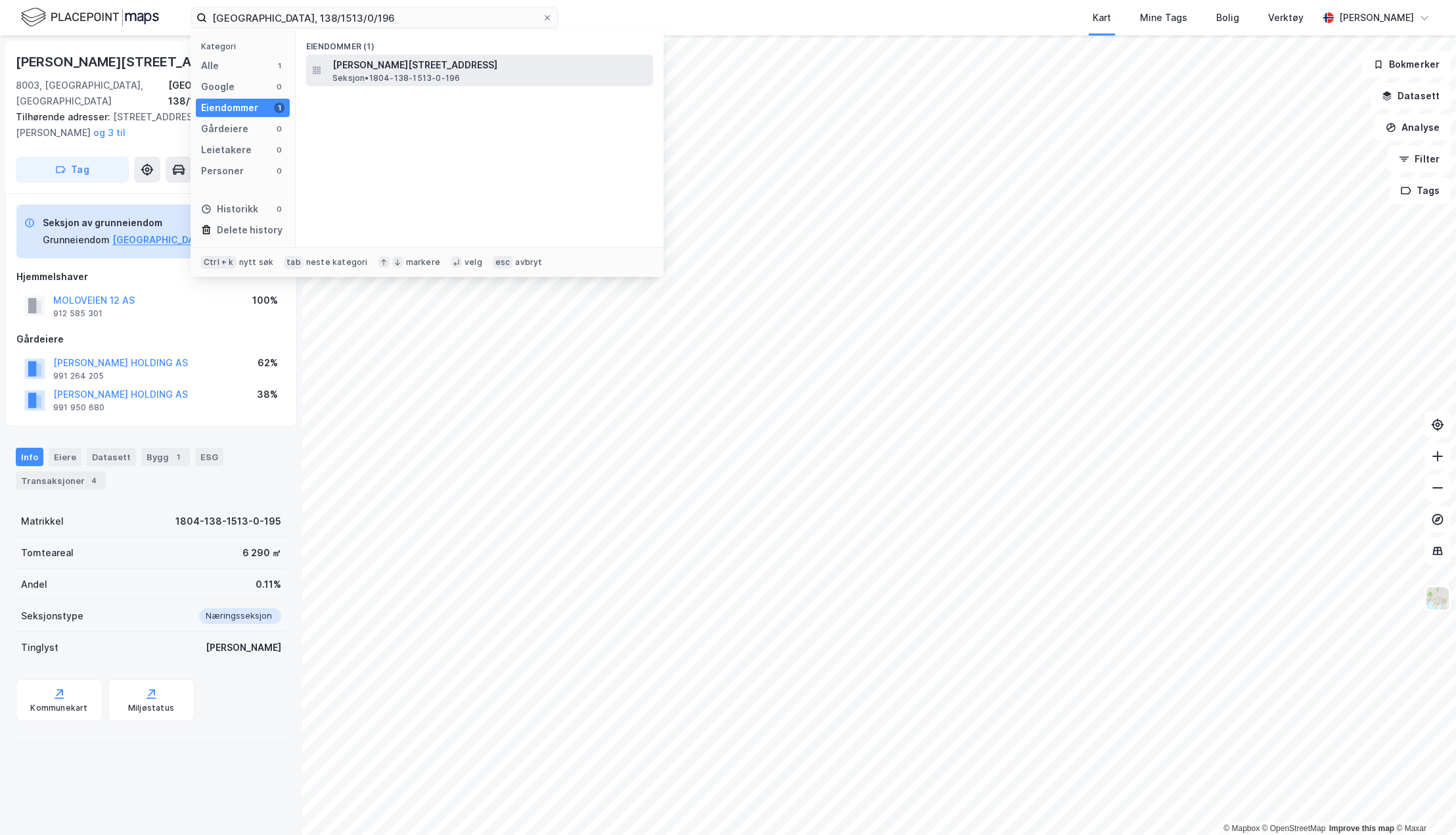
click at [417, 63] on span "[PERSON_NAME][STREET_ADDRESS]" at bounding box center [490, 65] width 316 height 16
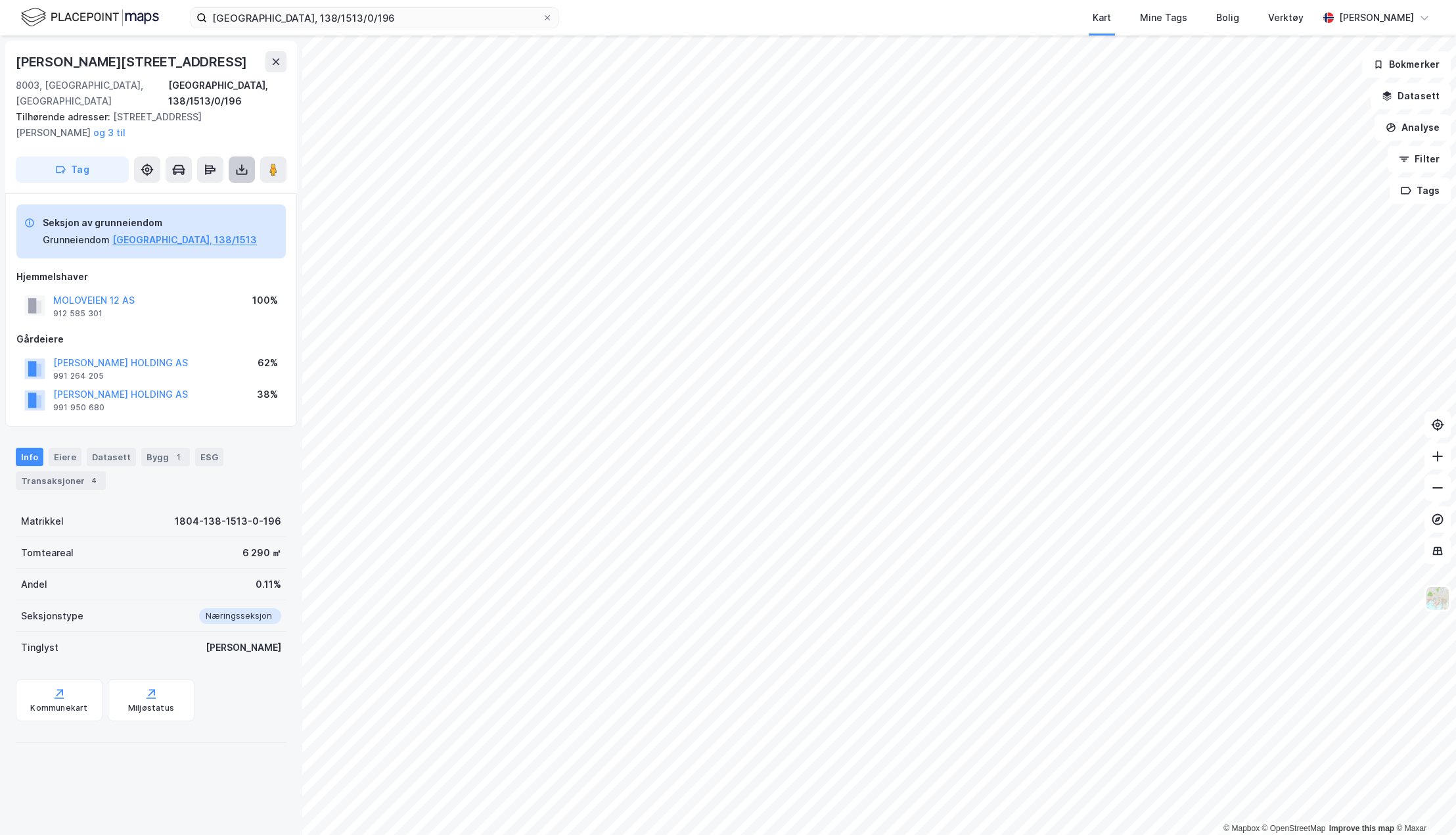
click at [242, 163] on icon at bounding box center [242, 169] width 13 height 13
click at [223, 186] on div "Last ned grunnbok" at bounding box center [185, 196] width 140 height 21
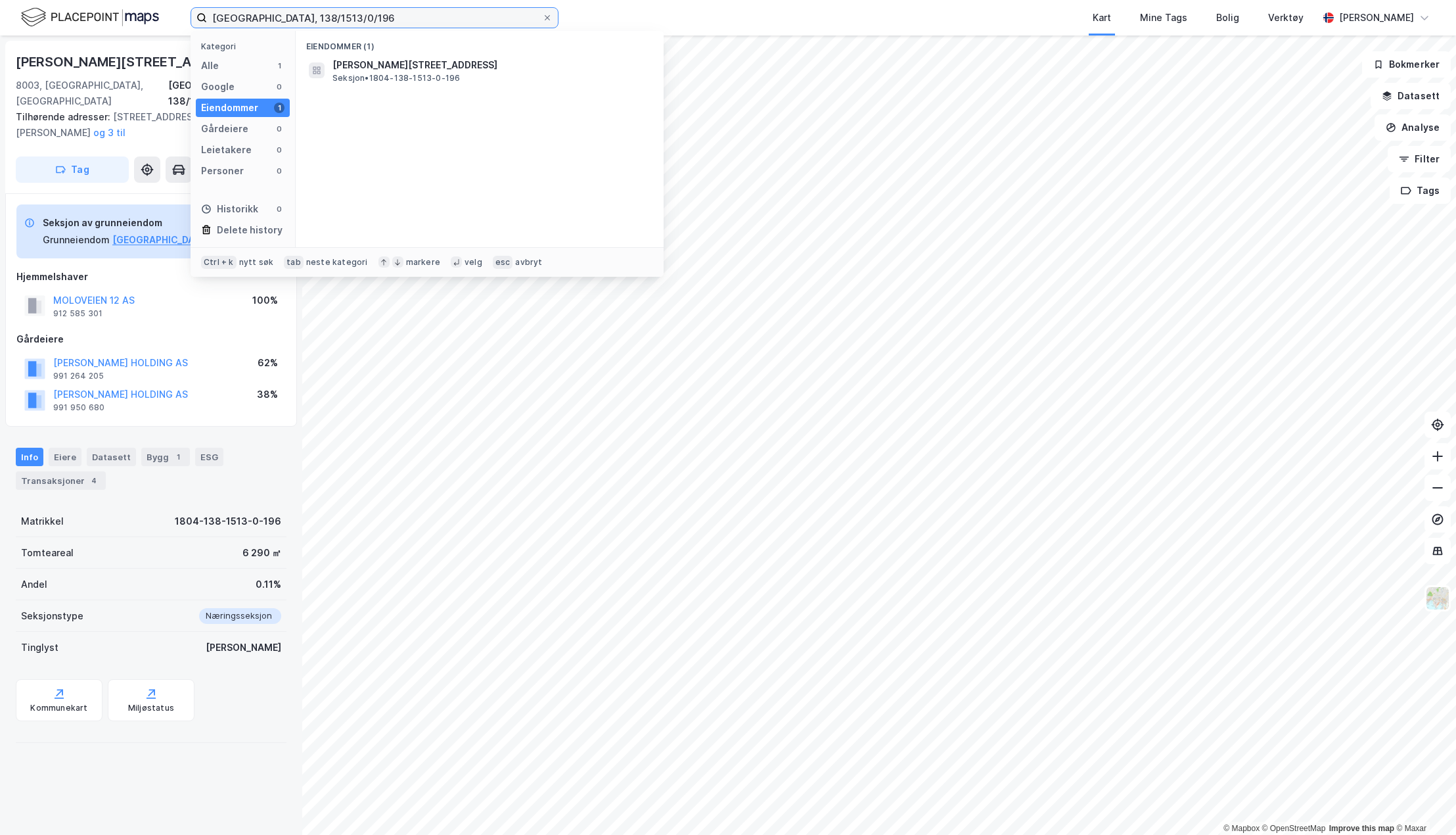
click at [362, 21] on input "[GEOGRAPHIC_DATA], 138/1513/0/196" at bounding box center [374, 18] width 335 height 20
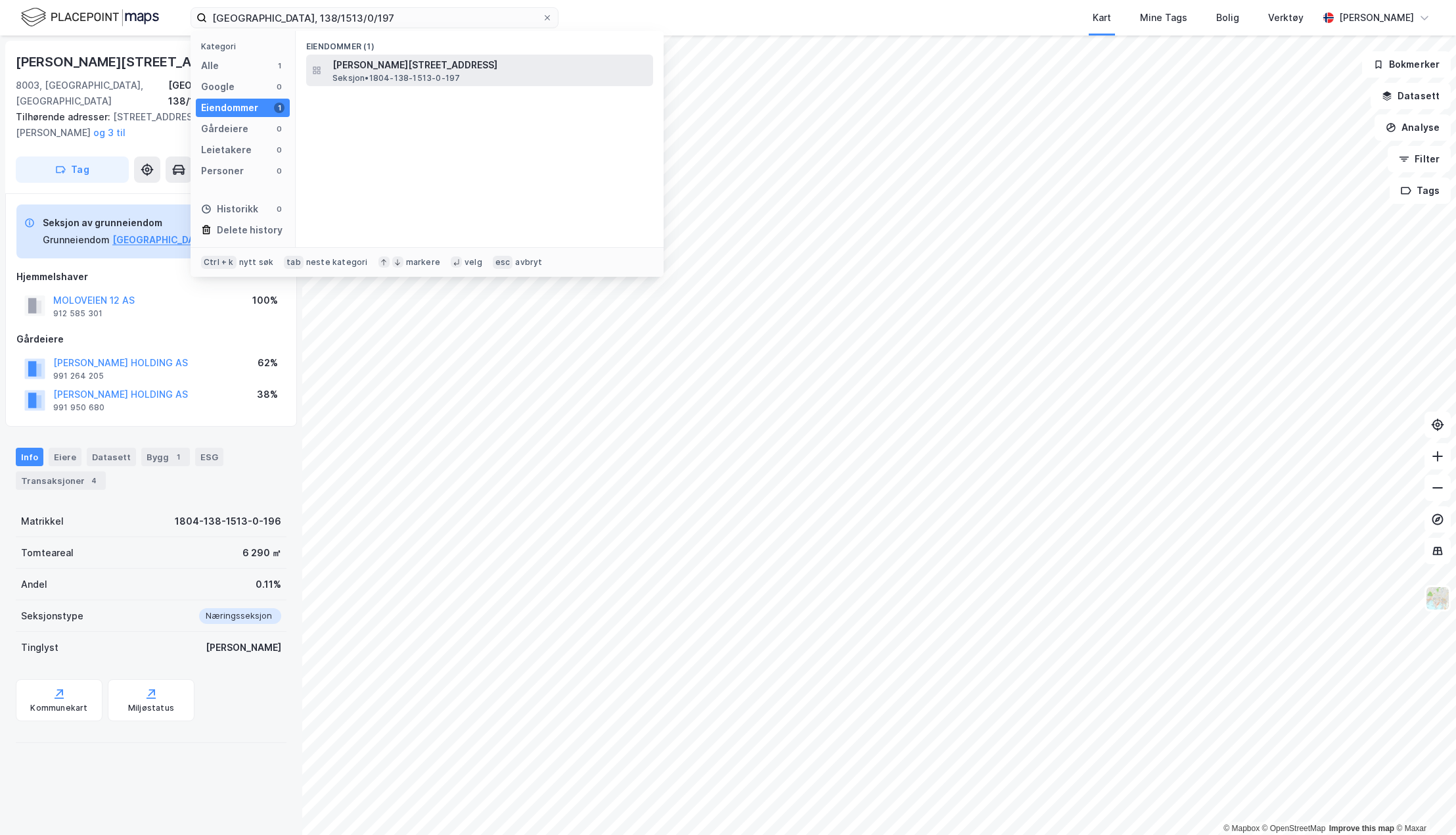
click at [374, 70] on span "[PERSON_NAME][STREET_ADDRESS]" at bounding box center [490, 65] width 316 height 16
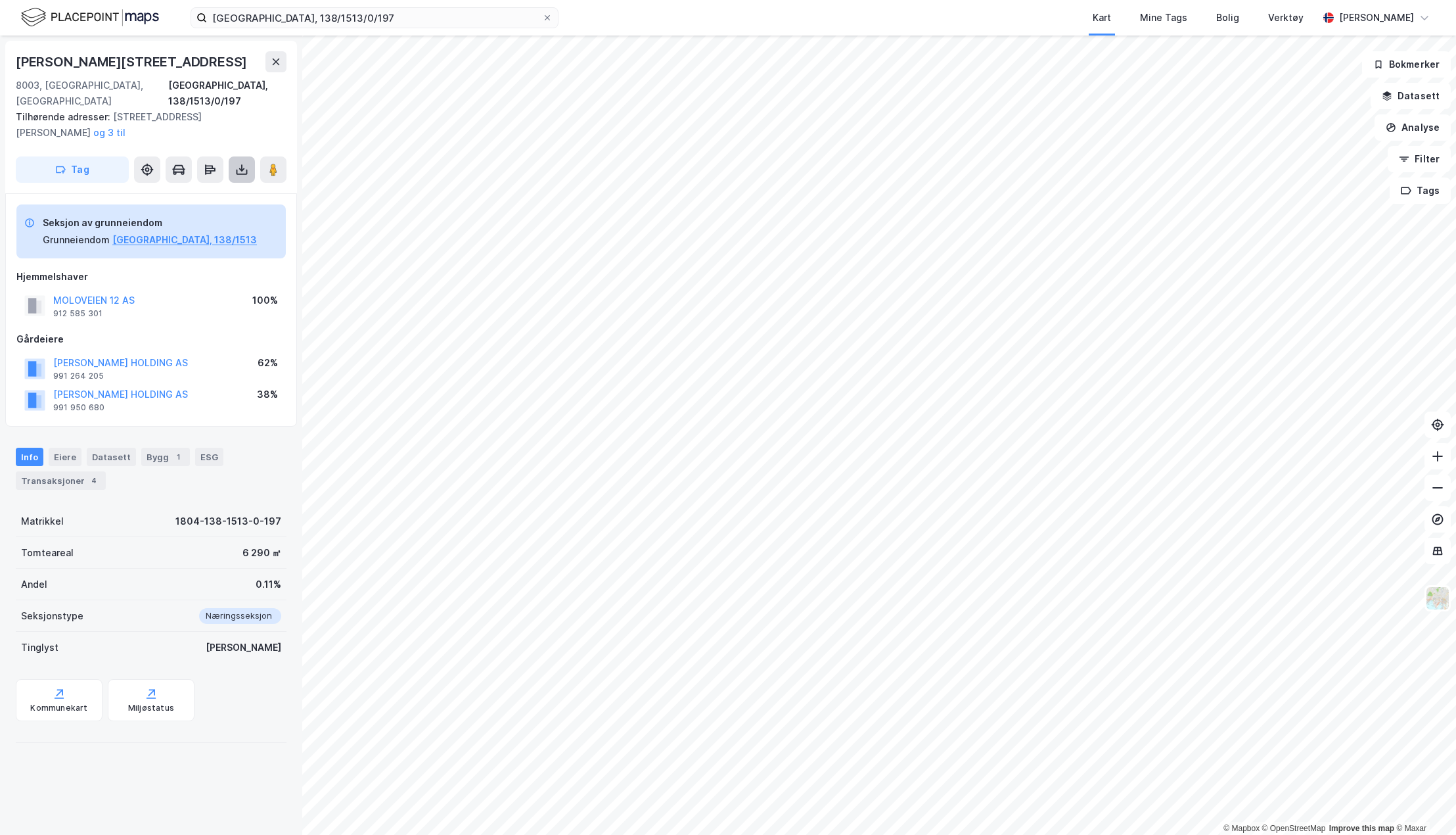
click at [235, 163] on icon at bounding box center [242, 169] width 13 height 13
click at [194, 191] on div "Last ned grunnbok" at bounding box center [177, 196] width 76 height 10
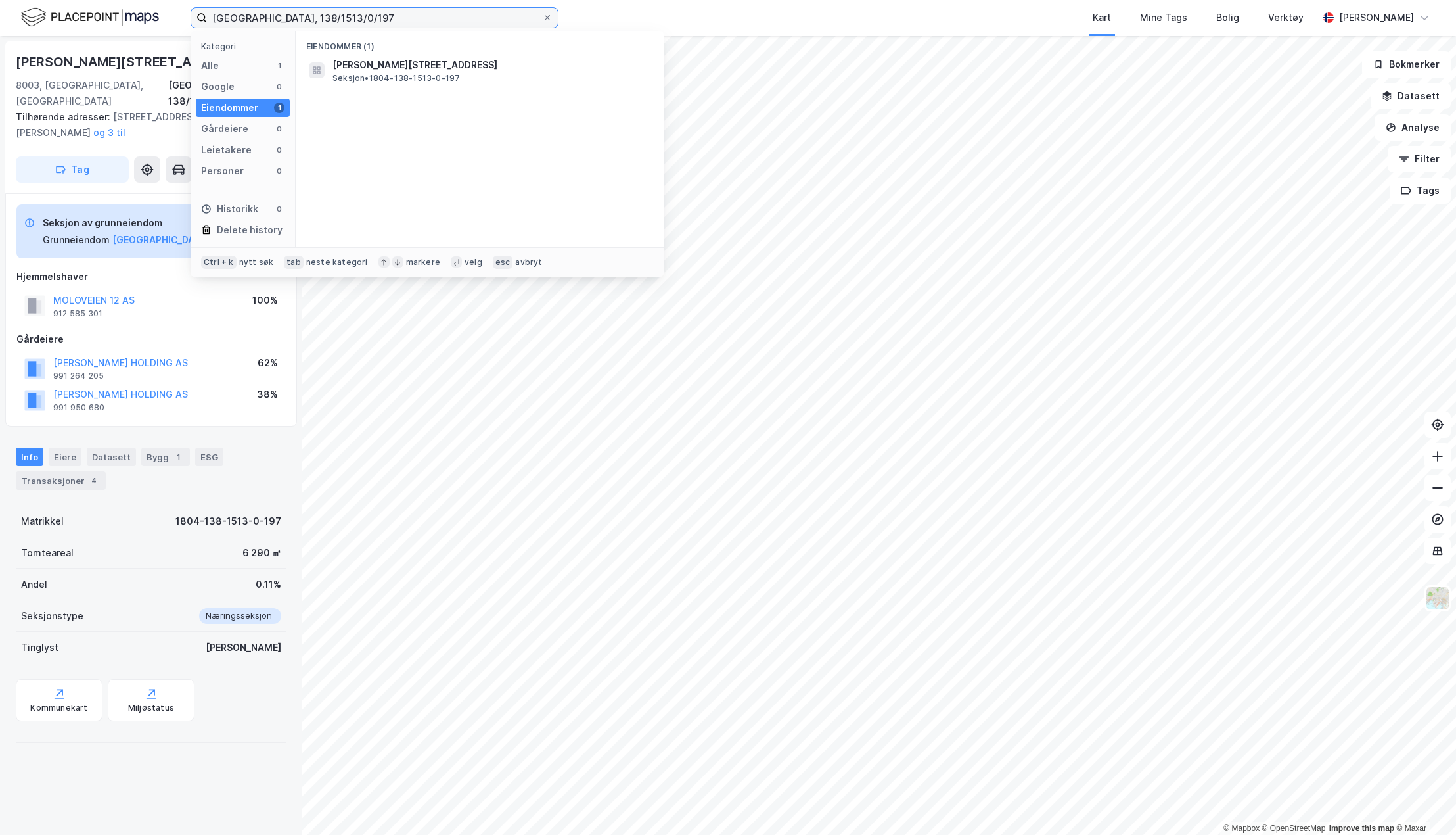
click at [328, 14] on input "[GEOGRAPHIC_DATA], 138/1513/0/197" at bounding box center [374, 18] width 335 height 20
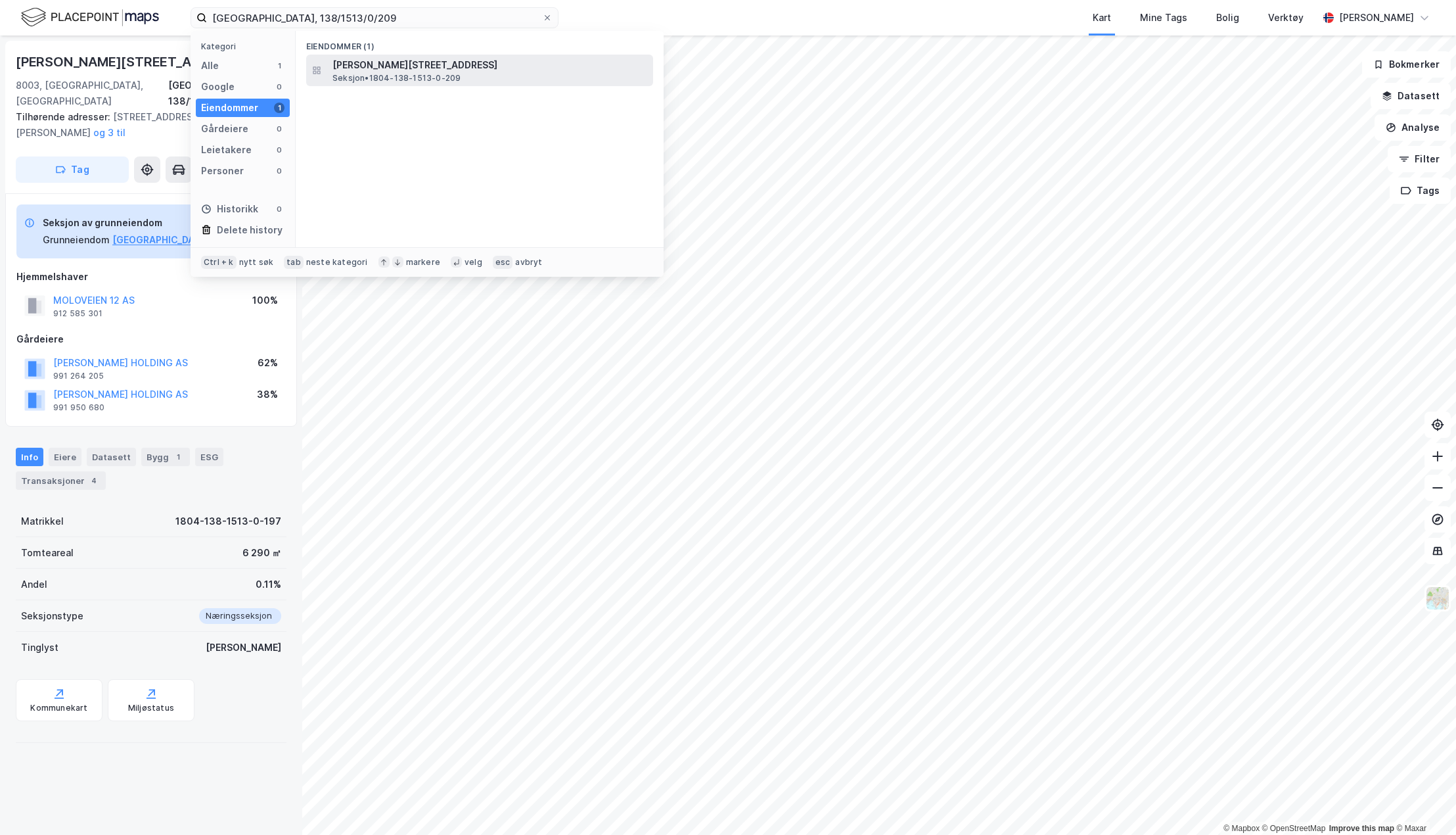
click at [368, 68] on span "[PERSON_NAME][STREET_ADDRESS]" at bounding box center [490, 65] width 316 height 16
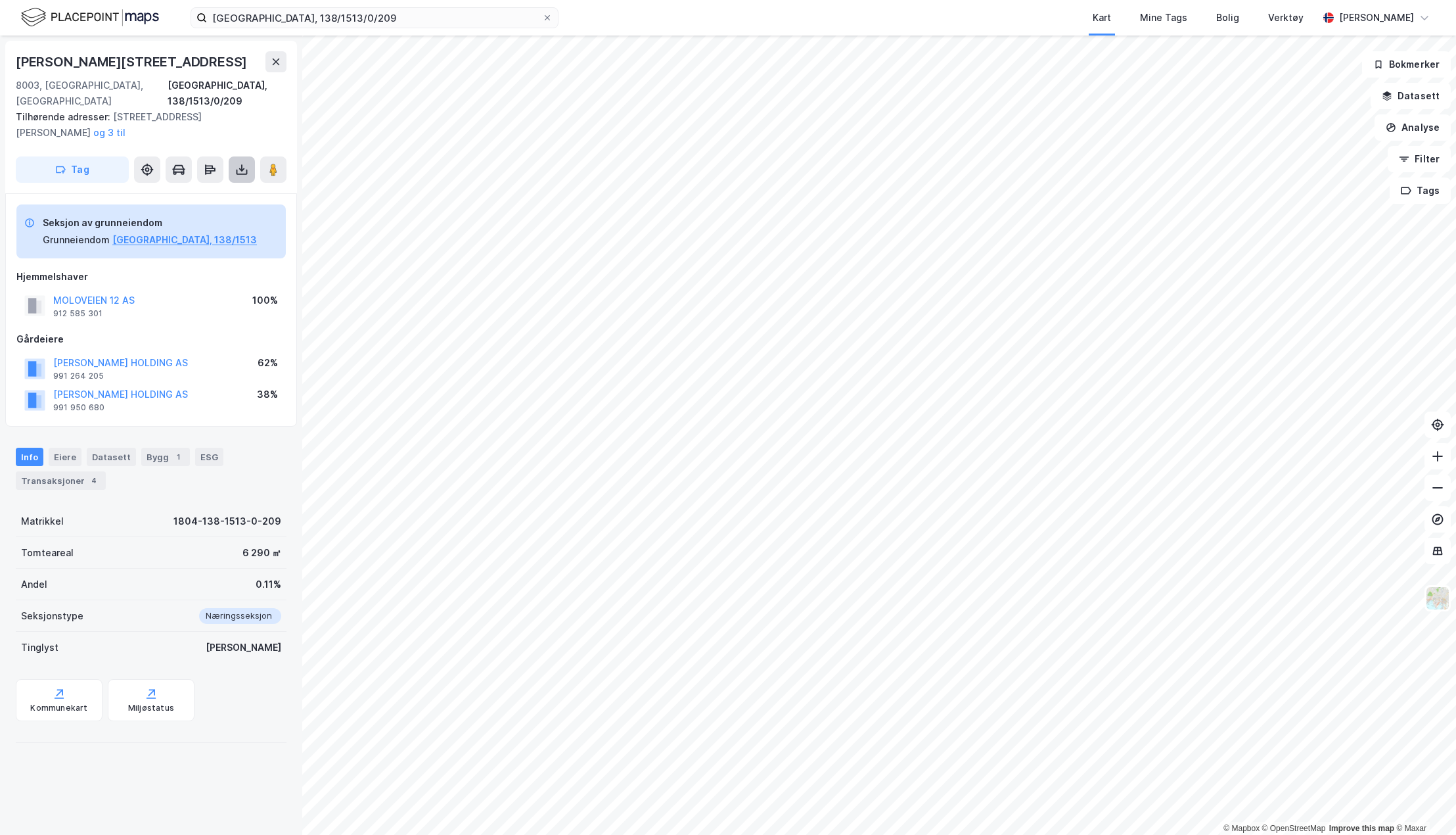
click at [239, 163] on icon at bounding box center [242, 169] width 13 height 13
click at [215, 191] on div "Last ned grunnbok" at bounding box center [177, 196] width 76 height 10
click at [322, 18] on input "[GEOGRAPHIC_DATA], 138/1513/0/209" at bounding box center [374, 18] width 335 height 20
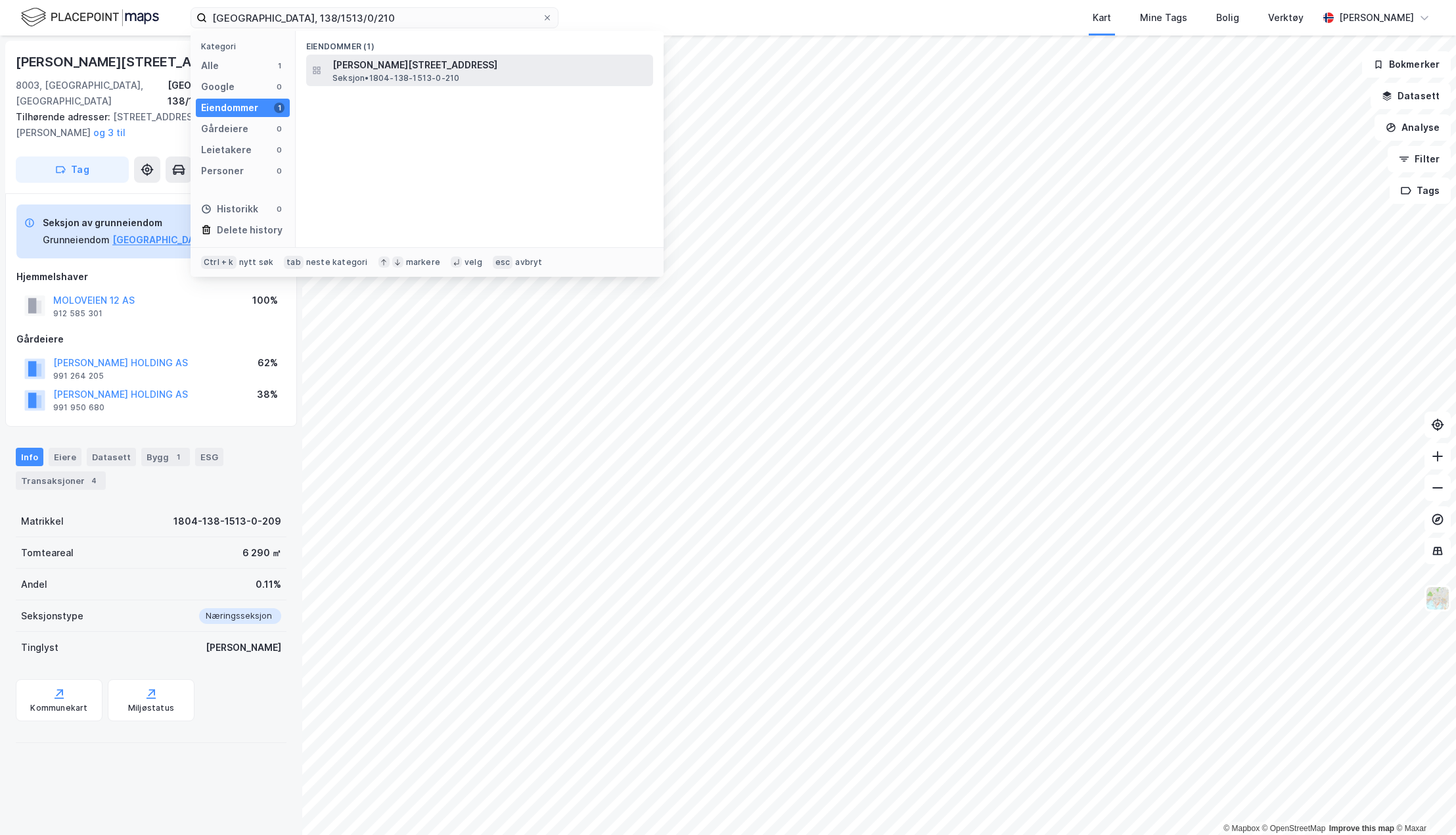
click at [345, 73] on span "Seksjon • 1804-138-1513-0-210" at bounding box center [396, 78] width 127 height 10
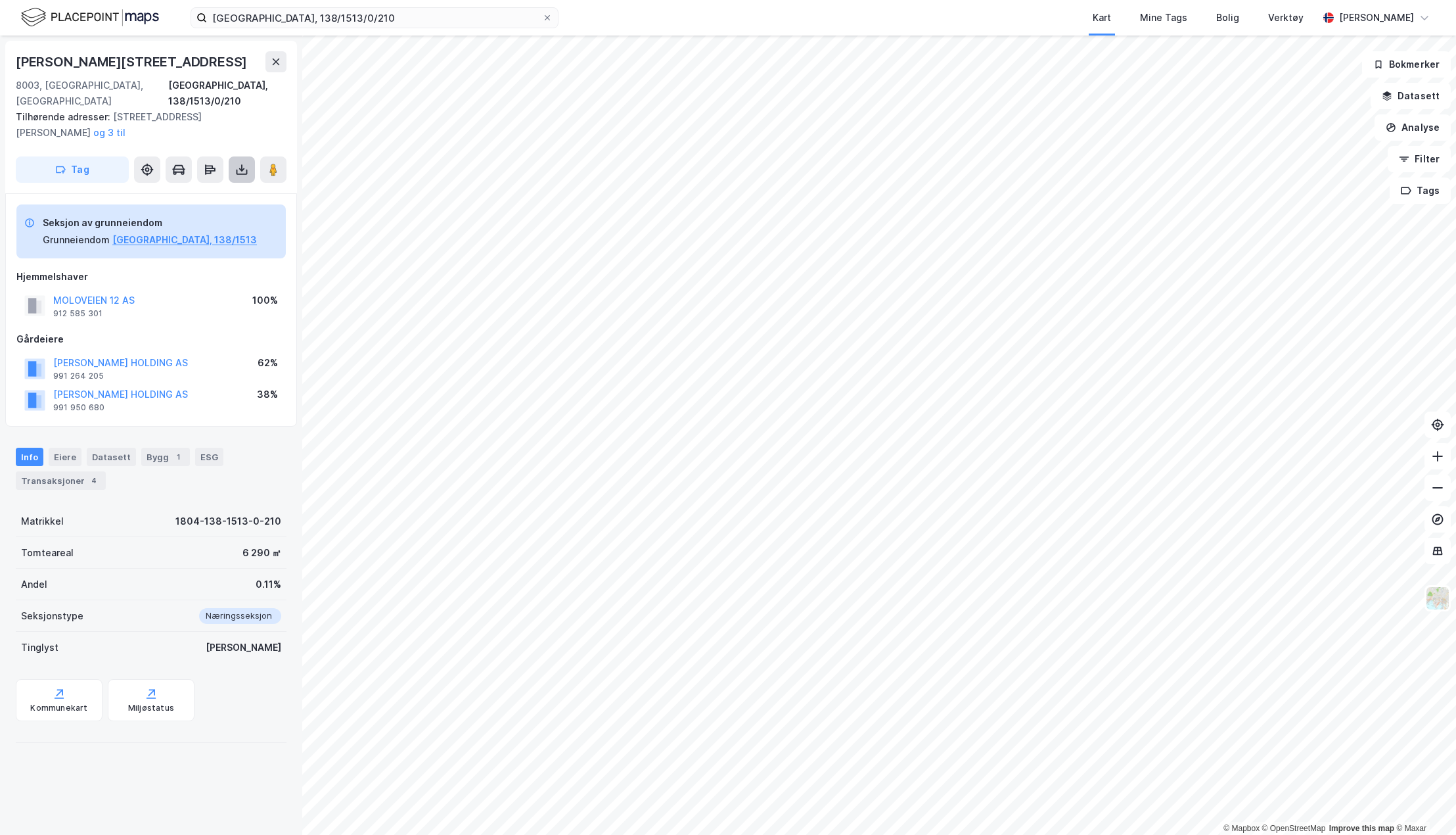
click at [236, 163] on icon at bounding box center [242, 169] width 13 height 13
click at [195, 191] on div "Last ned grunnbok" at bounding box center [177, 196] width 76 height 10
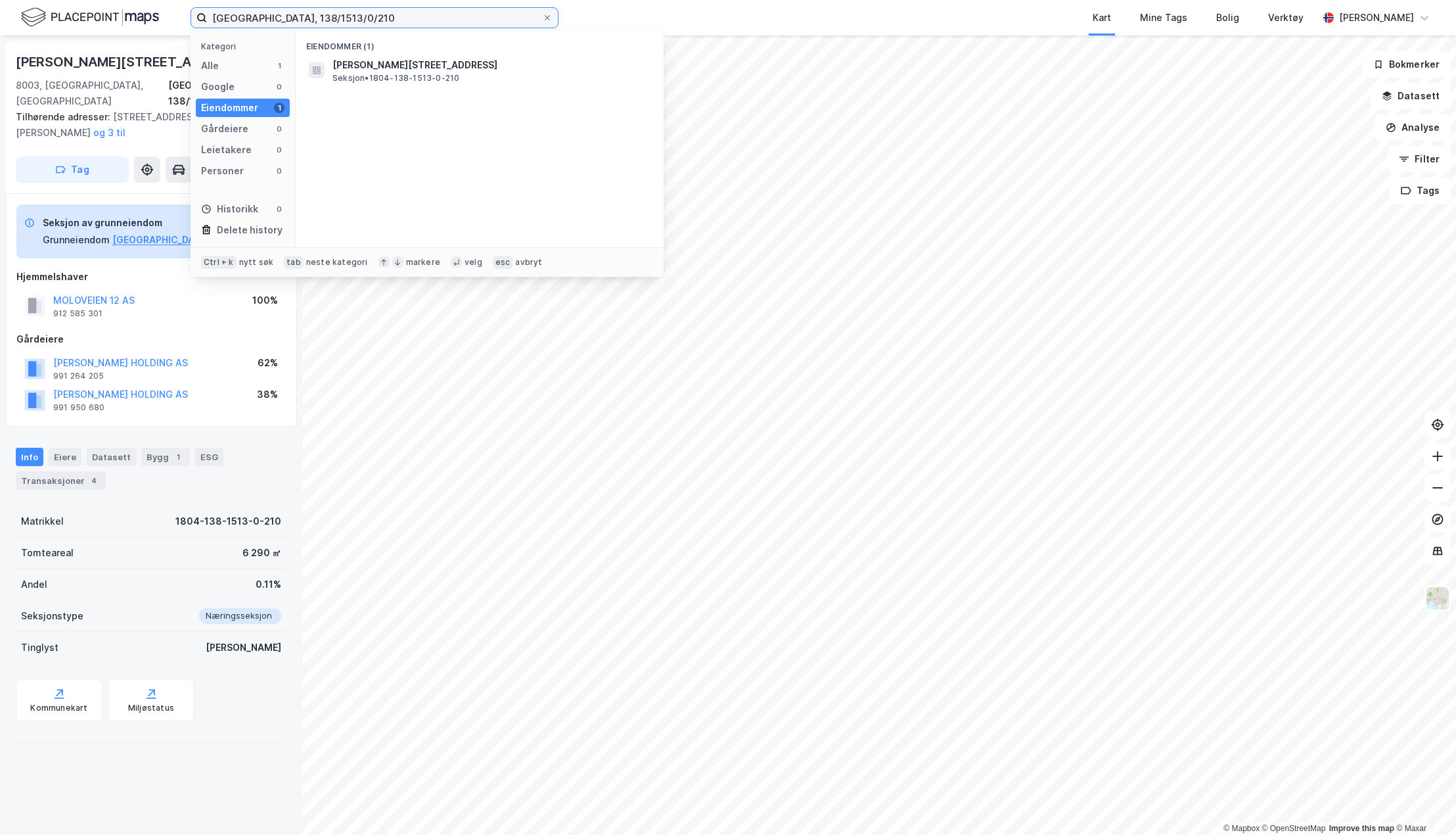
click at [329, 16] on input "[GEOGRAPHIC_DATA], 138/1513/0/210" at bounding box center [374, 18] width 335 height 20
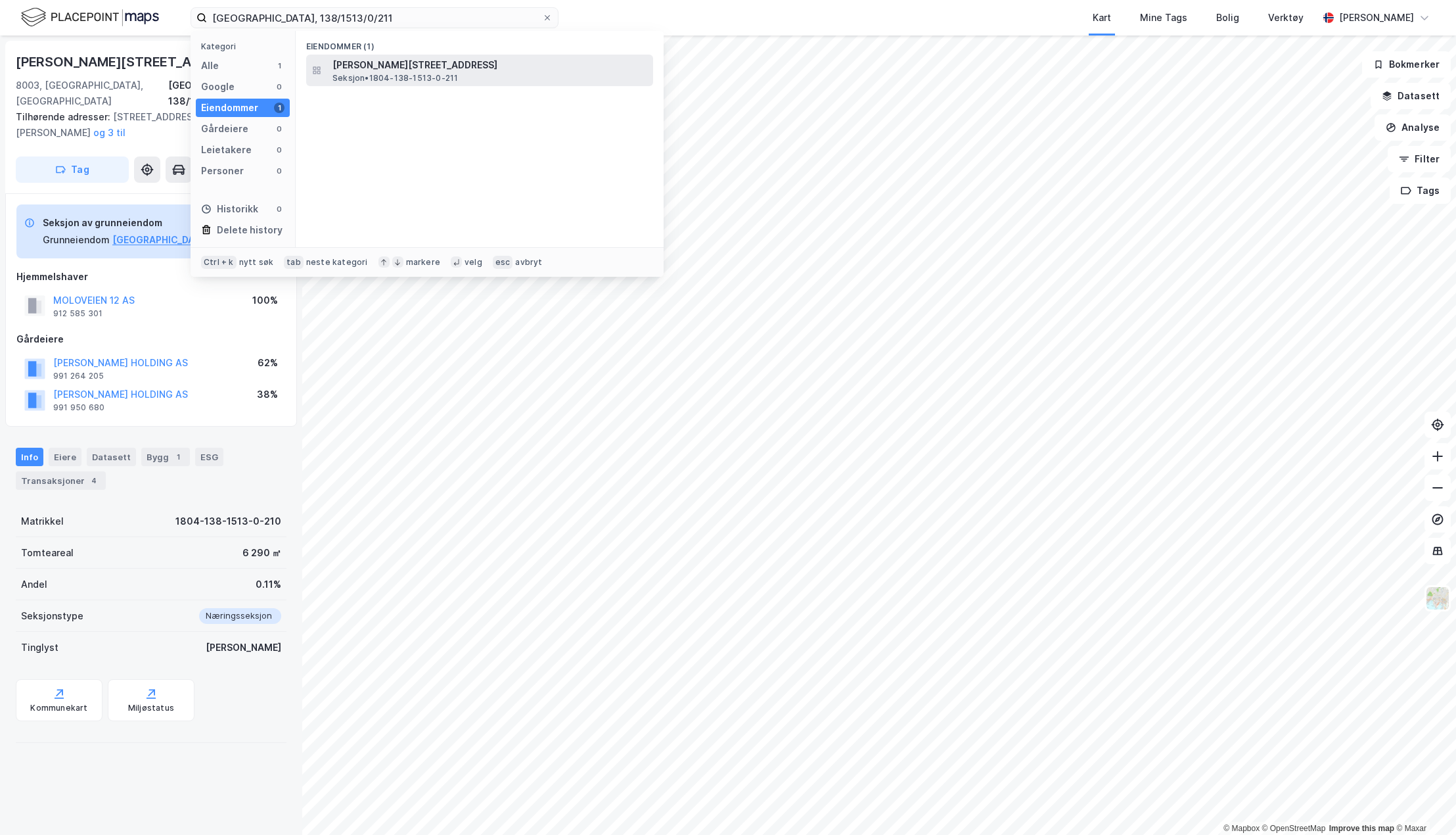
click at [362, 71] on span "[PERSON_NAME][STREET_ADDRESS]" at bounding box center [490, 65] width 316 height 16
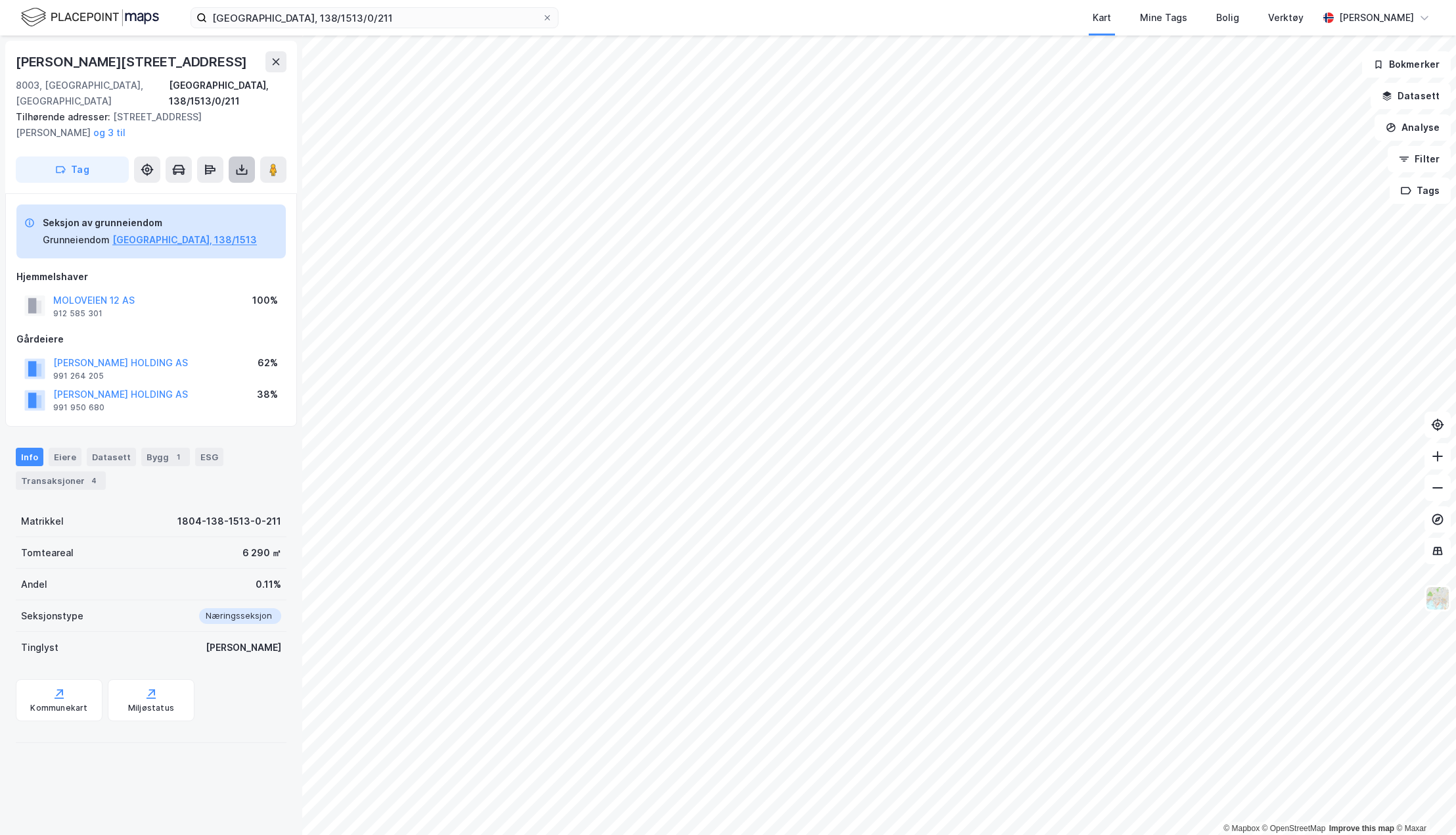
click at [244, 163] on icon at bounding box center [242, 169] width 13 height 13
click at [210, 191] on div "Last ned grunnbok" at bounding box center [177, 196] width 76 height 10
click at [362, 21] on input "[GEOGRAPHIC_DATA], 138/1513/0/211" at bounding box center [374, 18] width 335 height 20
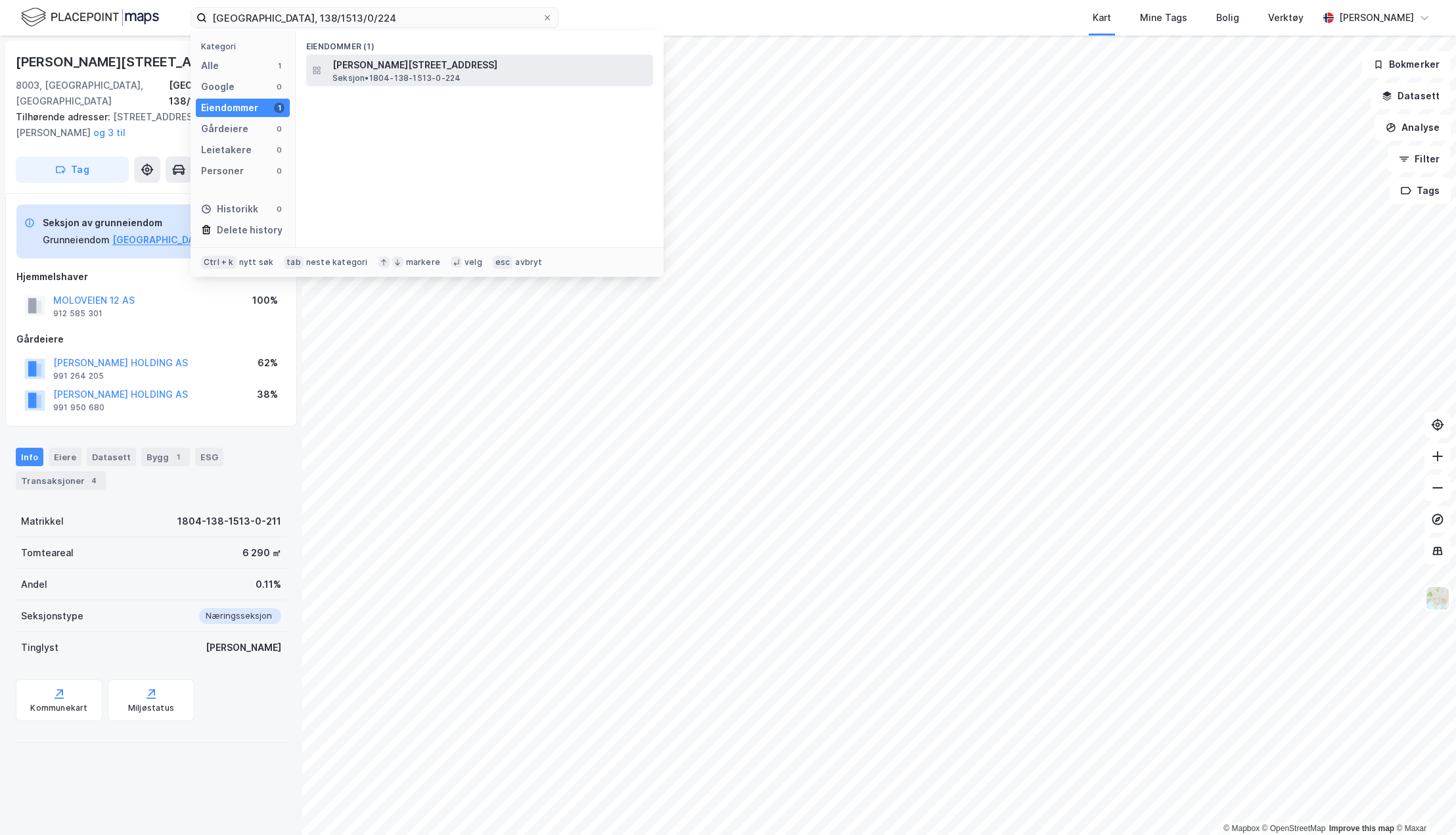
click at [379, 68] on span "[PERSON_NAME][STREET_ADDRESS]" at bounding box center [490, 65] width 316 height 16
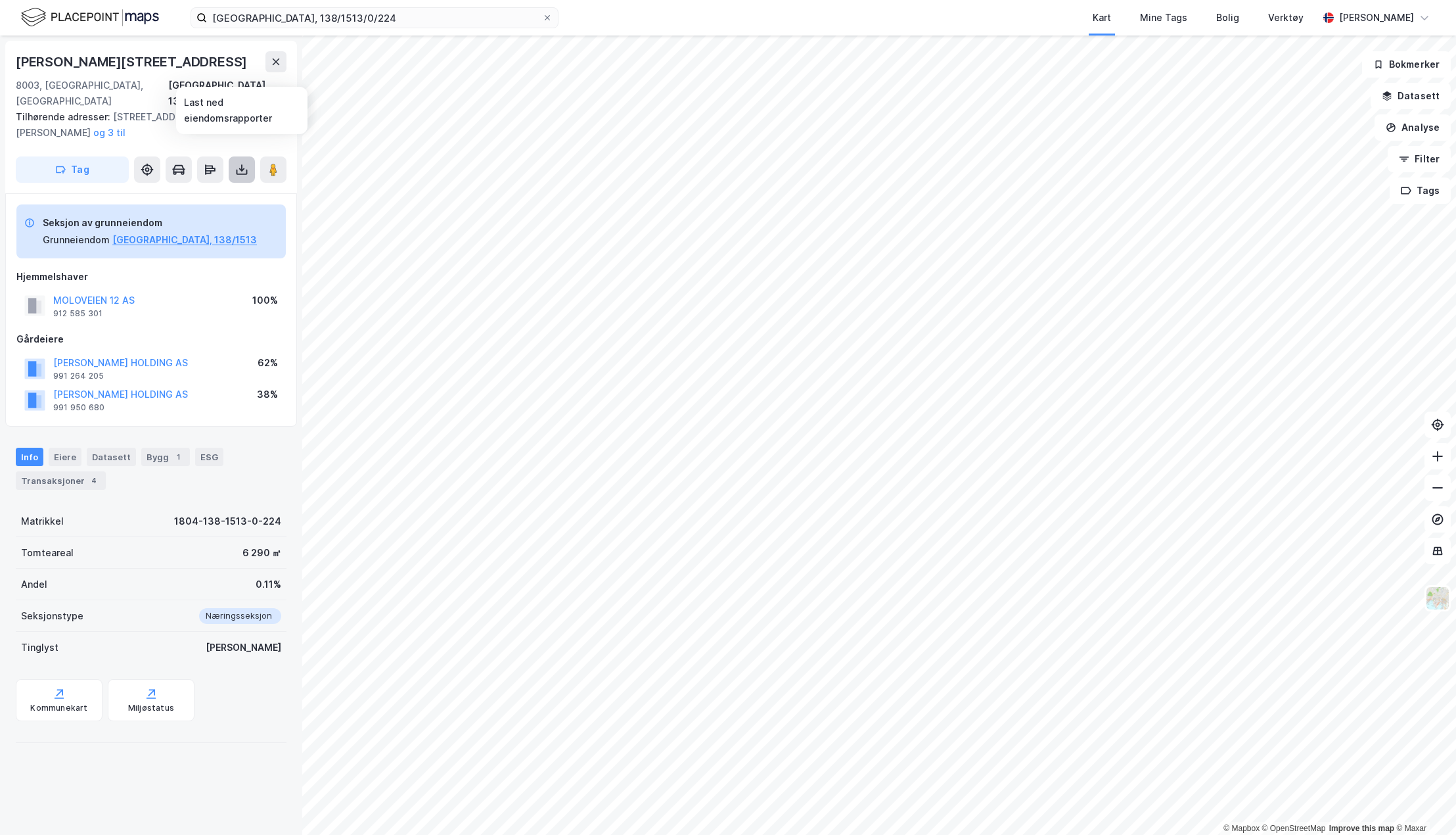
click at [241, 168] on icon at bounding box center [241, 169] width 5 height 3
click at [206, 191] on div "Last ned grunnbok" at bounding box center [177, 196] width 76 height 10
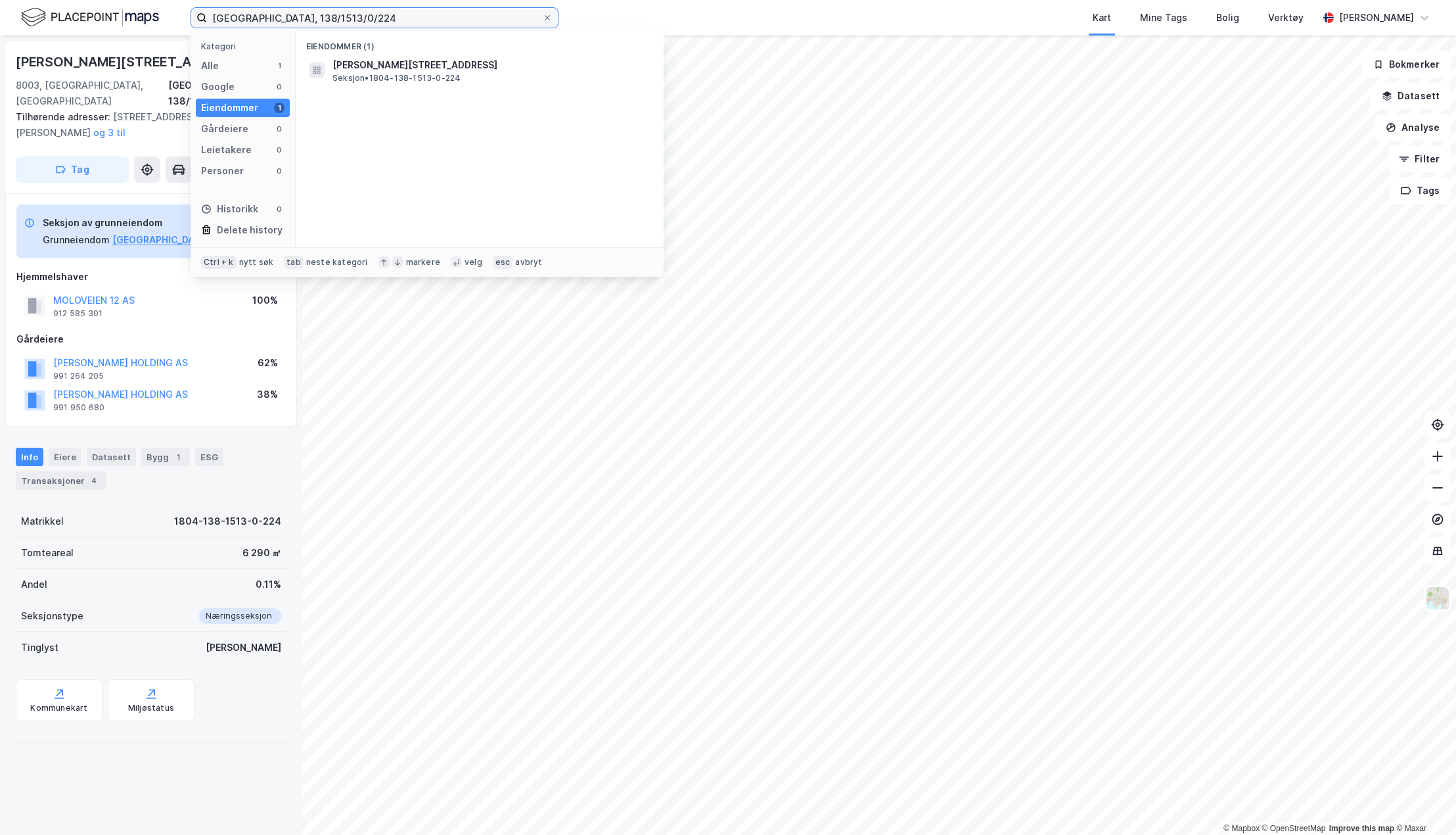
click at [333, 18] on input "[GEOGRAPHIC_DATA], 138/1513/0/224" at bounding box center [374, 18] width 335 height 20
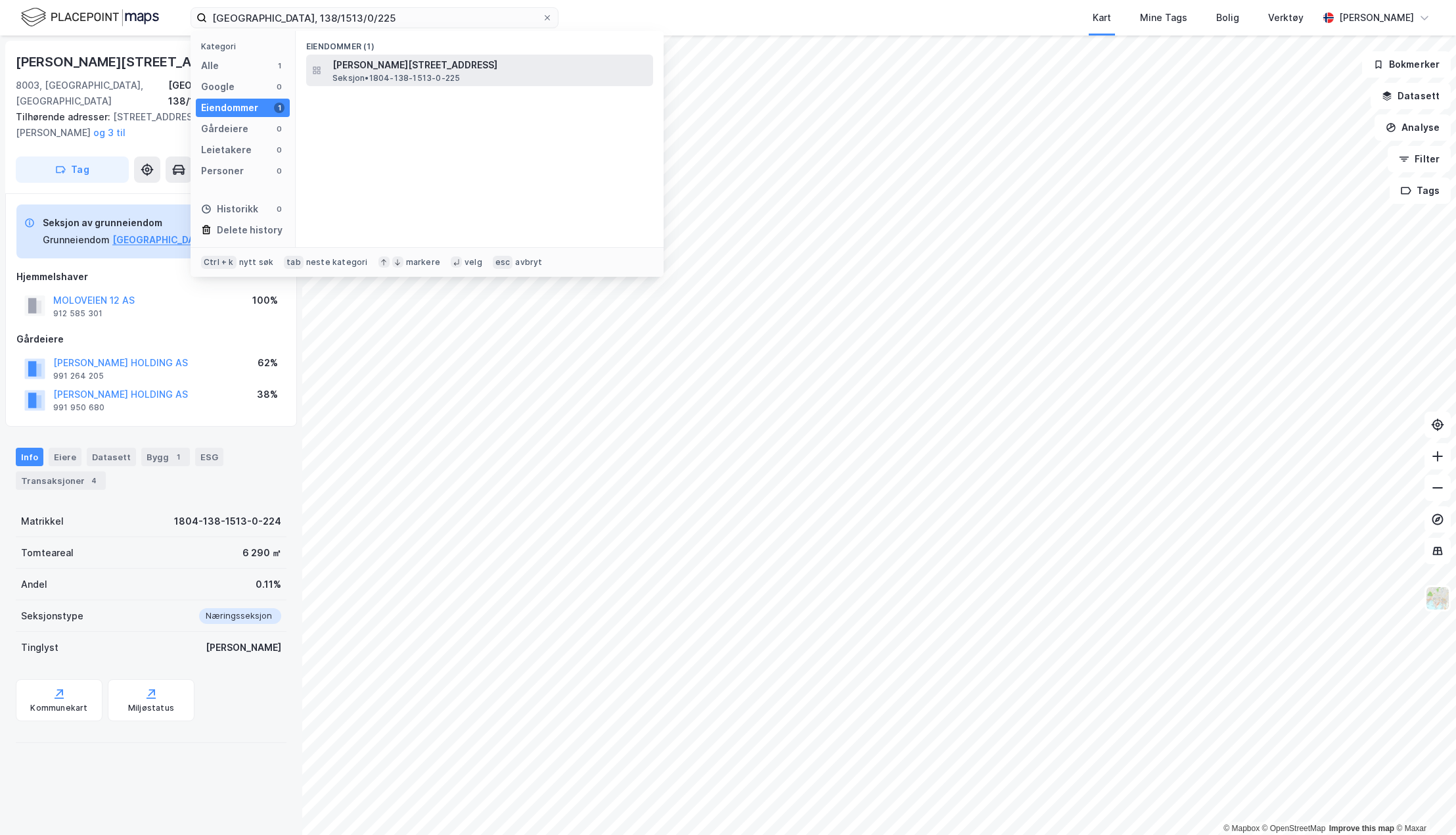
click at [376, 65] on span "[PERSON_NAME][STREET_ADDRESS]" at bounding box center [490, 65] width 316 height 16
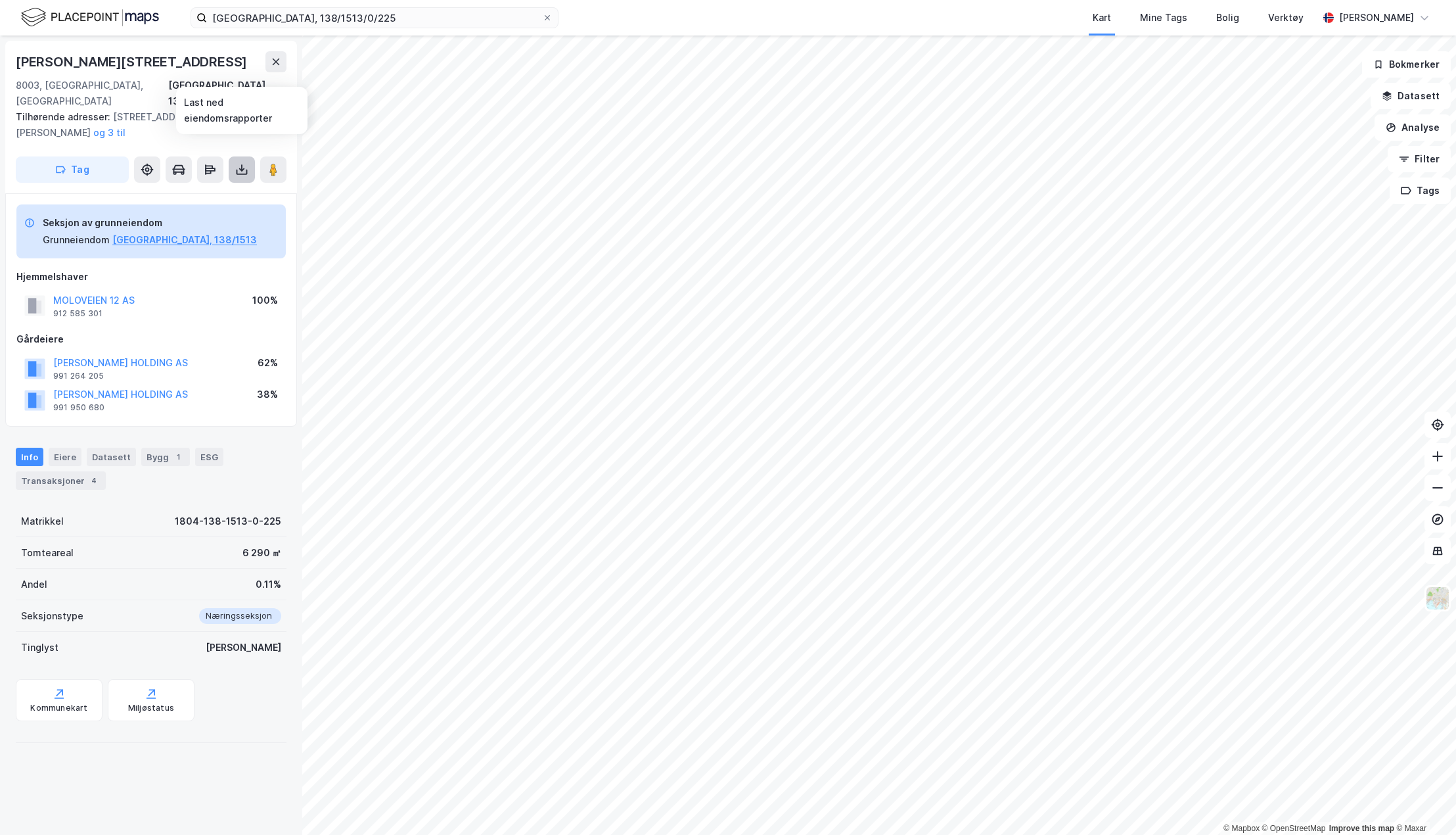
click at [238, 163] on icon at bounding box center [242, 169] width 13 height 13
click at [234, 186] on div "Last ned grunnbok" at bounding box center [185, 196] width 140 height 21
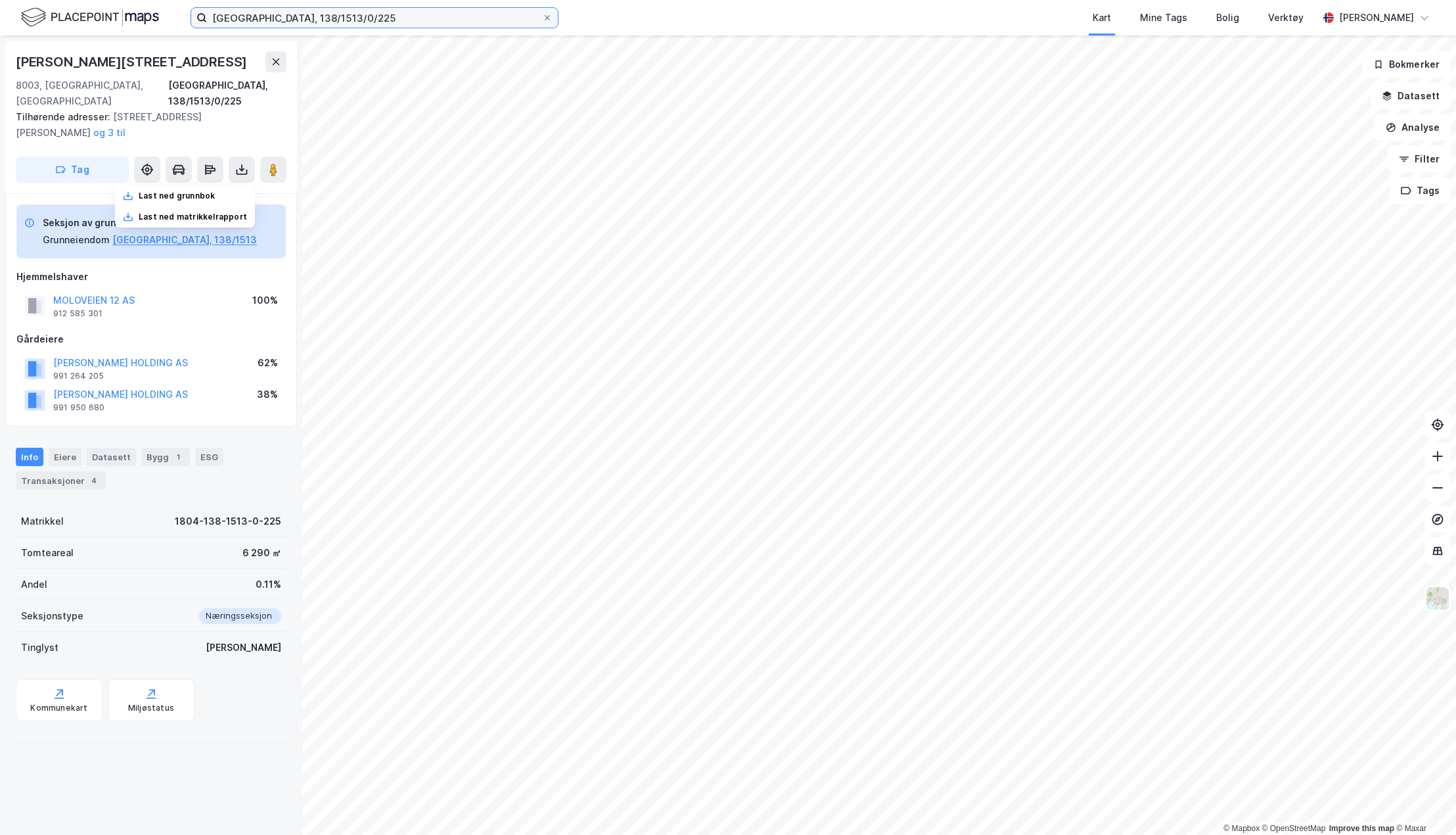
click at [328, 16] on input "[GEOGRAPHIC_DATA], 138/1513/0/225" at bounding box center [374, 18] width 335 height 20
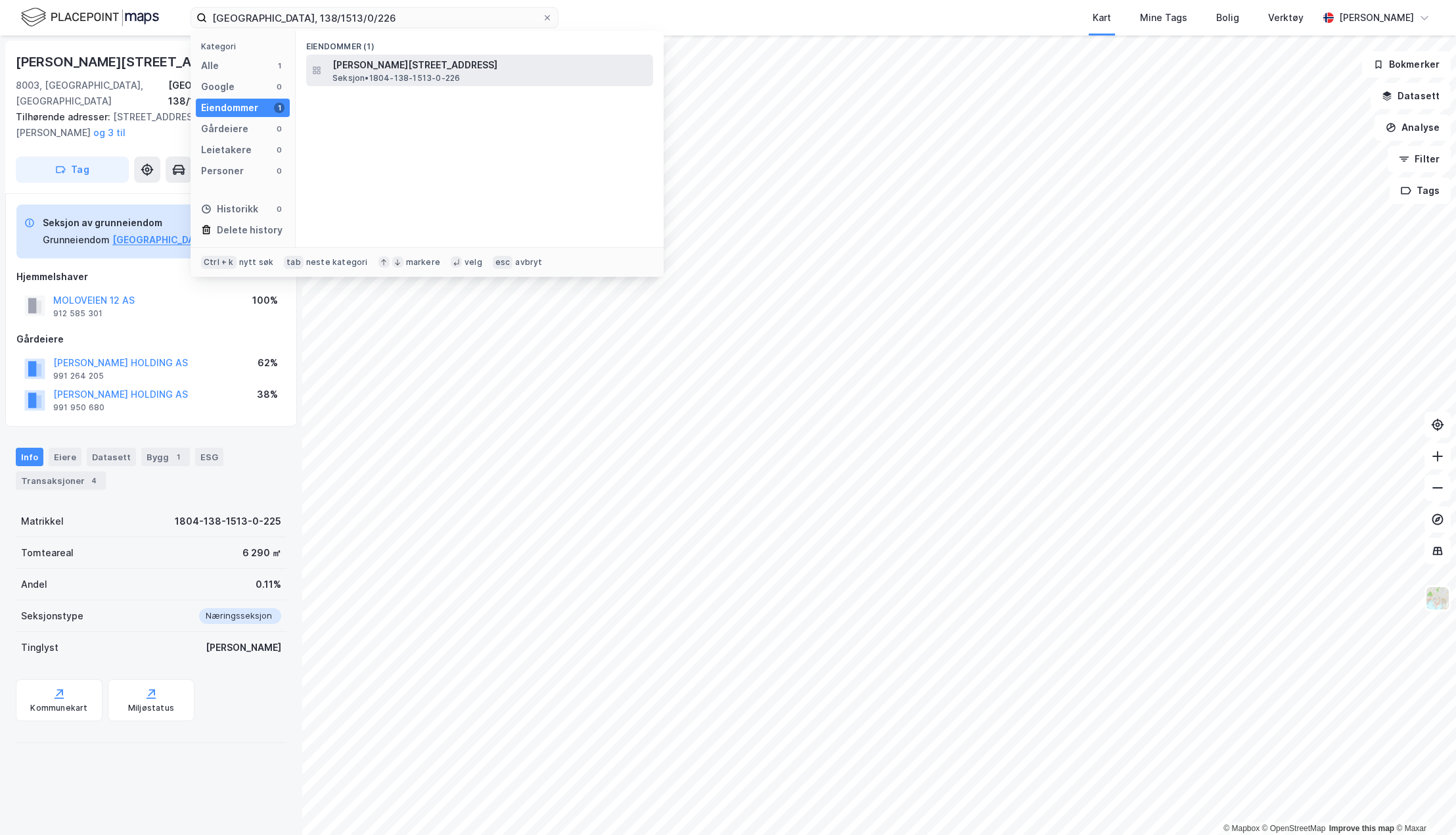
click at [362, 74] on span "Seksjon • 1804-138-1513-0-226" at bounding box center [396, 78] width 128 height 10
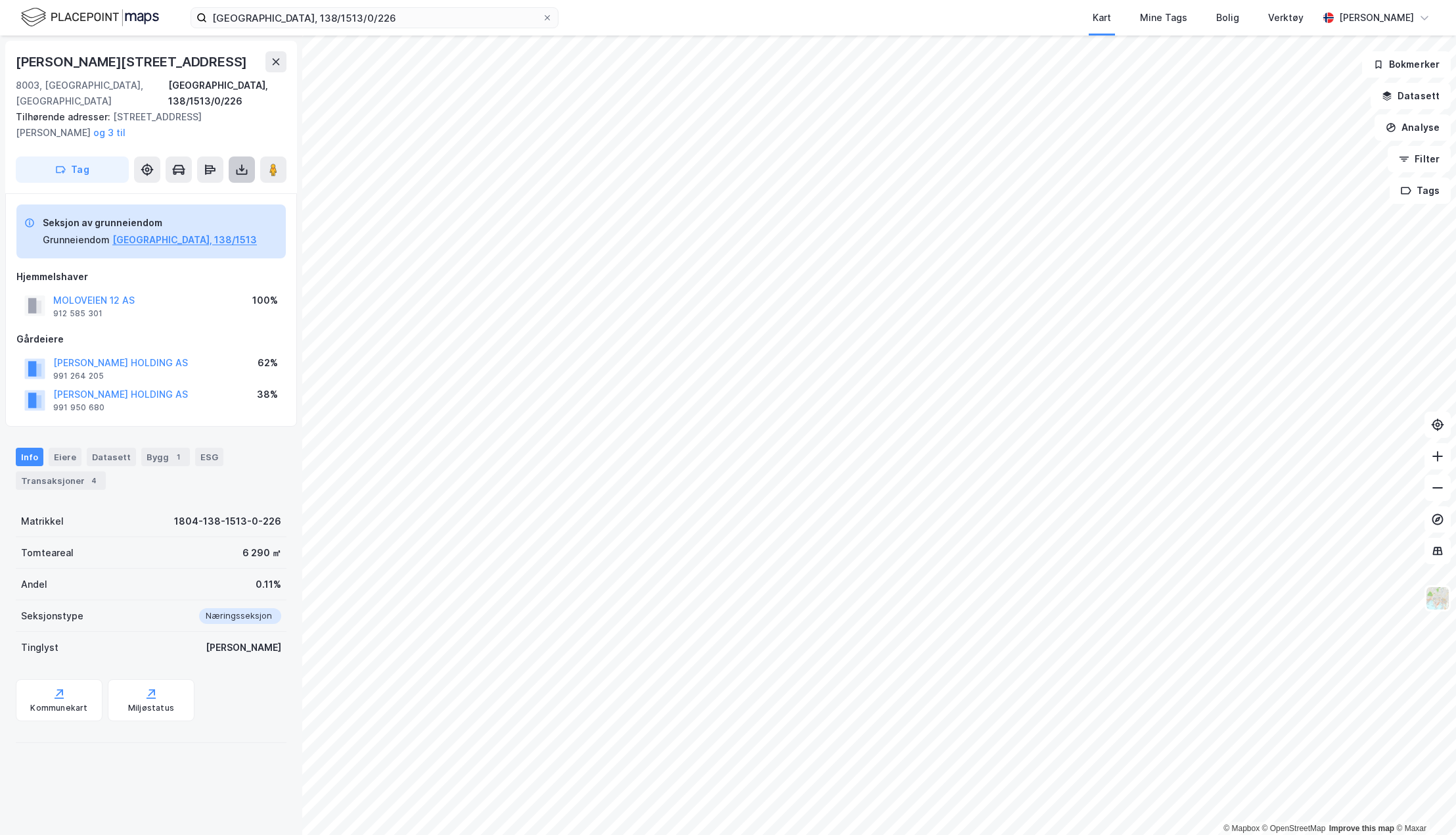
click at [239, 163] on icon at bounding box center [242, 169] width 13 height 13
click at [215, 191] on div "Last ned grunnbok" at bounding box center [177, 196] width 76 height 10
click at [402, 24] on input "[GEOGRAPHIC_DATA], 138/1513/0/226" at bounding box center [374, 18] width 335 height 20
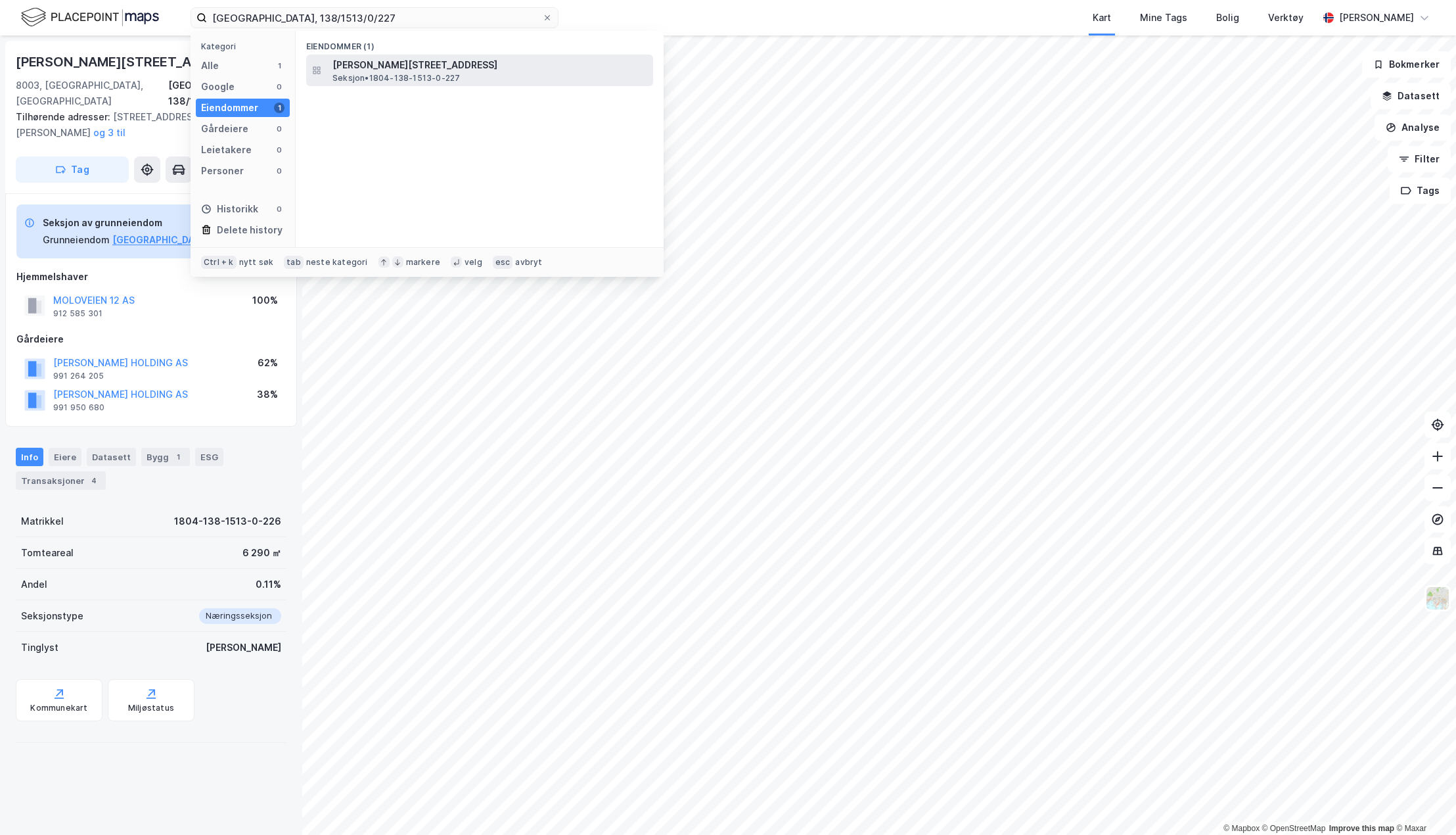
click at [414, 65] on span "[PERSON_NAME][STREET_ADDRESS]" at bounding box center [490, 65] width 316 height 16
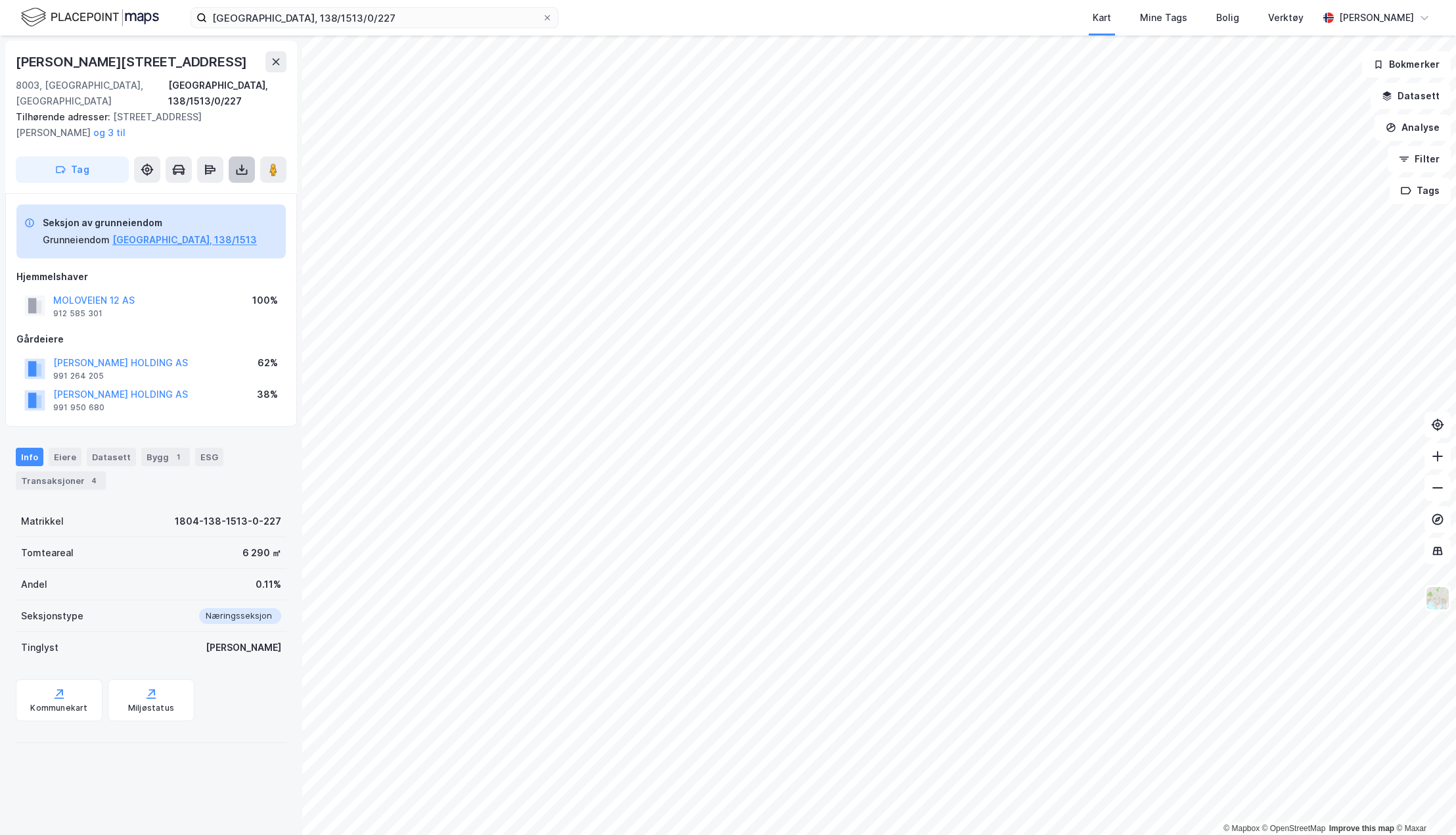
click at [242, 164] on icon at bounding box center [242, 168] width 1 height 7
click at [211, 186] on div "Last ned grunnbok" at bounding box center [185, 196] width 140 height 21
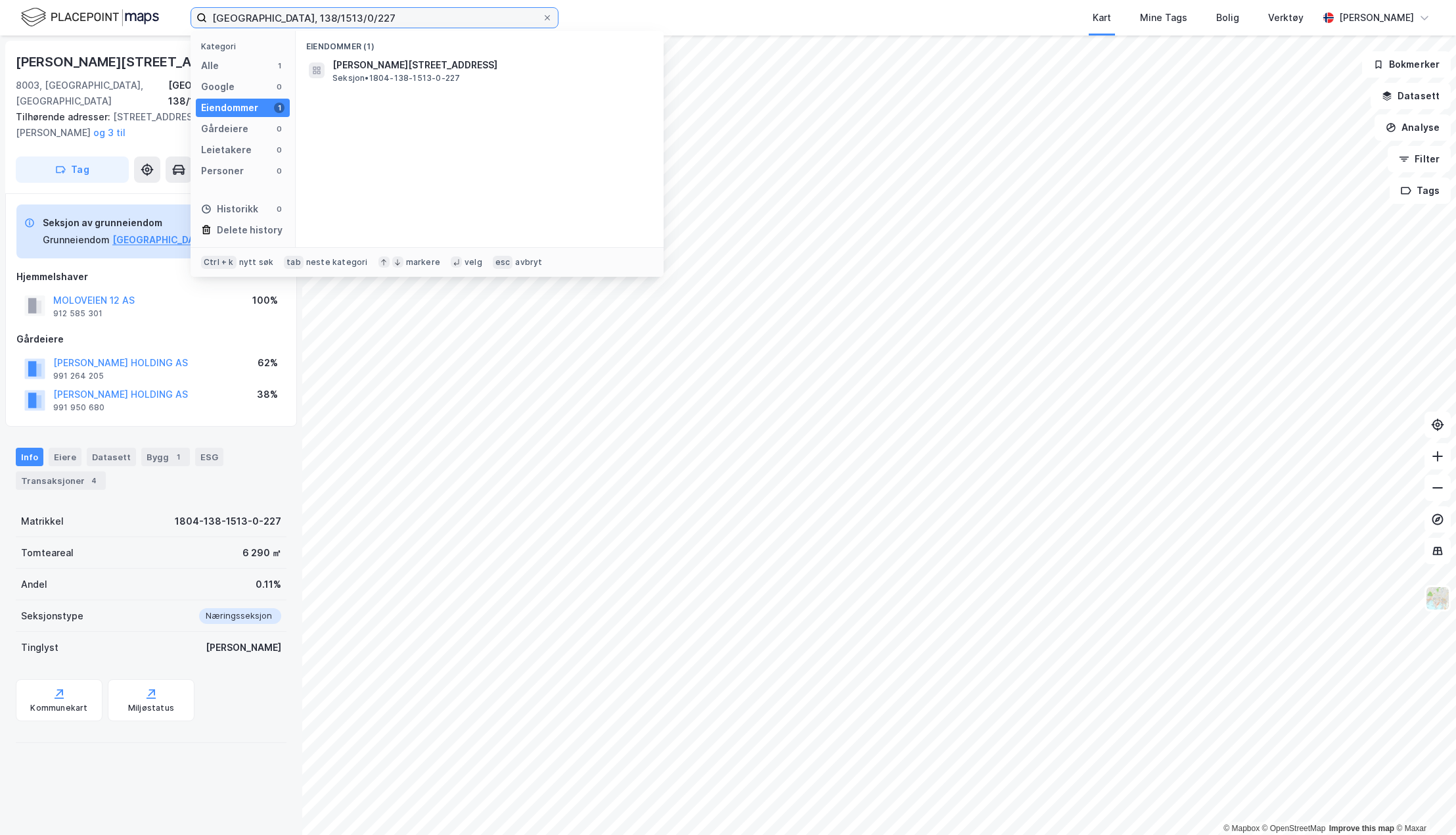
click at [342, 22] on input "[GEOGRAPHIC_DATA], 138/1513/0/227" at bounding box center [374, 18] width 335 height 20
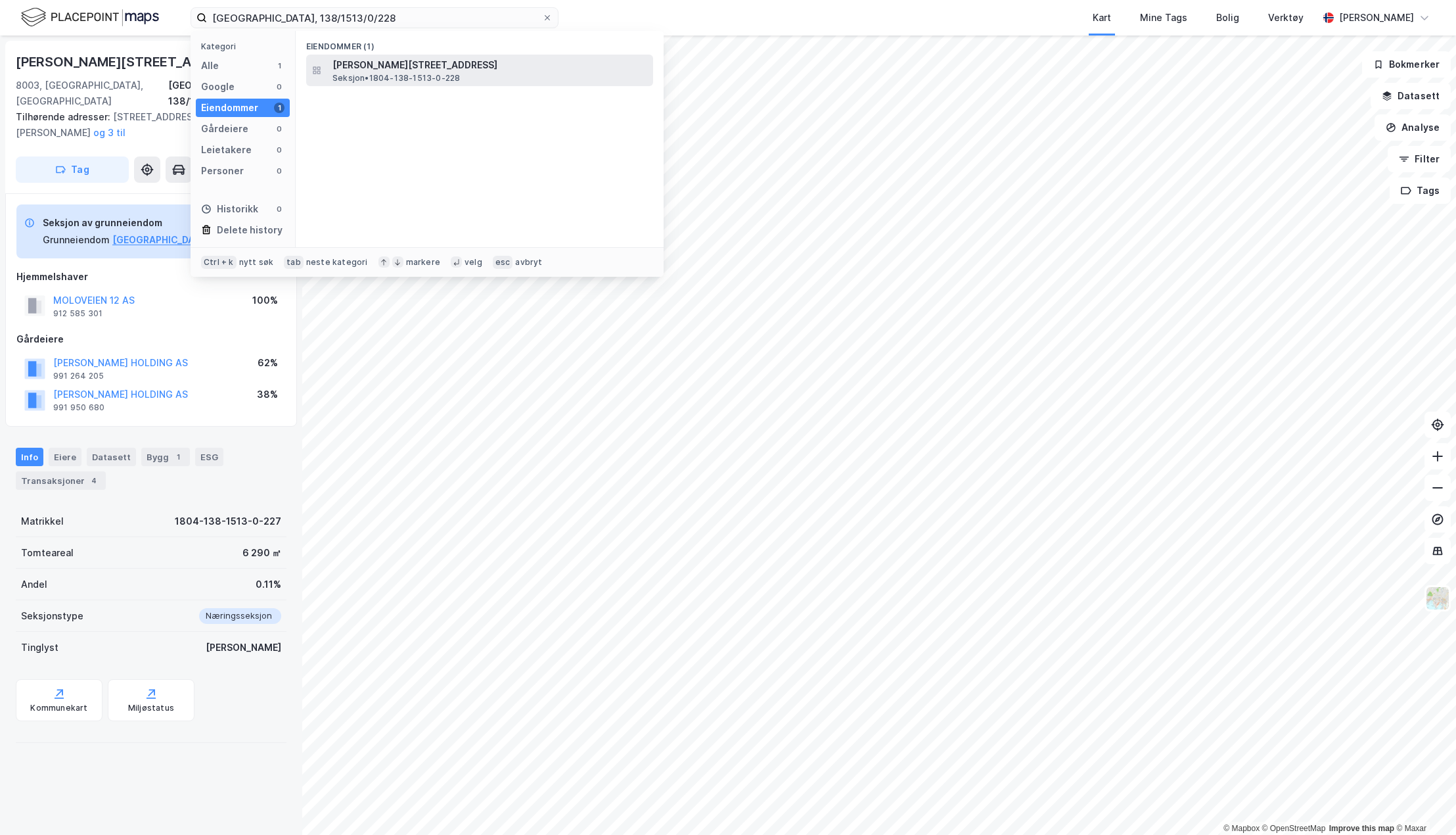
click at [391, 71] on span "[PERSON_NAME][STREET_ADDRESS]" at bounding box center [490, 65] width 316 height 16
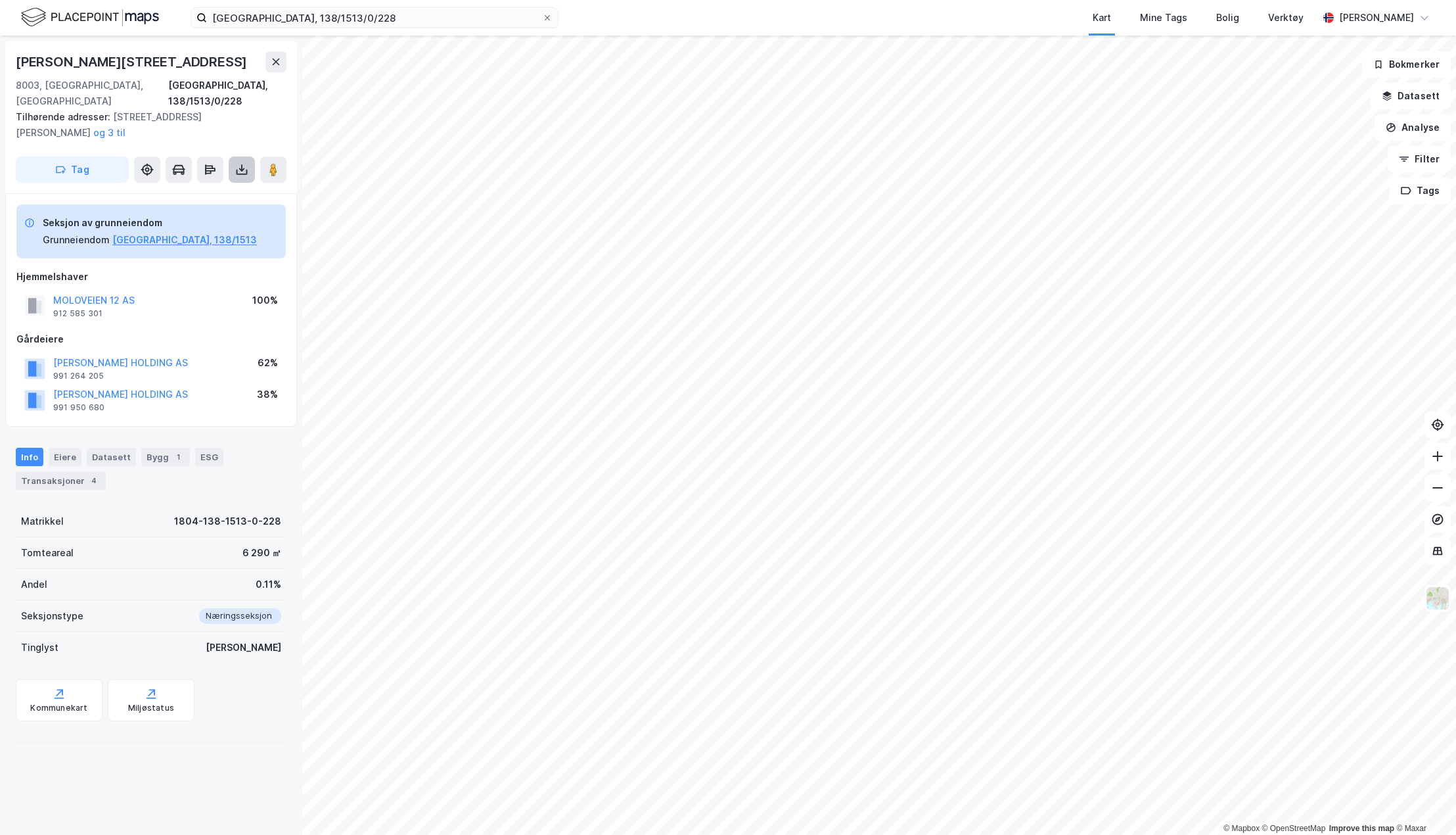
click at [245, 163] on icon at bounding box center [242, 169] width 13 height 13
click at [215, 191] on div "Last ned grunnbok" at bounding box center [177, 196] width 76 height 10
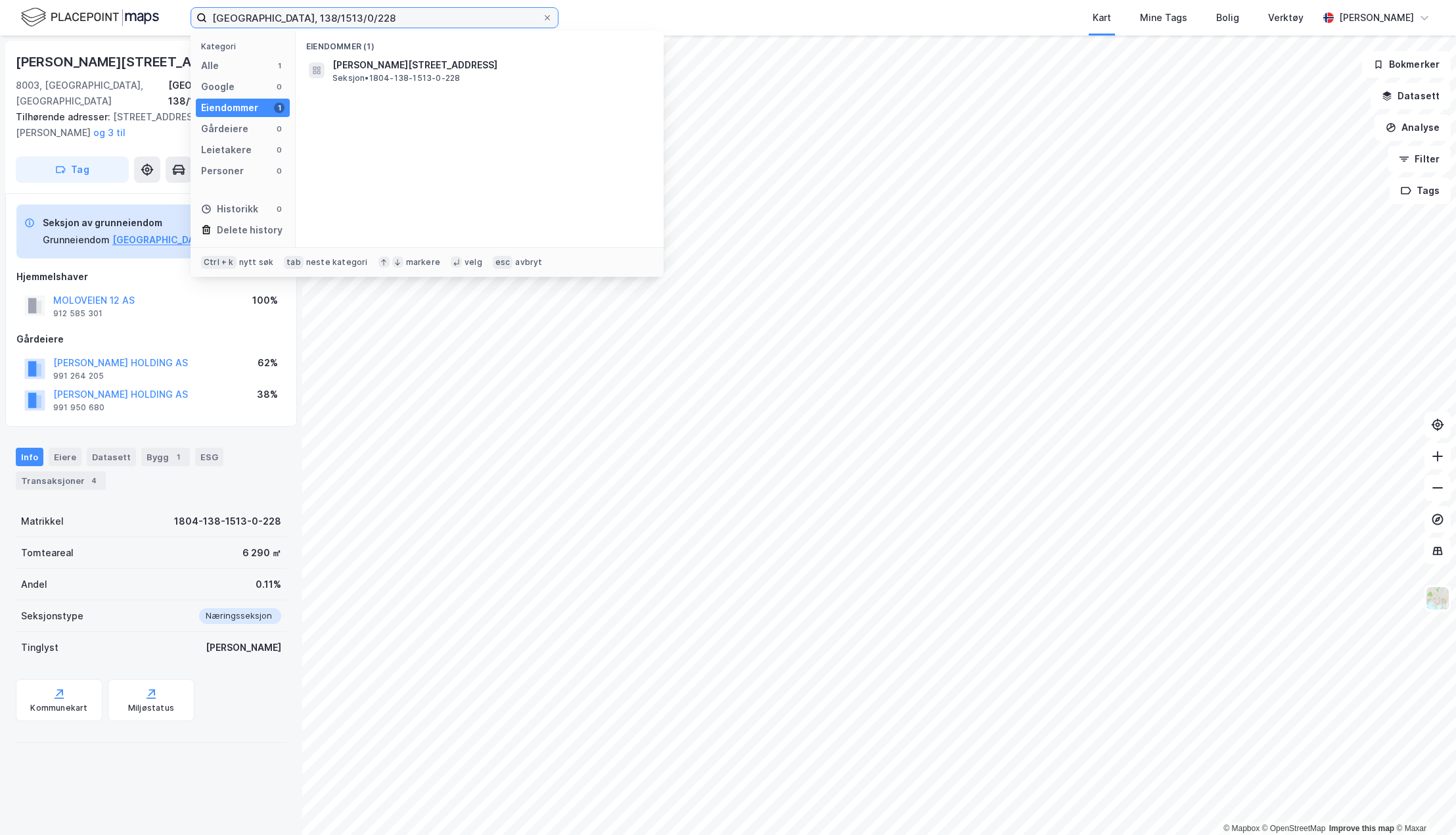
click at [351, 19] on input "[GEOGRAPHIC_DATA], 138/1513/0/228" at bounding box center [374, 18] width 335 height 20
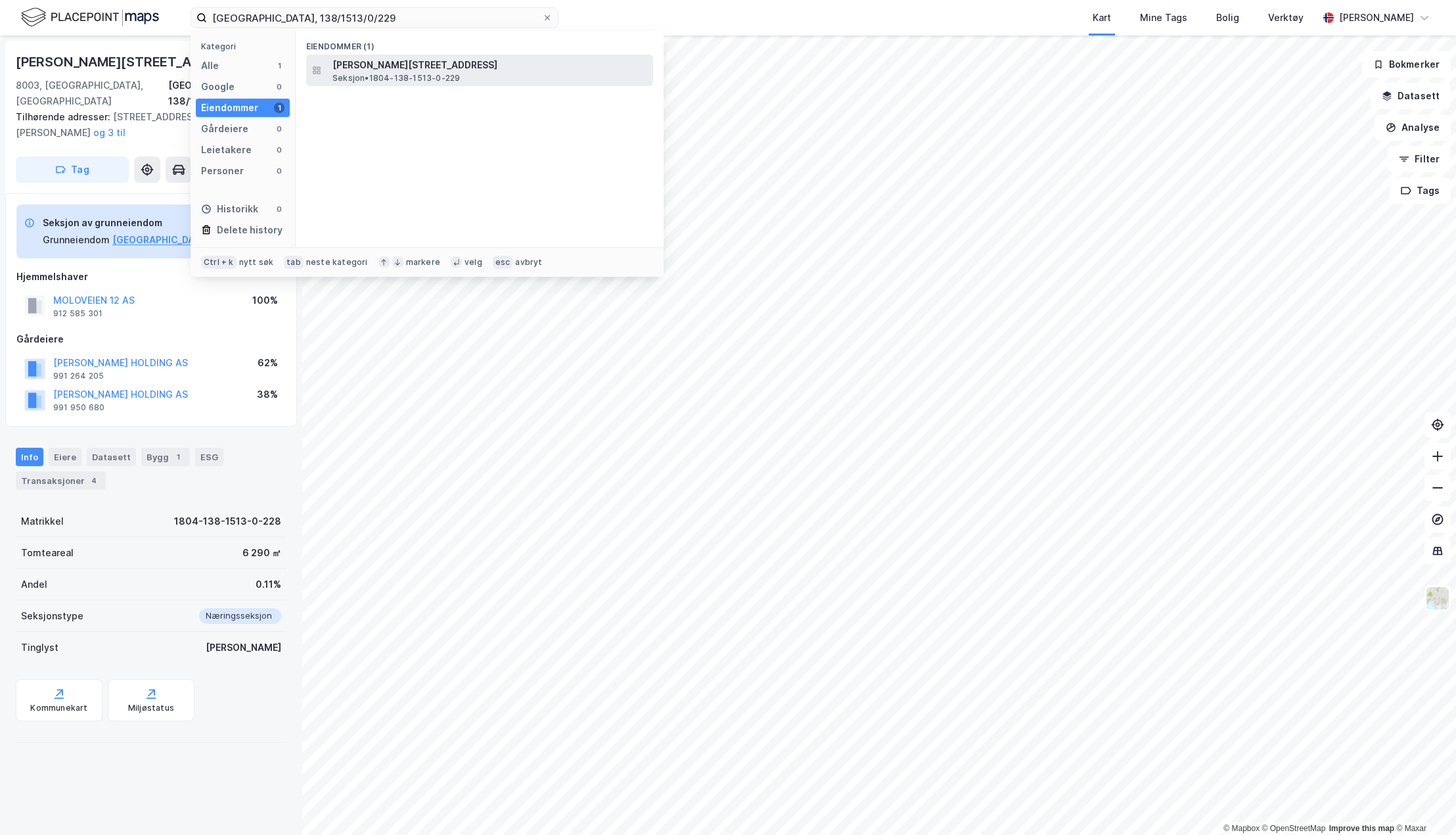
click at [385, 70] on span "[PERSON_NAME][STREET_ADDRESS]" at bounding box center [490, 65] width 316 height 16
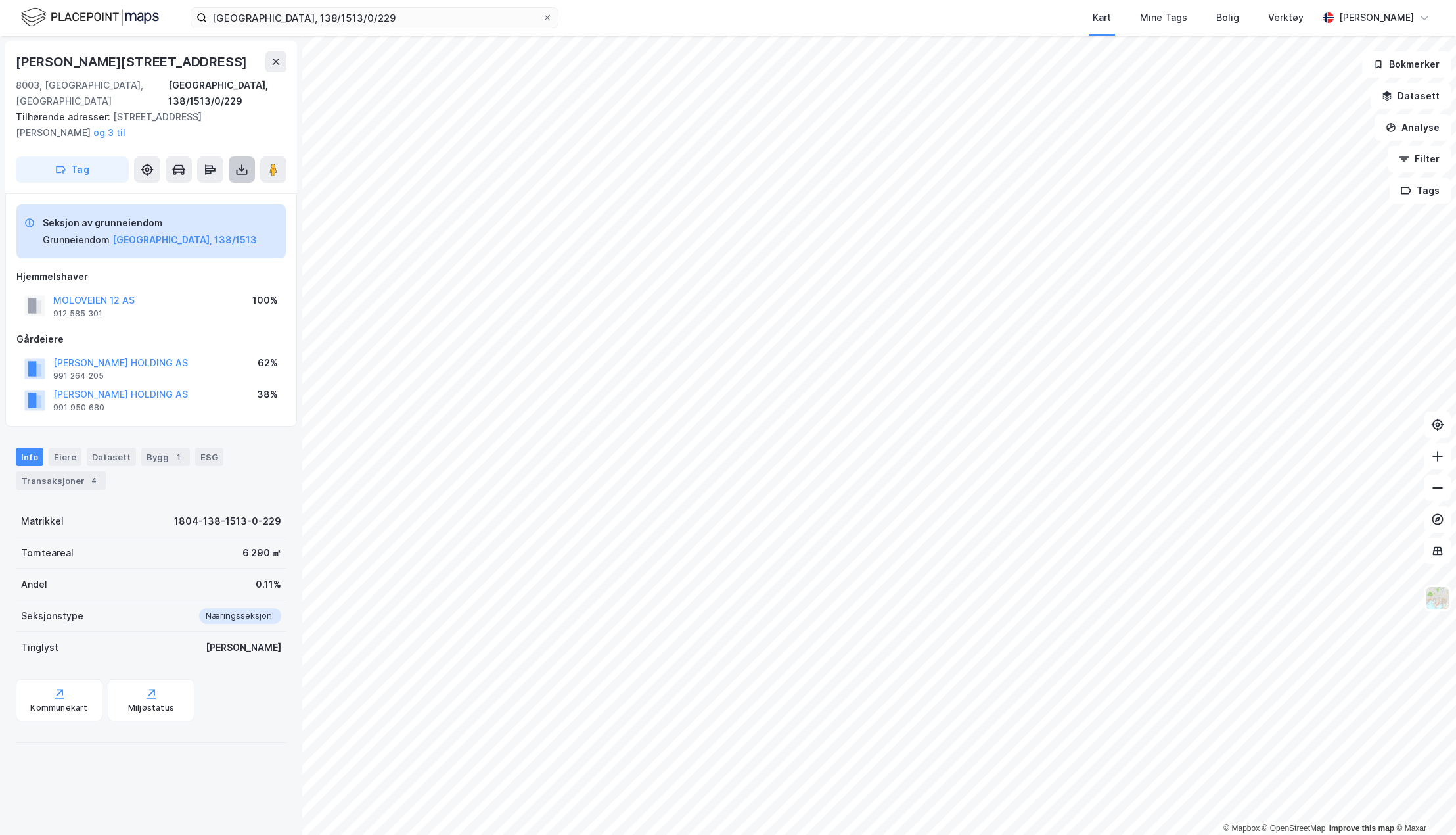
click at [245, 163] on icon at bounding box center [242, 169] width 13 height 13
click at [232, 186] on div "Last ned grunnbok" at bounding box center [185, 196] width 140 height 21
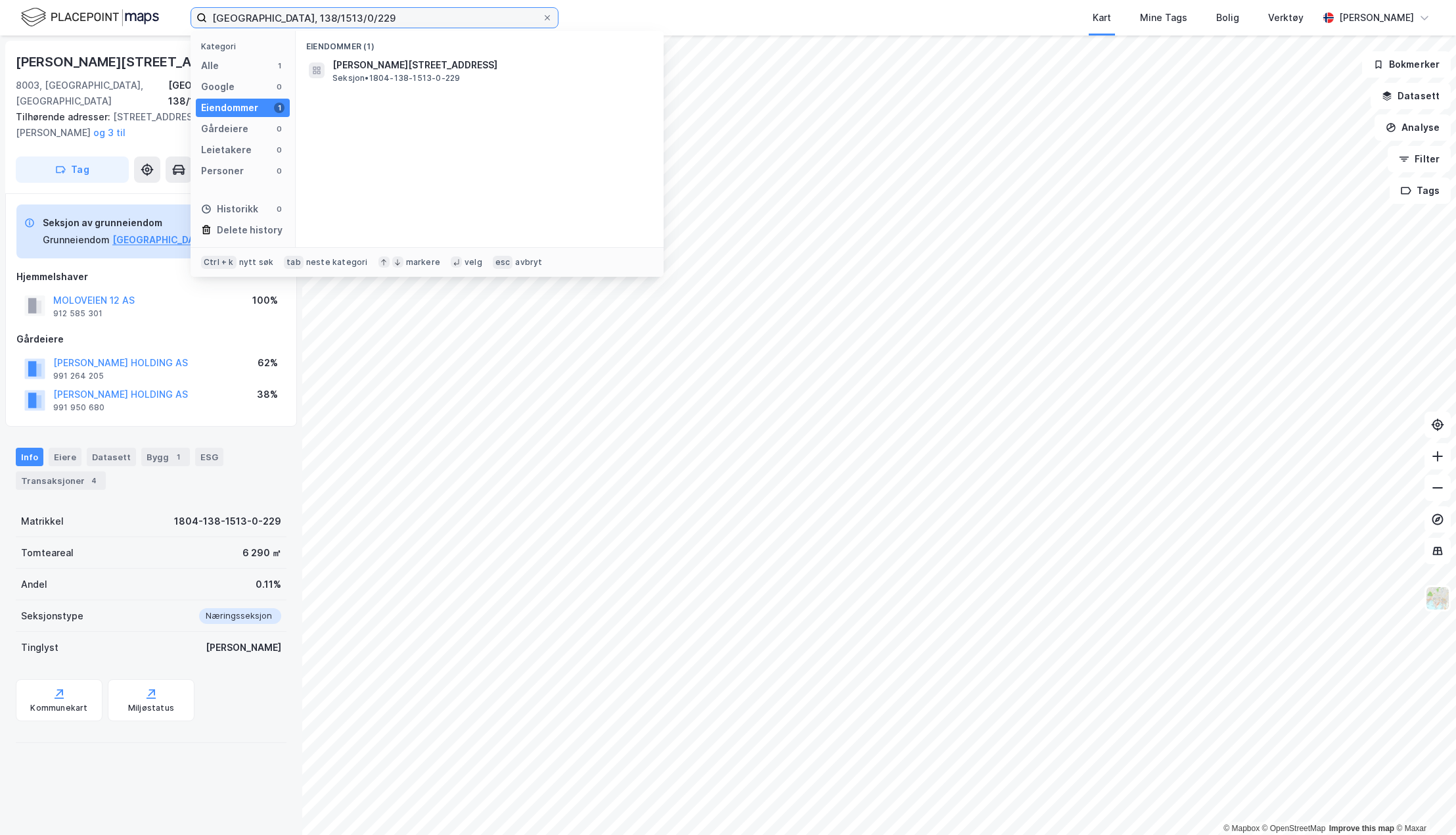
click at [321, 16] on input "[GEOGRAPHIC_DATA], 138/1513/0/229" at bounding box center [374, 18] width 335 height 20
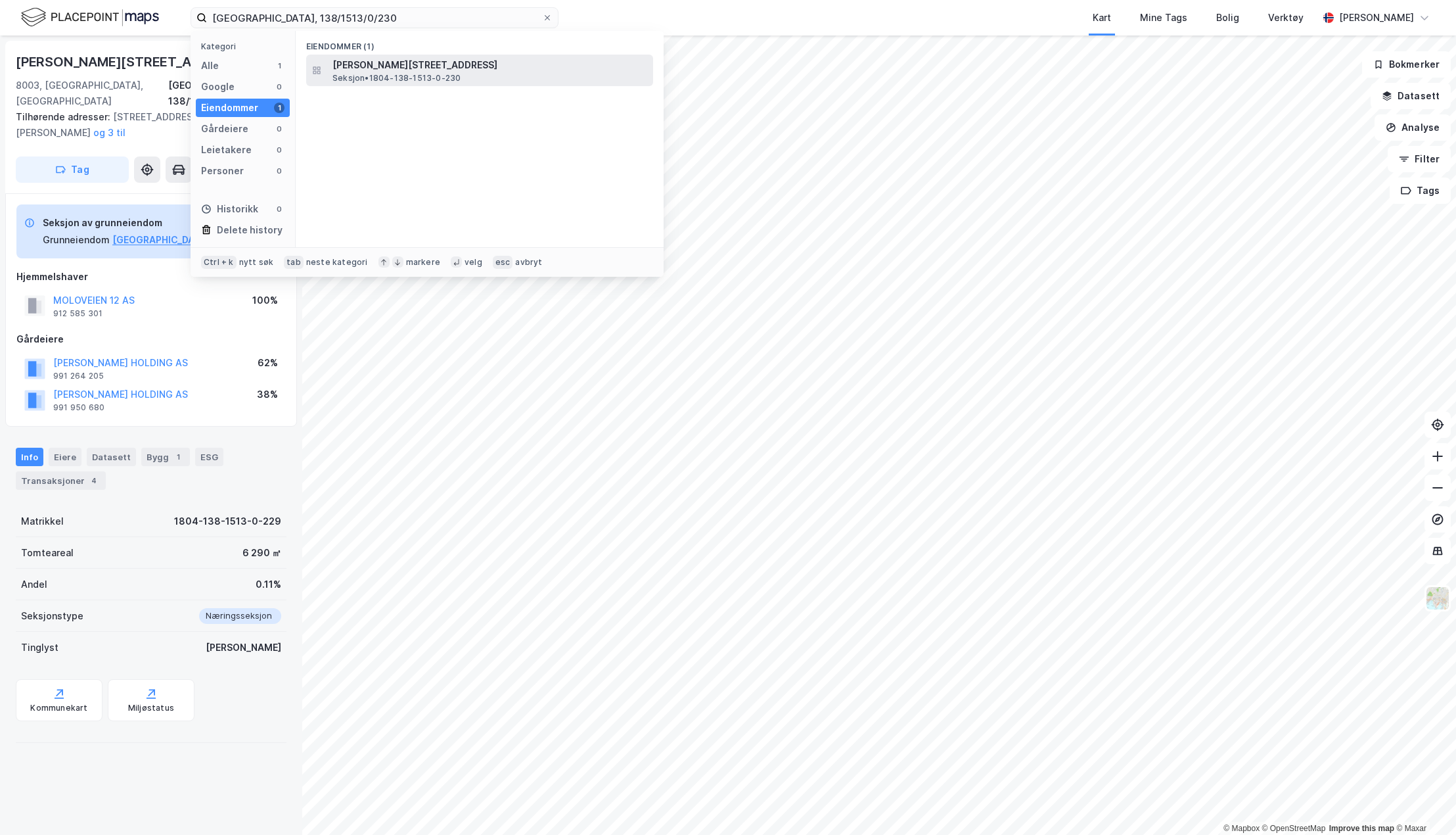
click at [376, 74] on span "Seksjon • 1804-138-1513-0-230" at bounding box center [396, 78] width 128 height 10
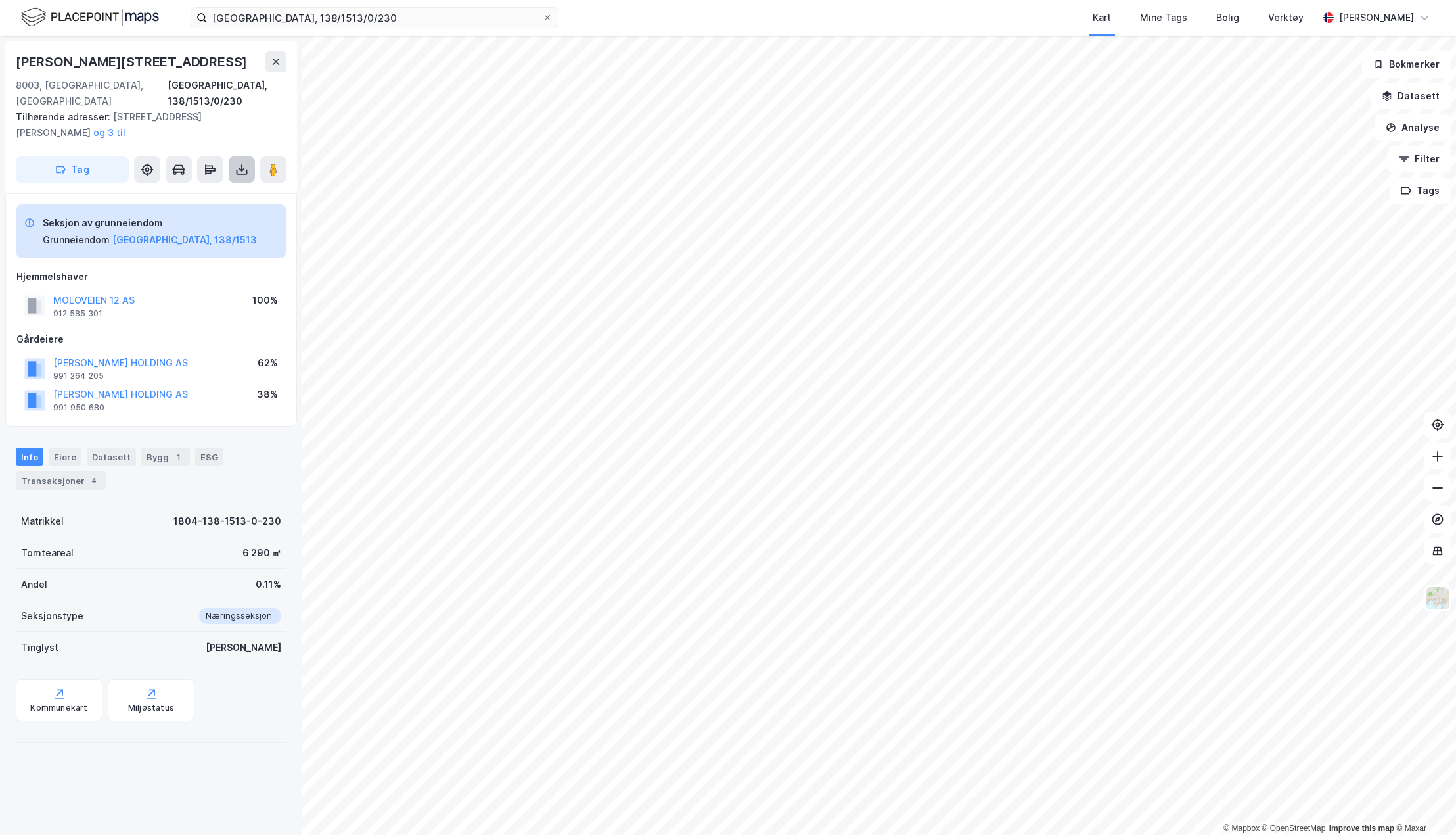
click at [238, 163] on icon at bounding box center [242, 169] width 13 height 13
click at [223, 186] on div "Last ned grunnbok" at bounding box center [185, 196] width 140 height 21
click at [332, 12] on input "[GEOGRAPHIC_DATA], 138/1513/0/230" at bounding box center [374, 18] width 335 height 20
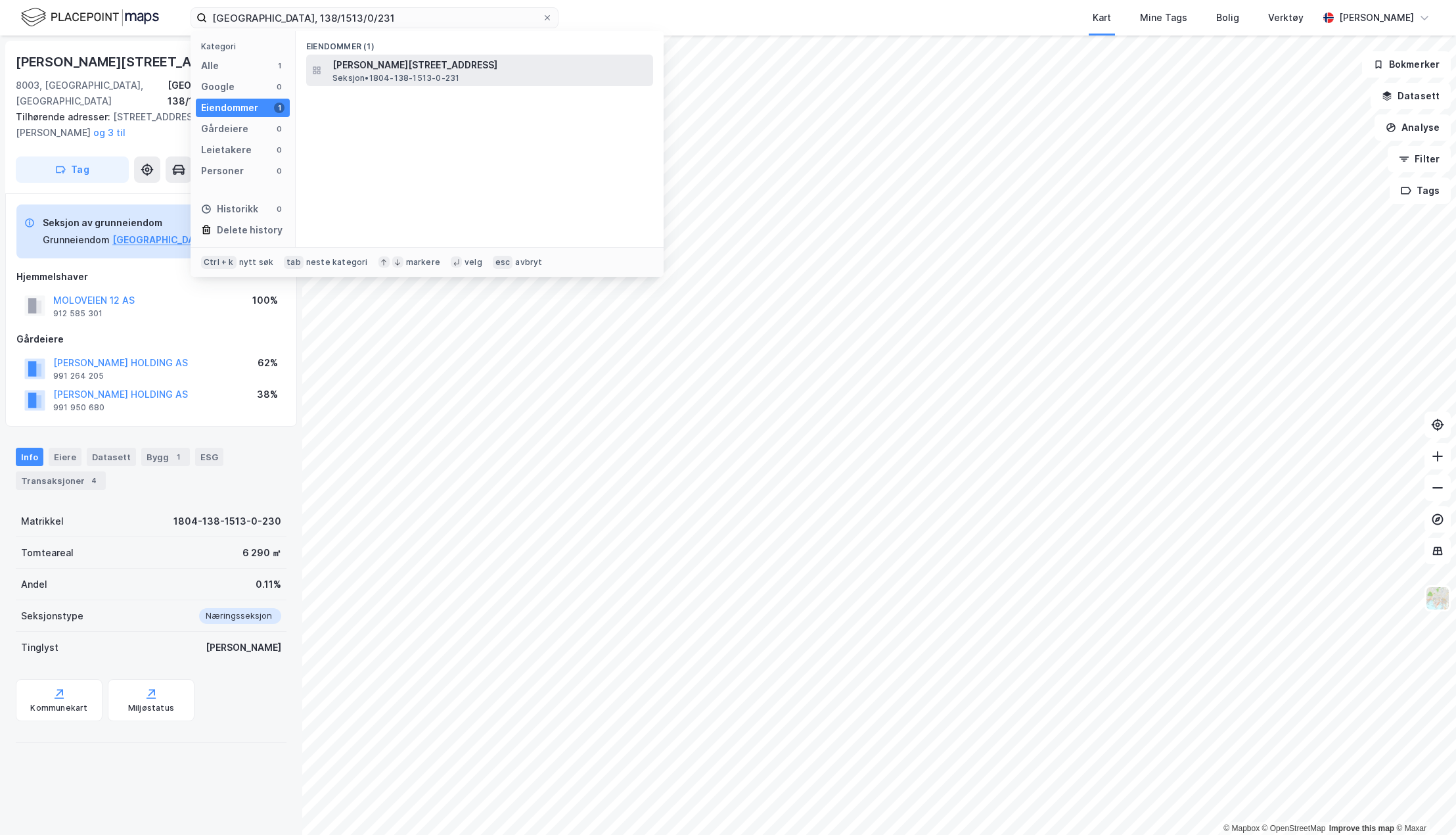
click at [398, 66] on span "[PERSON_NAME][STREET_ADDRESS]" at bounding box center [490, 65] width 316 height 16
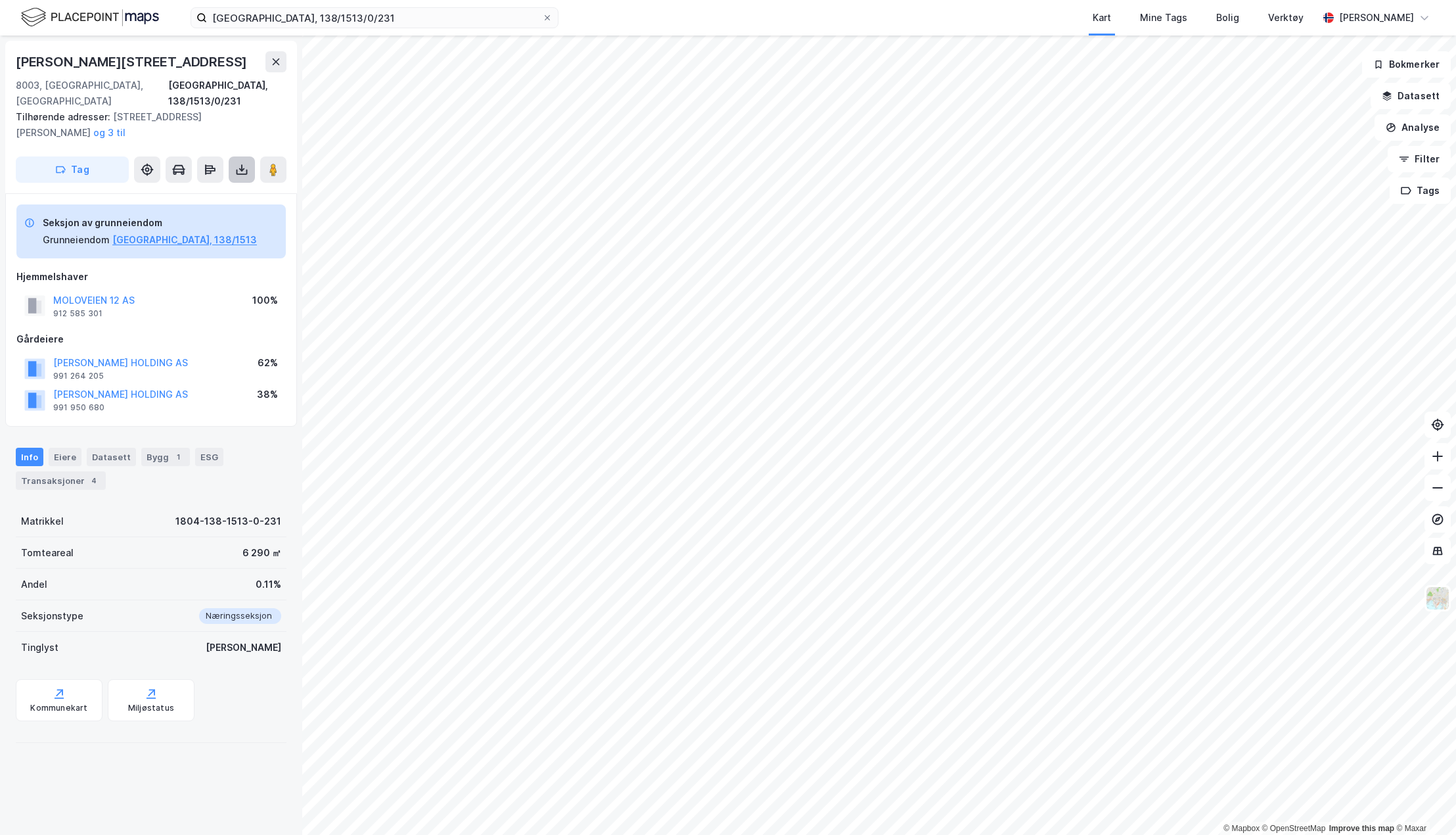
click at [240, 163] on icon at bounding box center [242, 169] width 13 height 13
click at [202, 191] on div "Last ned grunnbok" at bounding box center [177, 196] width 76 height 10
click at [318, 19] on input "[GEOGRAPHIC_DATA], 138/1513/0/231" at bounding box center [374, 18] width 335 height 20
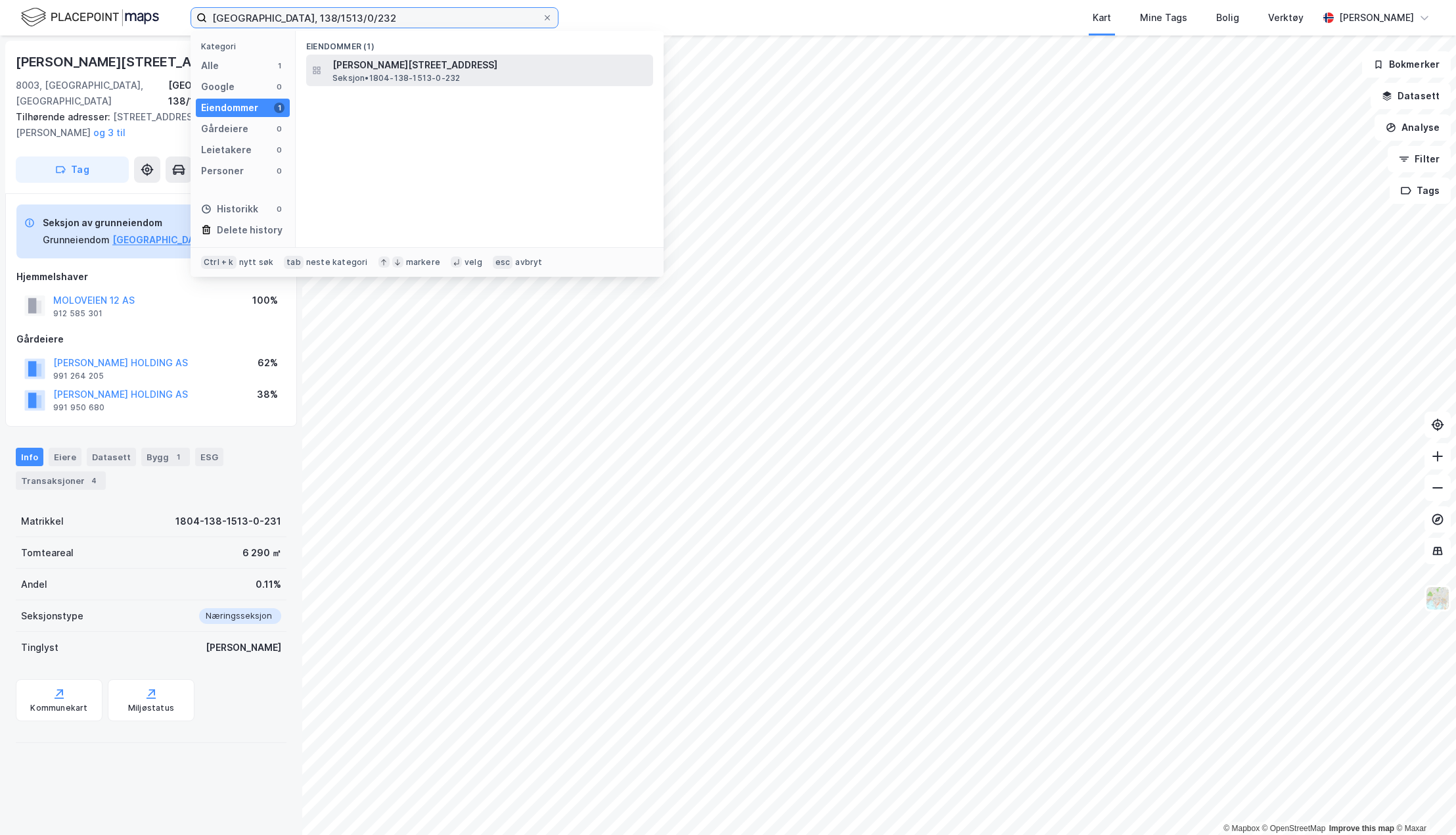
type input "[GEOGRAPHIC_DATA], 138/1513/0/232"
click at [391, 71] on span "[PERSON_NAME][STREET_ADDRESS]" at bounding box center [490, 65] width 316 height 16
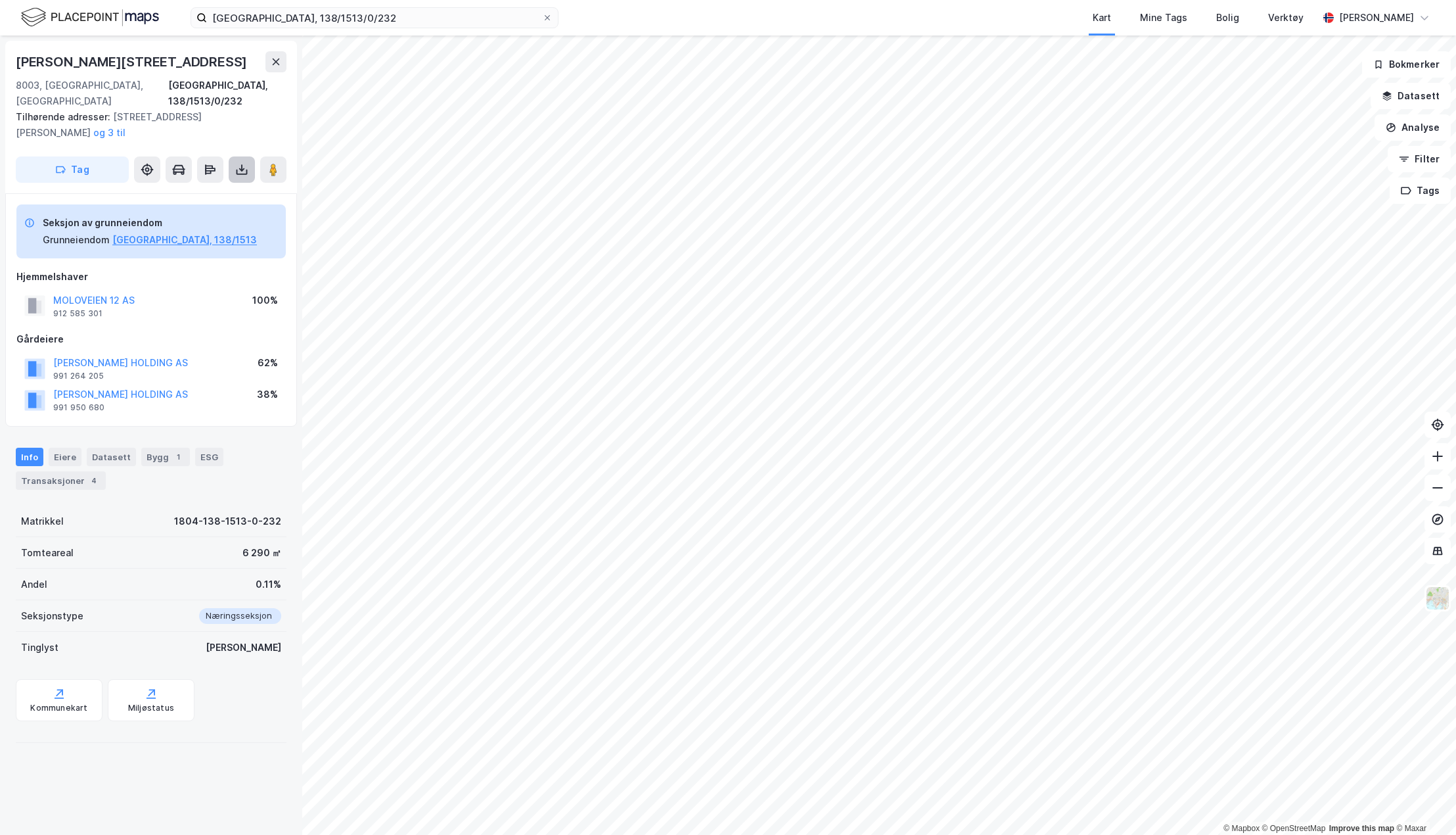
click at [240, 163] on icon at bounding box center [242, 169] width 13 height 13
click at [210, 191] on div "Last ned grunnbok" at bounding box center [177, 196] width 76 height 10
